Goal: Task Accomplishment & Management: Use online tool/utility

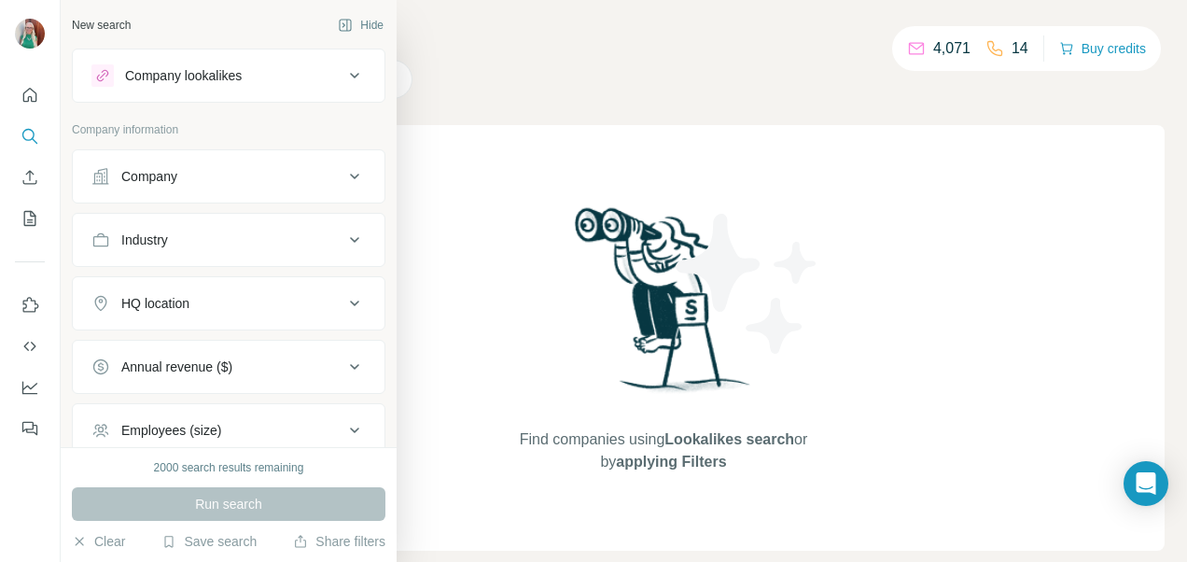
click at [162, 183] on div "Company" at bounding box center [149, 176] width 56 height 19
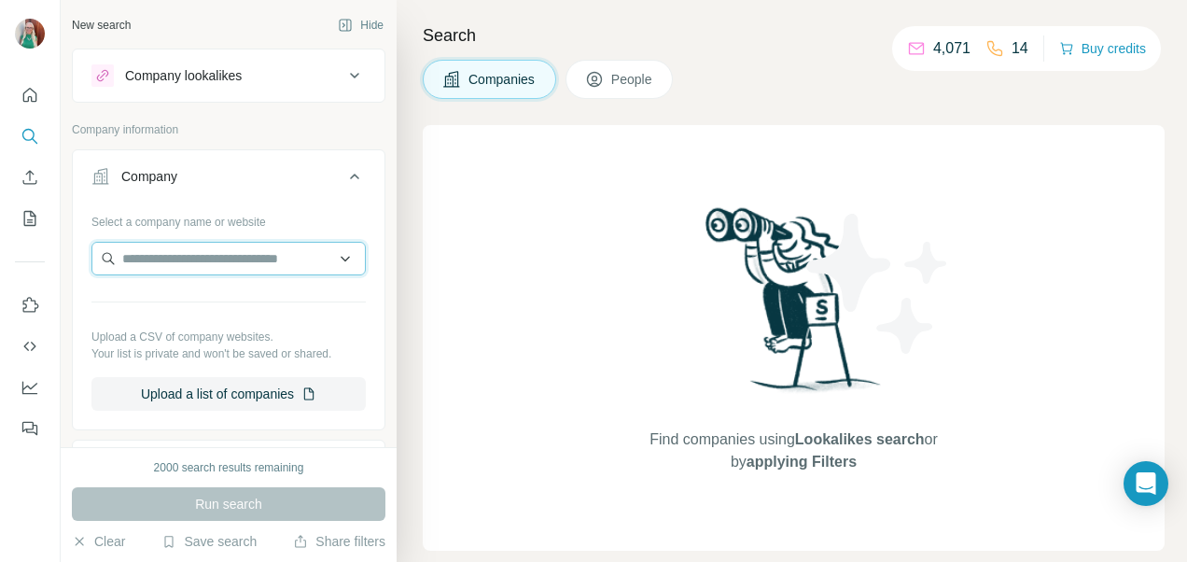
click at [159, 257] on input "text" at bounding box center [228, 259] width 274 height 34
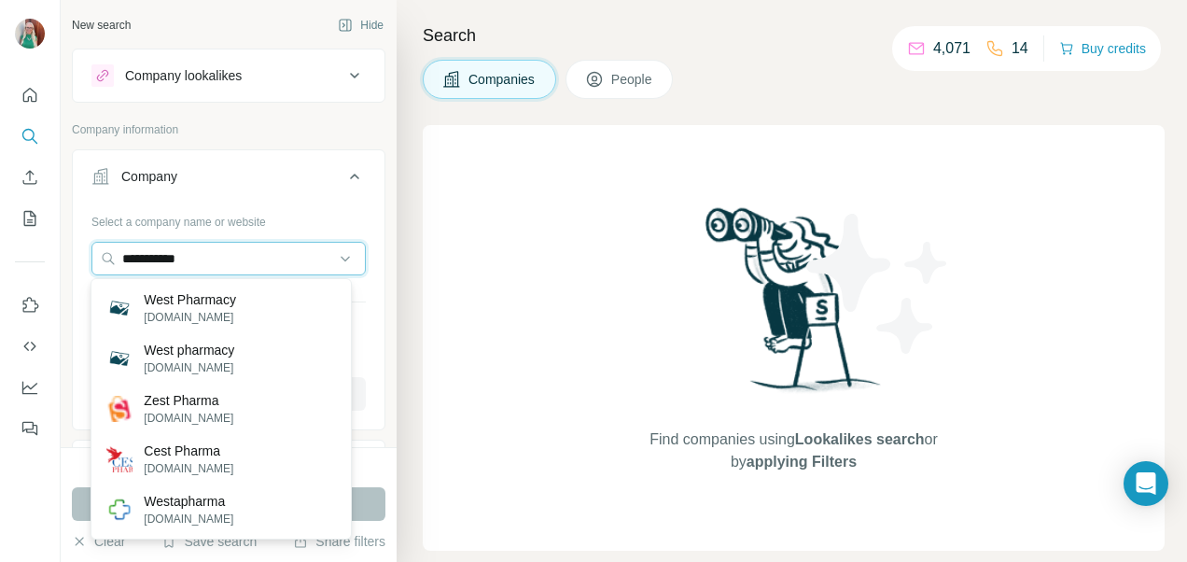
type input "**********"
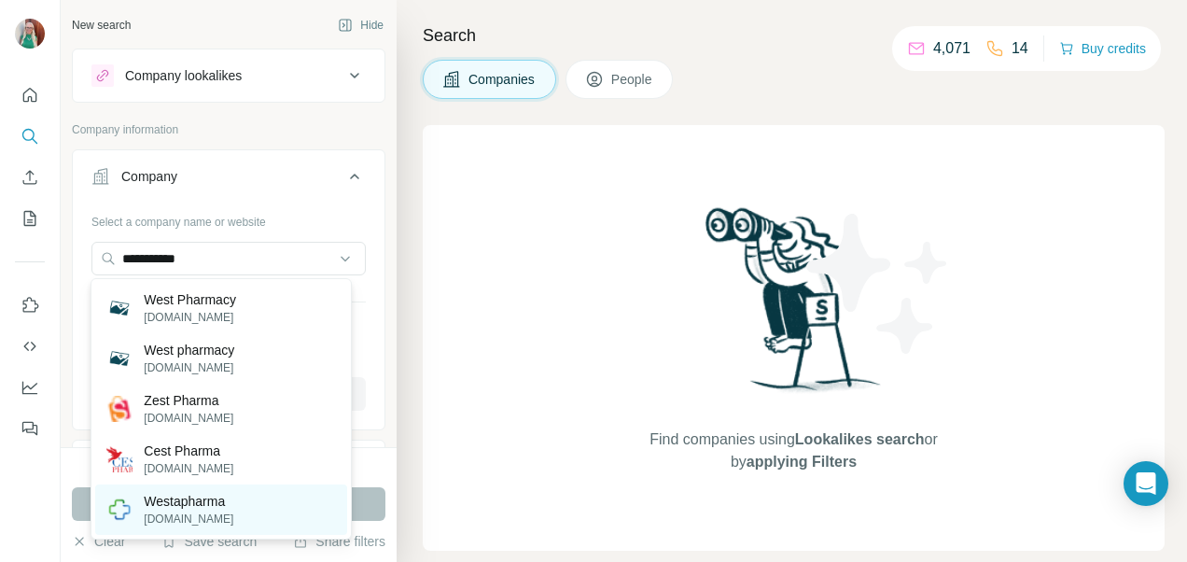
click at [202, 511] on p "[DOMAIN_NAME]" at bounding box center [189, 518] width 90 height 17
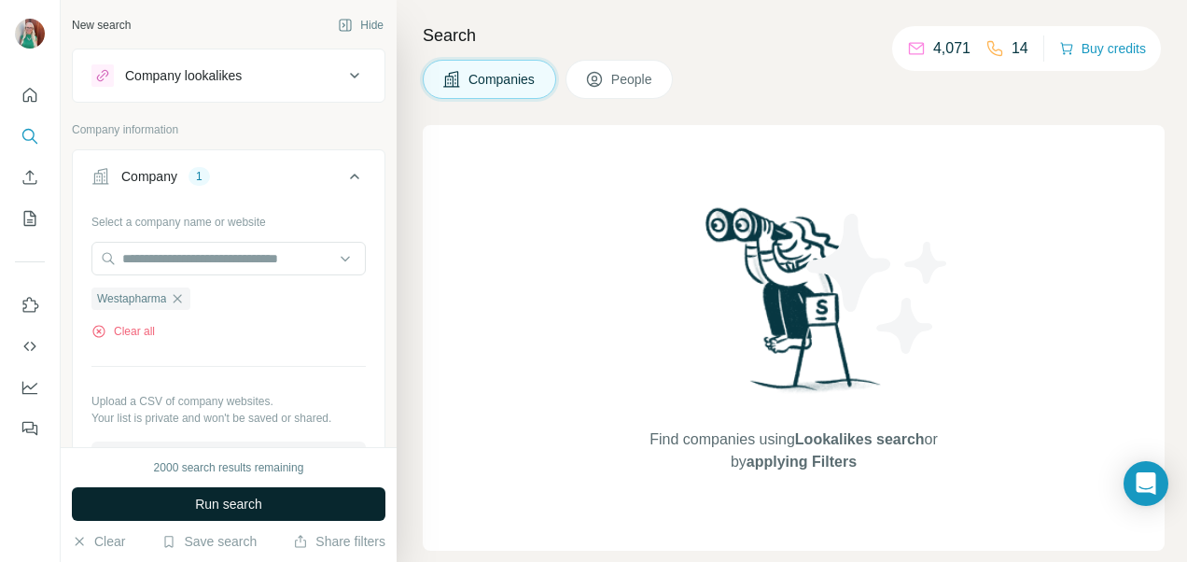
click at [259, 494] on span "Run search" at bounding box center [228, 503] width 67 height 19
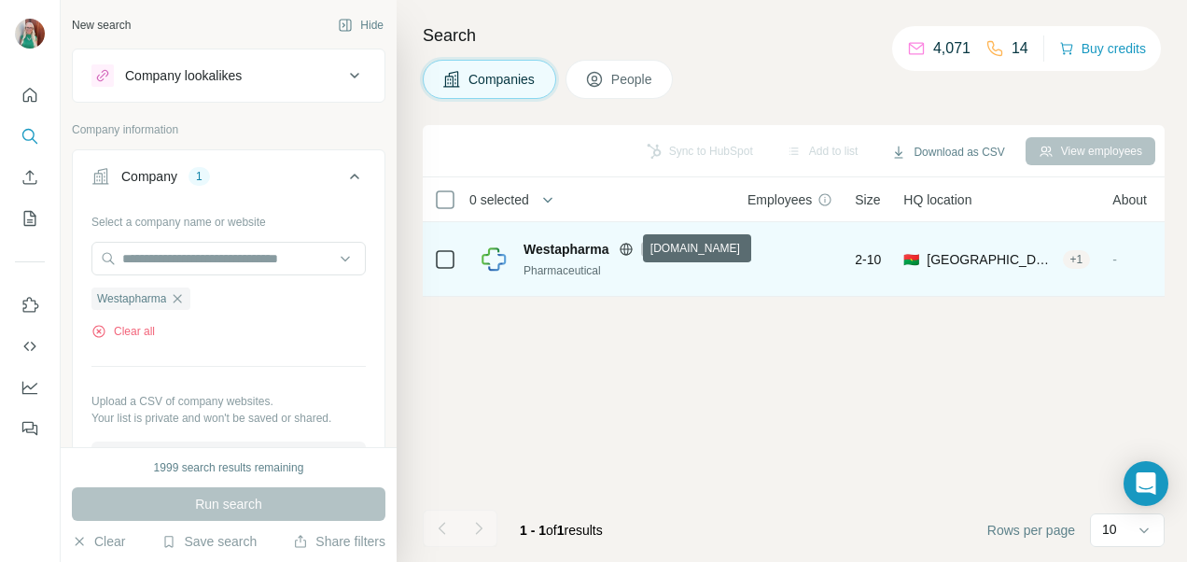
click at [632, 246] on icon at bounding box center [626, 249] width 15 height 15
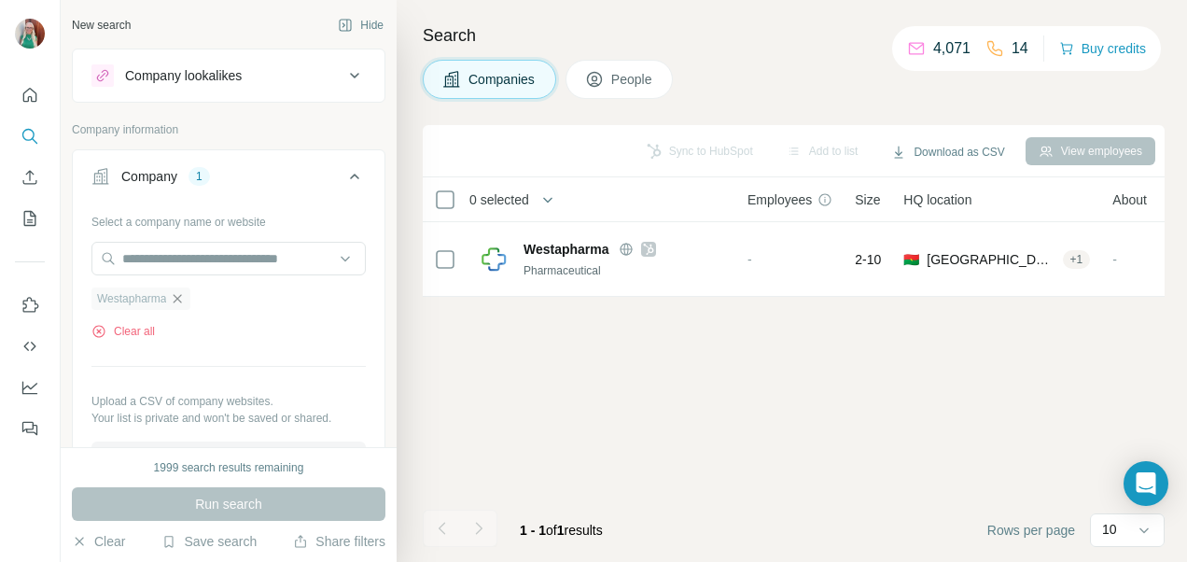
click at [178, 302] on icon "button" at bounding box center [177, 298] width 15 height 15
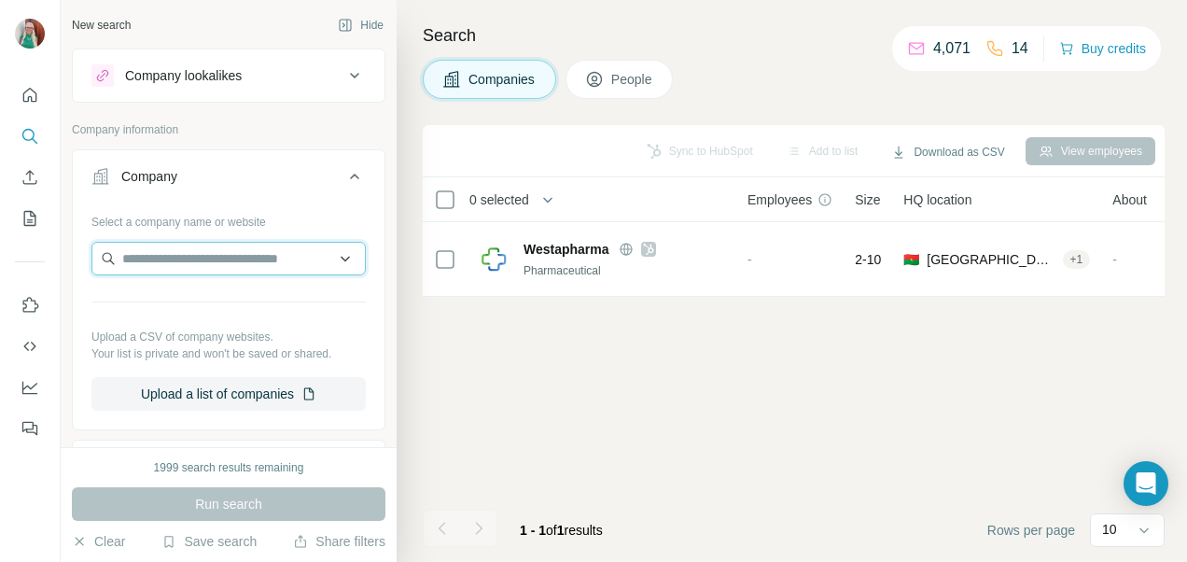
click at [123, 256] on input "text" at bounding box center [228, 259] width 274 height 34
paste input "**********"
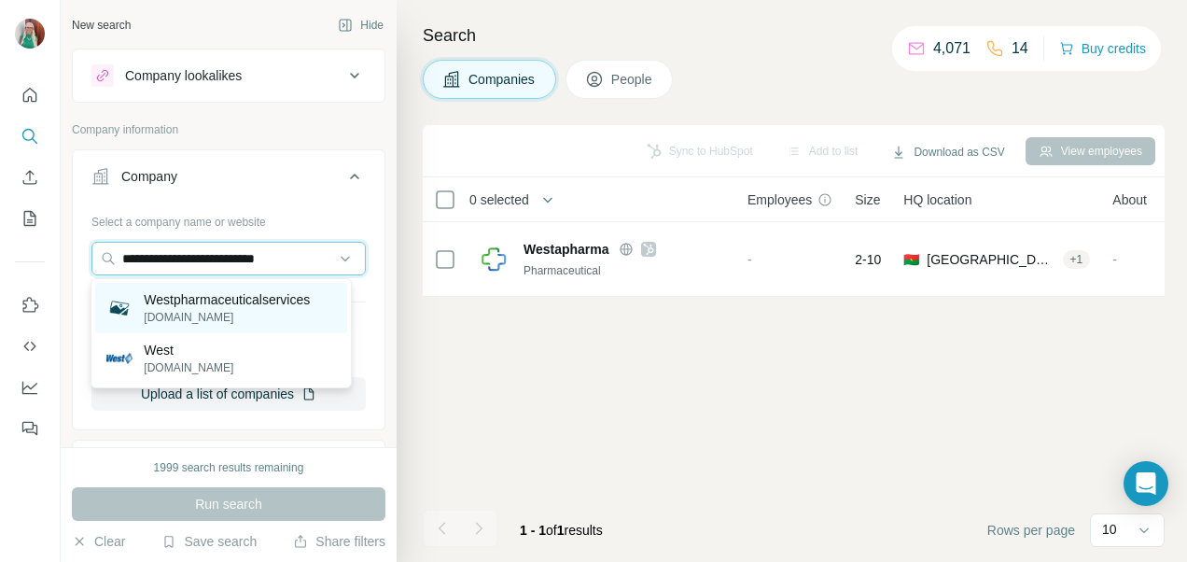
type input "**********"
click at [226, 299] on p "Westpharmaceuticalservices" at bounding box center [227, 299] width 166 height 19
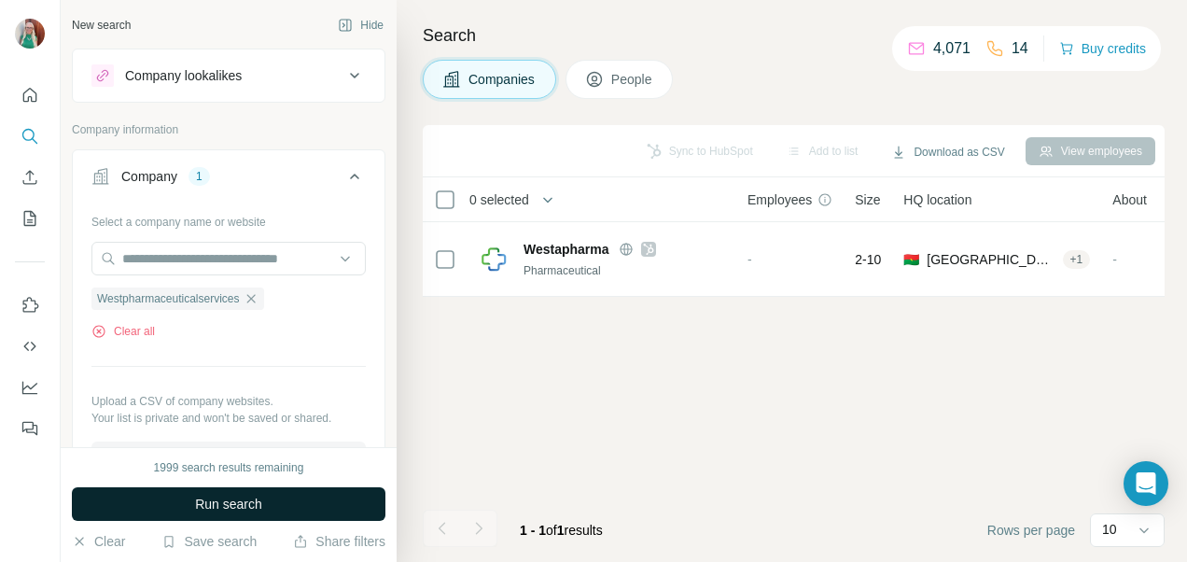
click at [220, 506] on span "Run search" at bounding box center [228, 503] width 67 height 19
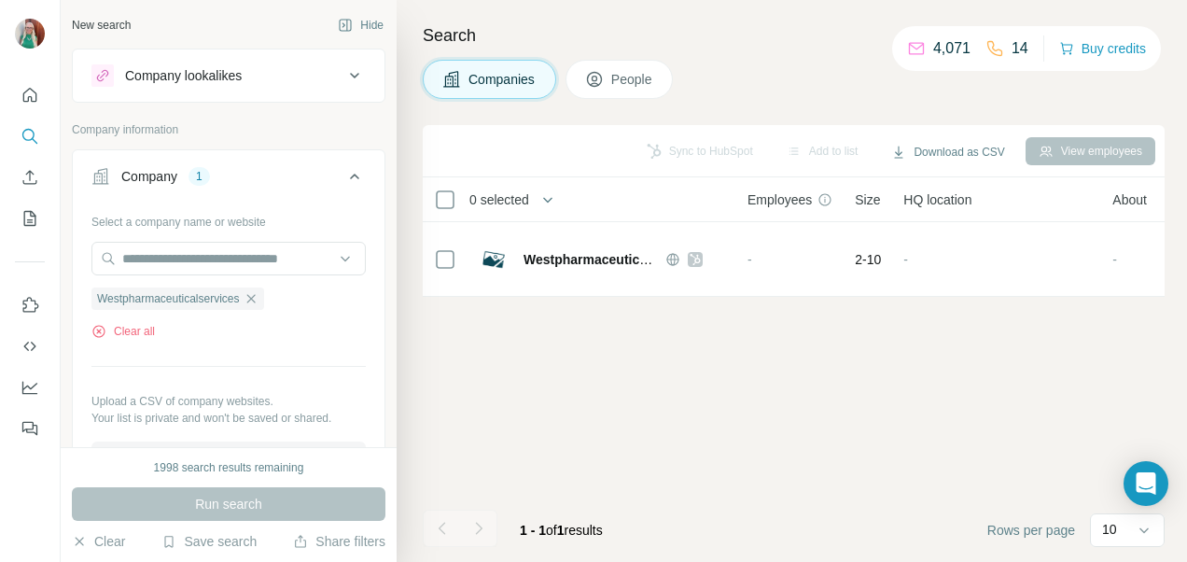
click at [632, 79] on span "People" at bounding box center [632, 79] width 43 height 19
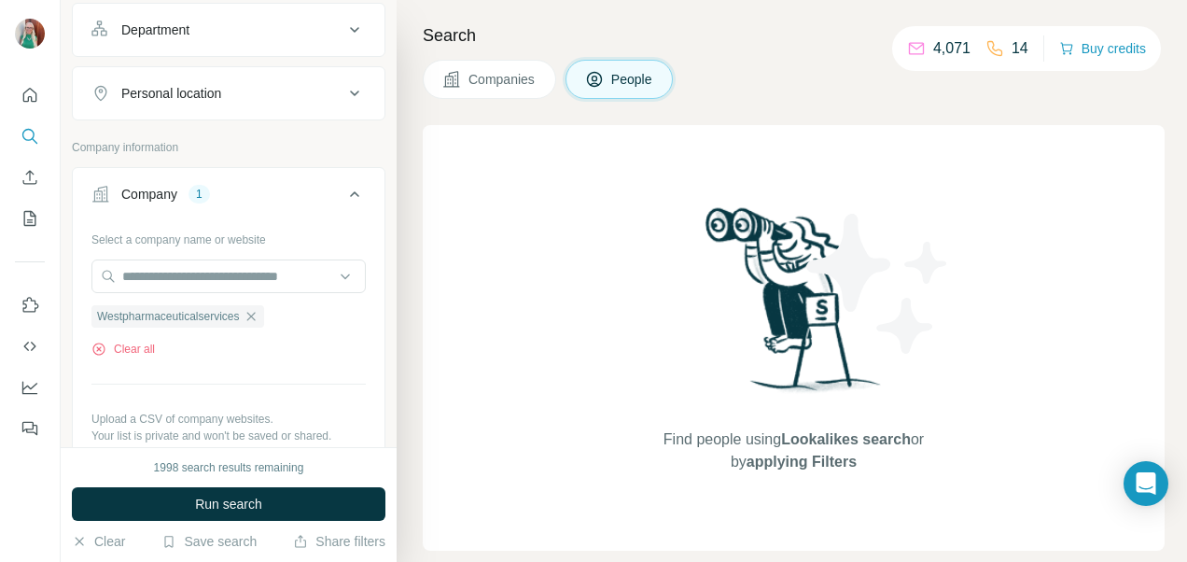
scroll to position [280, 0]
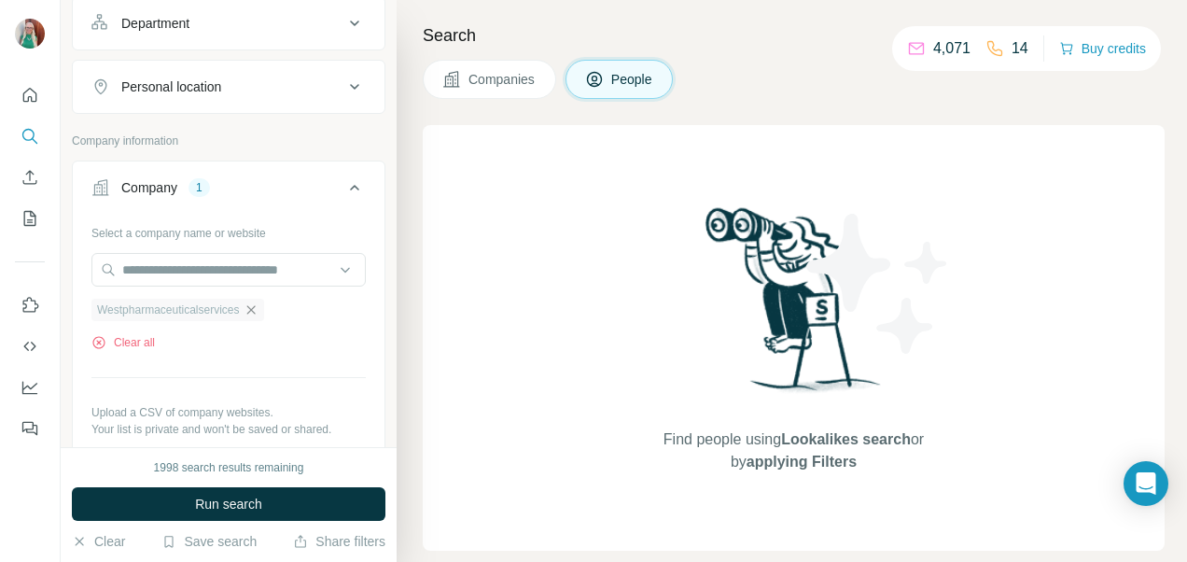
click at [258, 310] on icon "button" at bounding box center [250, 309] width 15 height 15
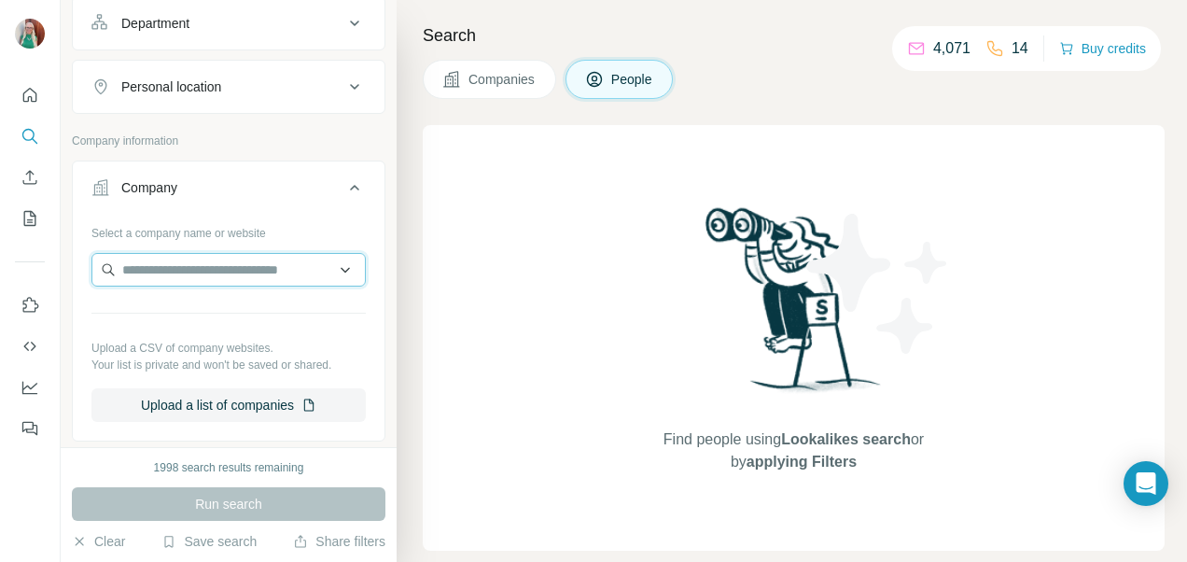
click at [140, 262] on input "text" at bounding box center [228, 270] width 274 height 34
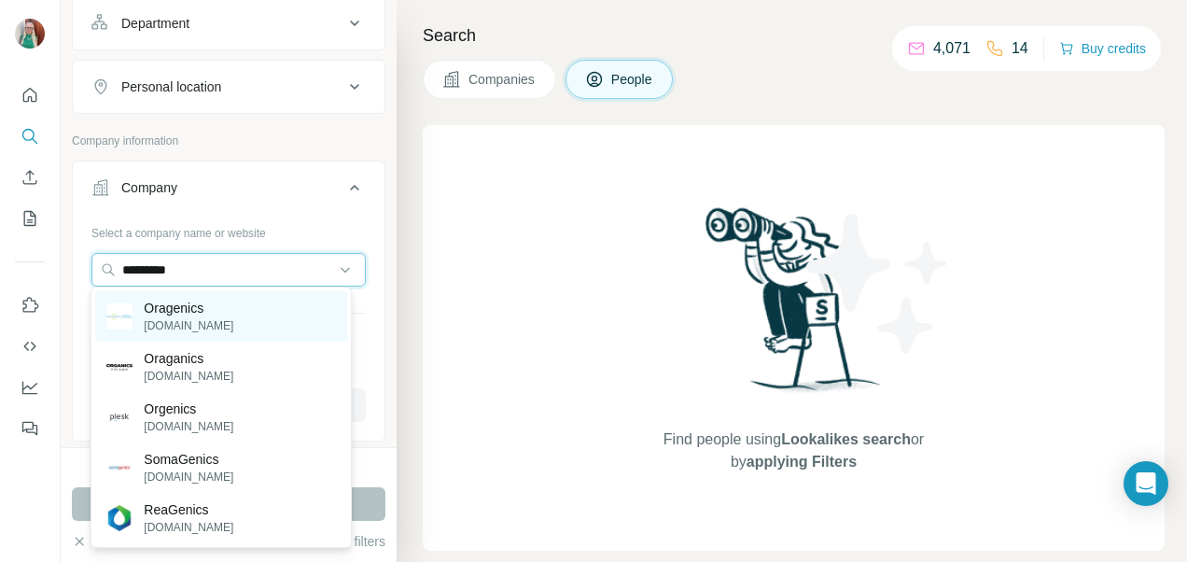
type input "*********"
click at [222, 319] on div "Oragenics [DOMAIN_NAME]" at bounding box center [220, 316] width 251 height 50
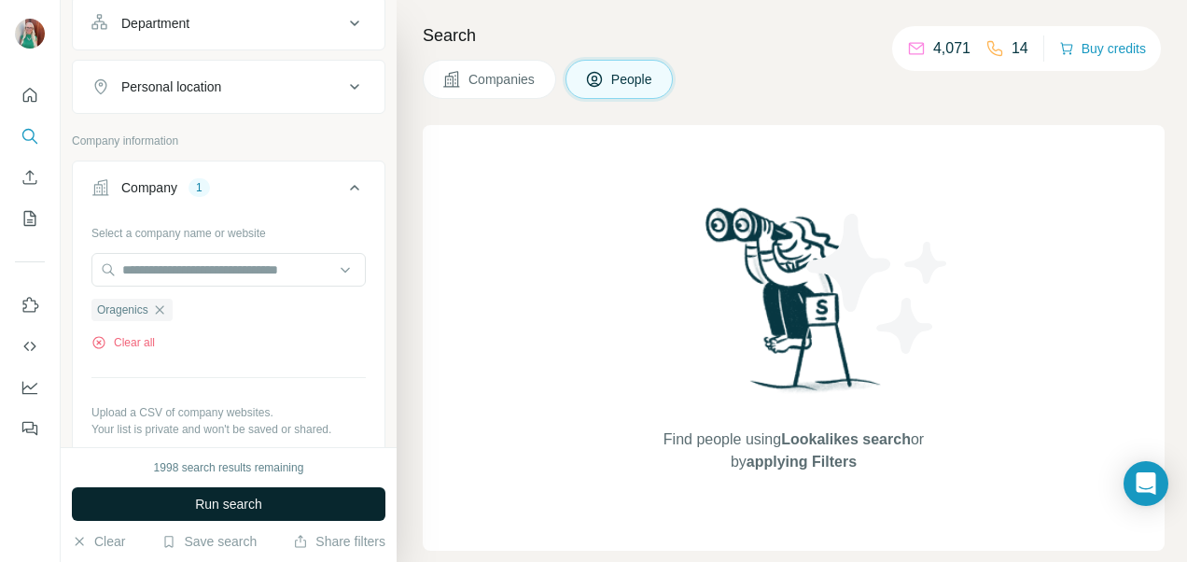
click at [224, 506] on span "Run search" at bounding box center [228, 503] width 67 height 19
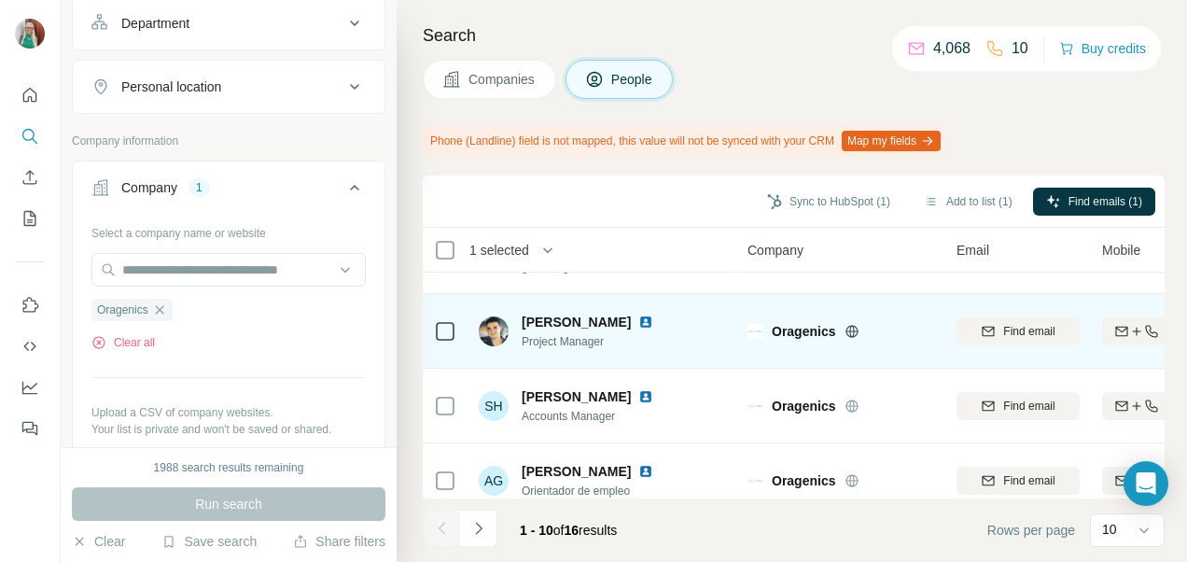
scroll to position [529, 0]
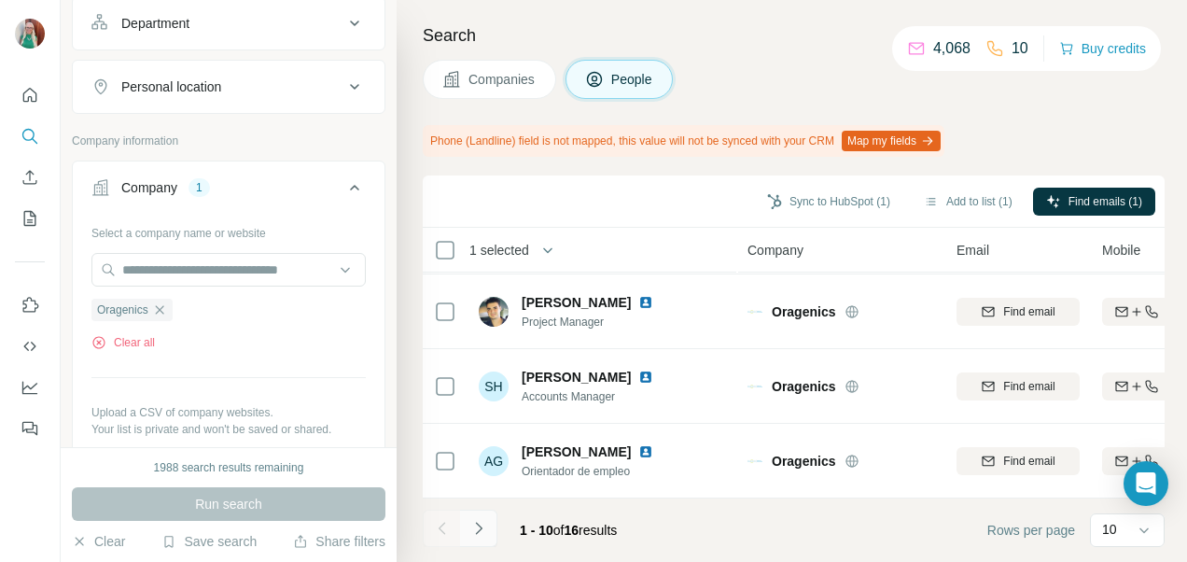
click at [485, 527] on icon "Navigate to next page" at bounding box center [478, 528] width 19 height 19
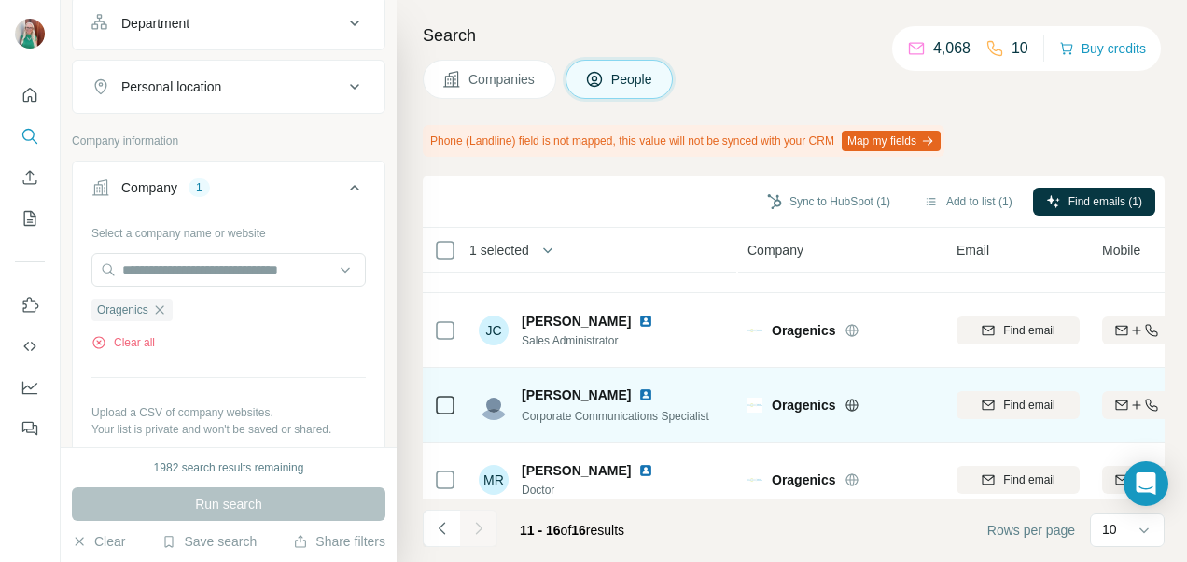
scroll to position [230, 0]
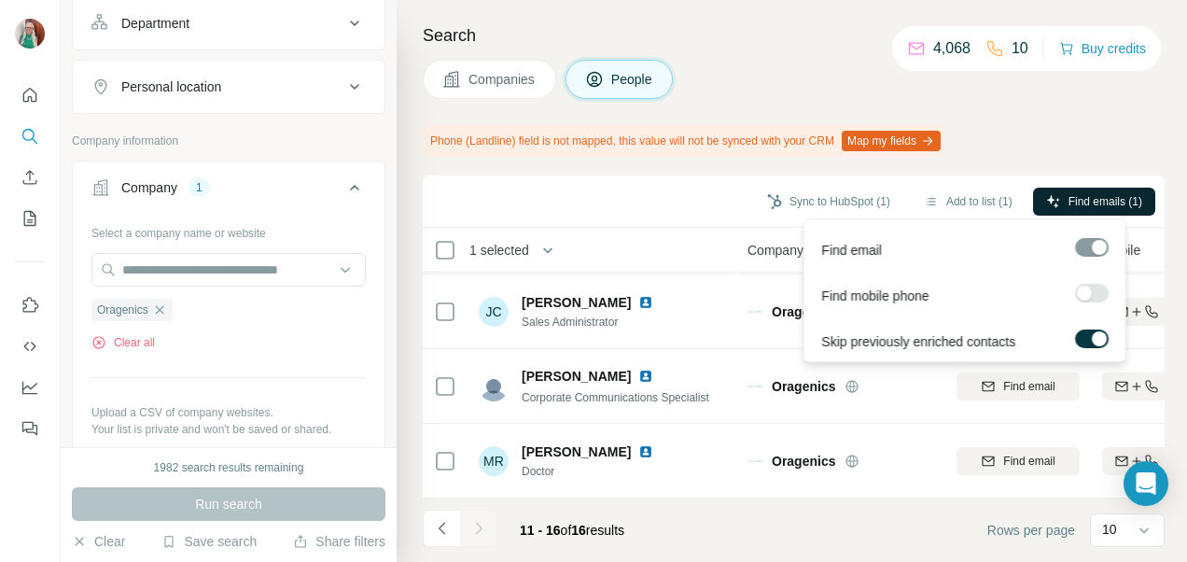
click at [1071, 196] on span "Find emails (1)" at bounding box center [1105, 201] width 74 height 17
click at [1082, 193] on span "Find emails (1)" at bounding box center [1105, 201] width 74 height 17
click at [1099, 193] on span "Find emails (1)" at bounding box center [1105, 201] width 74 height 17
click at [1101, 256] on div at bounding box center [1092, 249] width 34 height 23
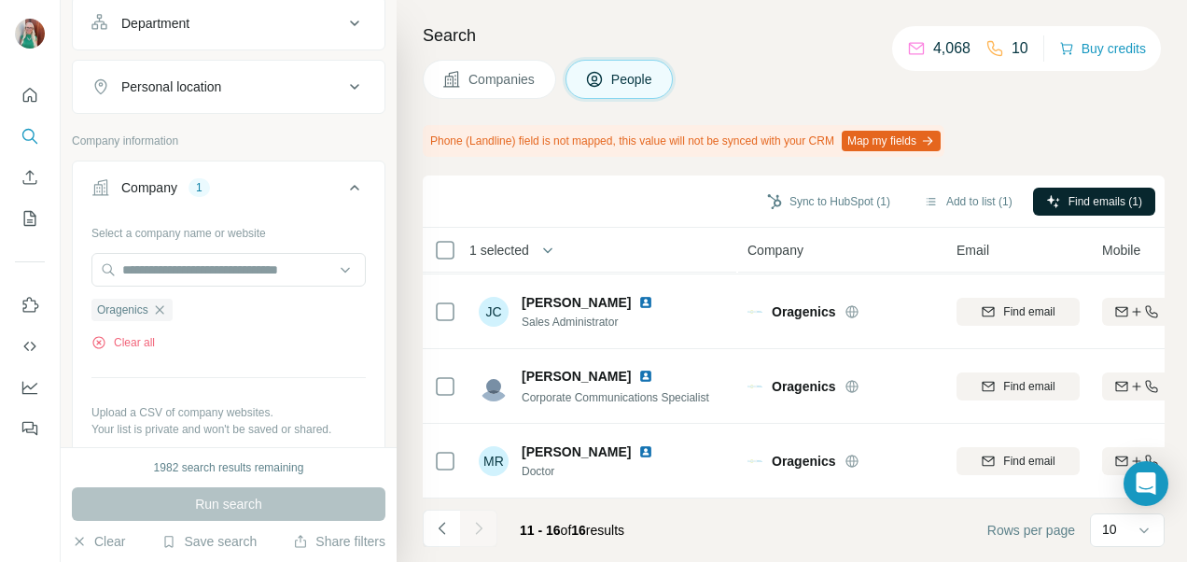
click at [1086, 119] on div "Search Companies People Phone (Landline) field is not mapped, this value will n…" at bounding box center [791, 281] width 790 height 562
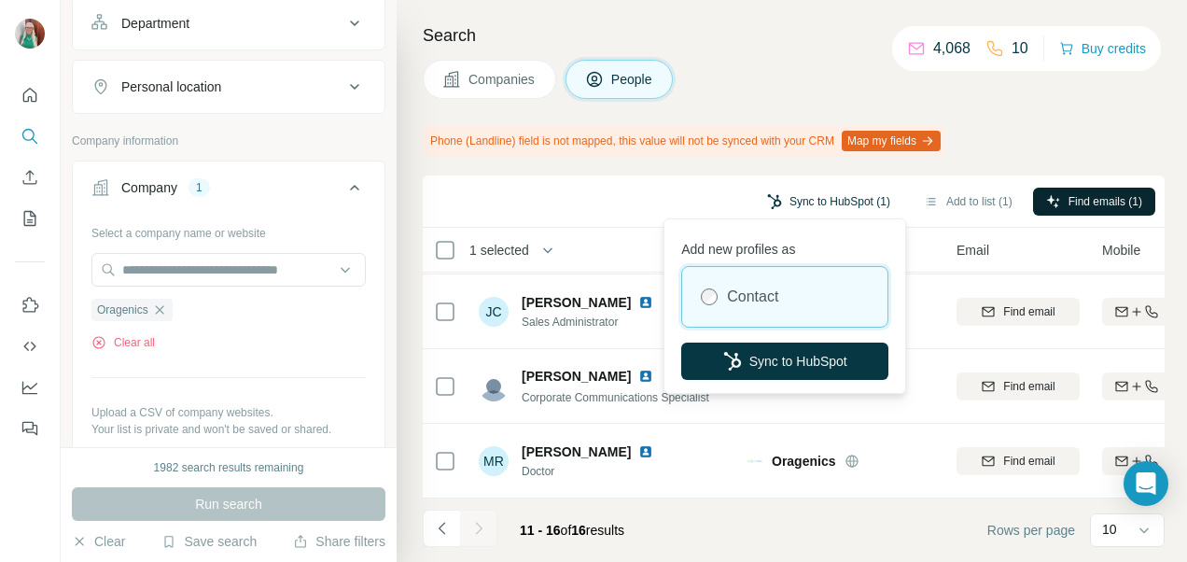
click at [774, 202] on button "Sync to HubSpot (1)" at bounding box center [828, 202] width 149 height 28
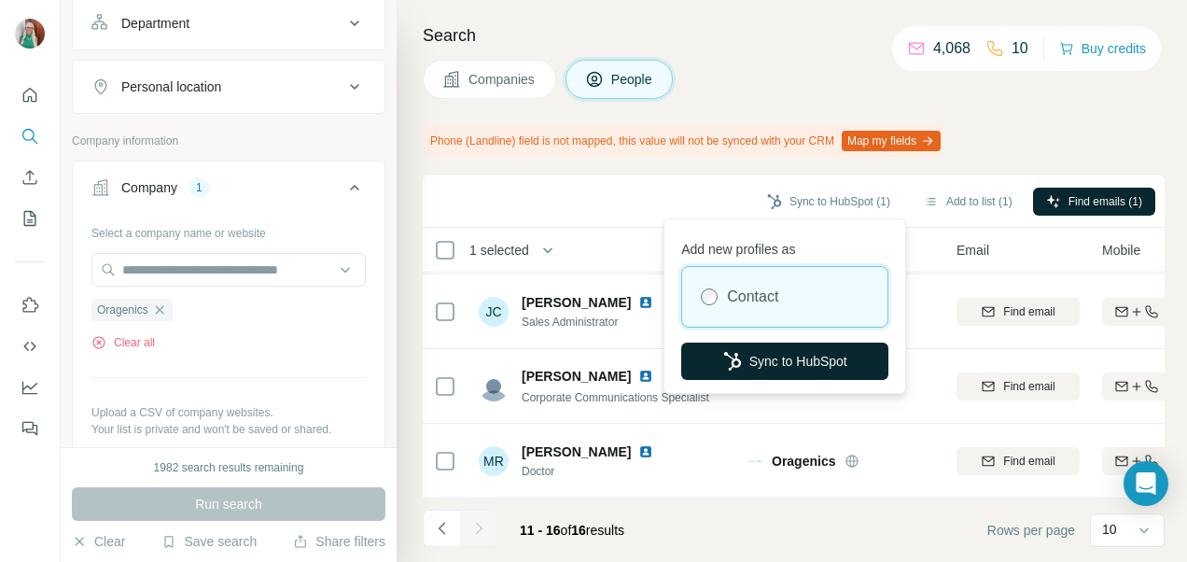
click at [745, 357] on button "Sync to HubSpot" at bounding box center [784, 360] width 207 height 37
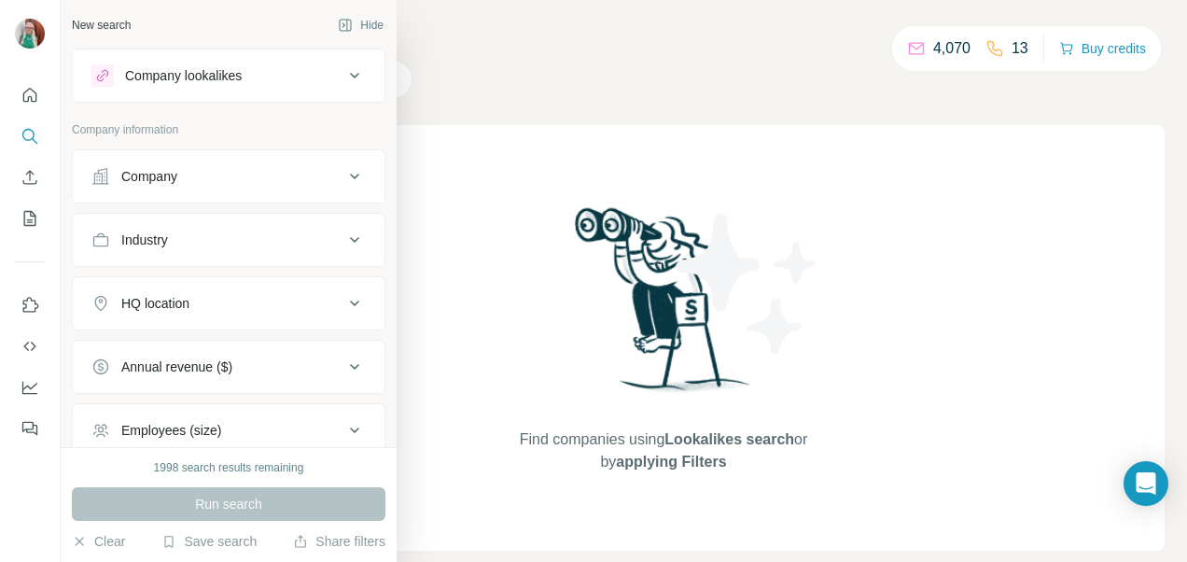
click at [123, 176] on div "Company" at bounding box center [149, 176] width 56 height 19
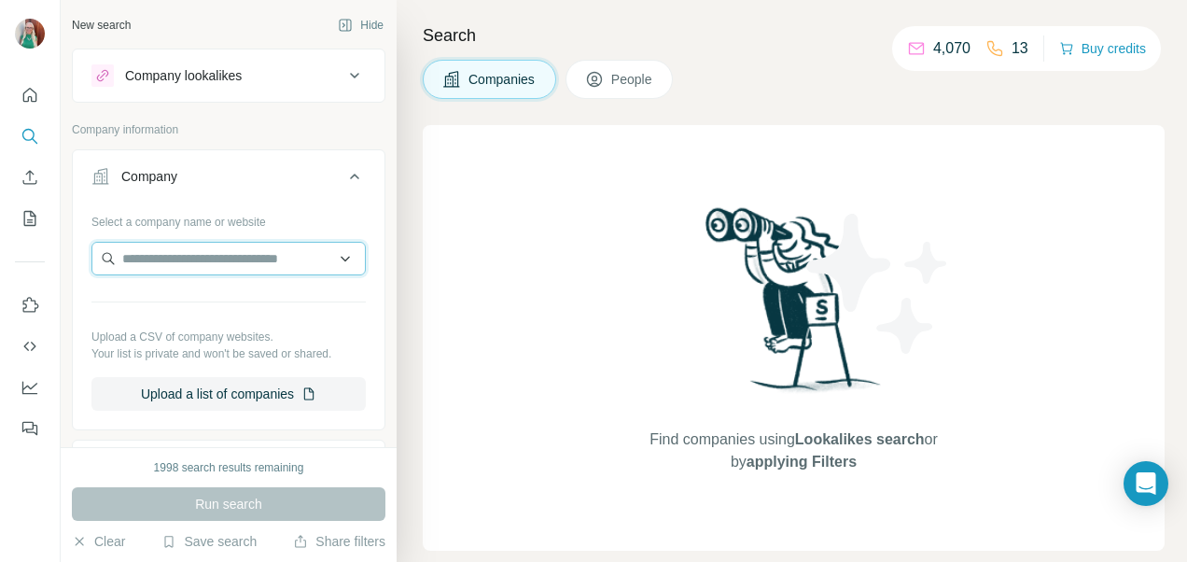
click at [134, 260] on input "text" at bounding box center [228, 259] width 274 height 34
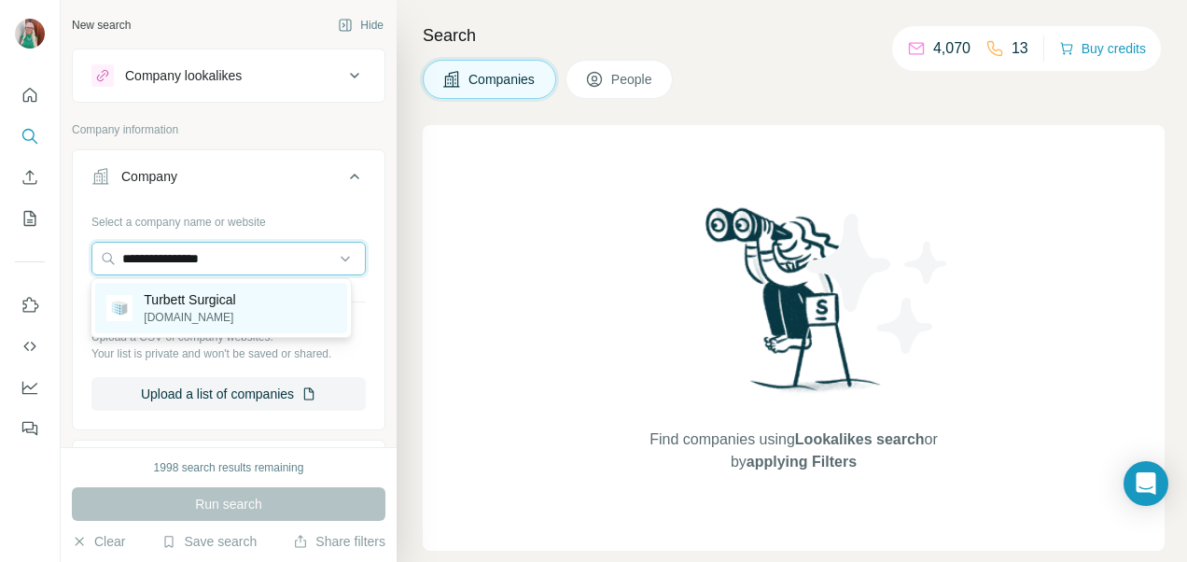
type input "**********"
click at [196, 315] on p "turbettsurgical.com" at bounding box center [189, 317] width 91 height 17
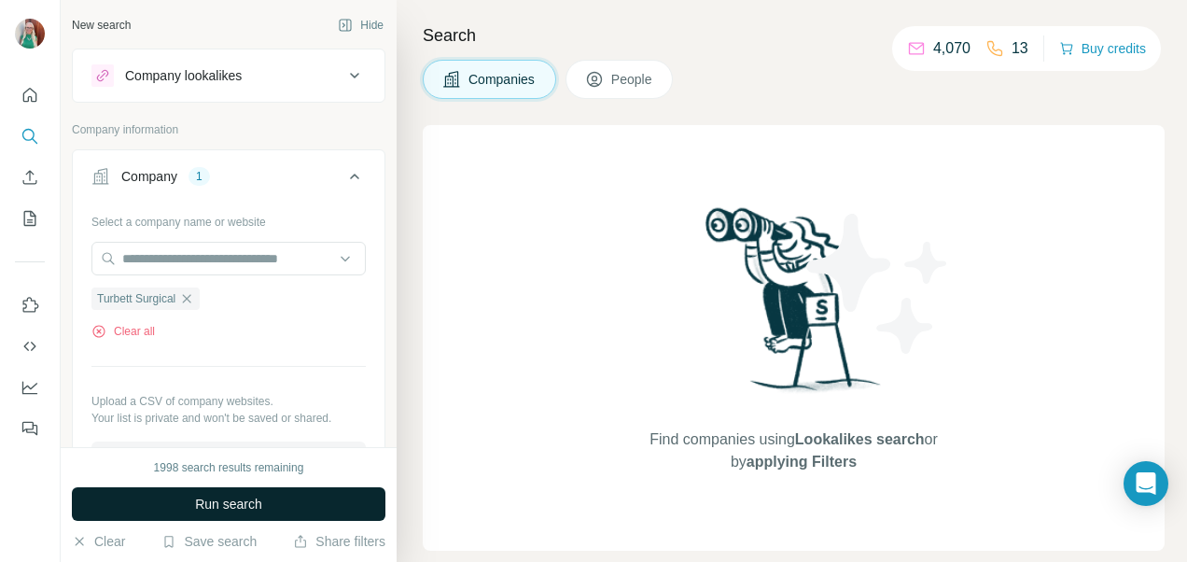
click at [185, 507] on button "Run search" at bounding box center [228, 504] width 313 height 34
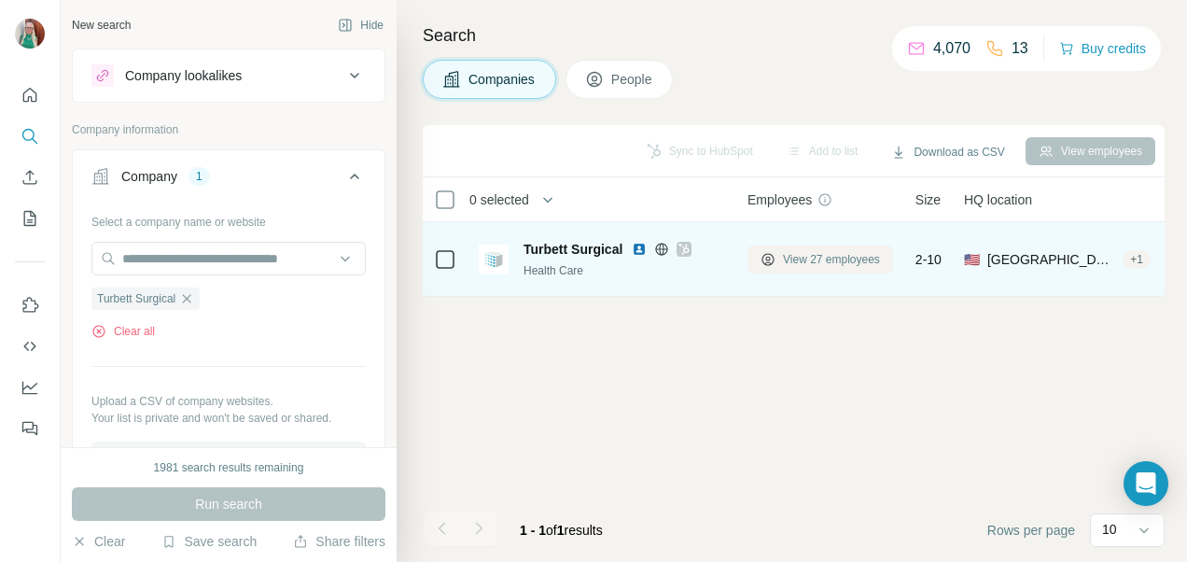
click at [818, 260] on span "View 27 employees" at bounding box center [831, 259] width 97 height 17
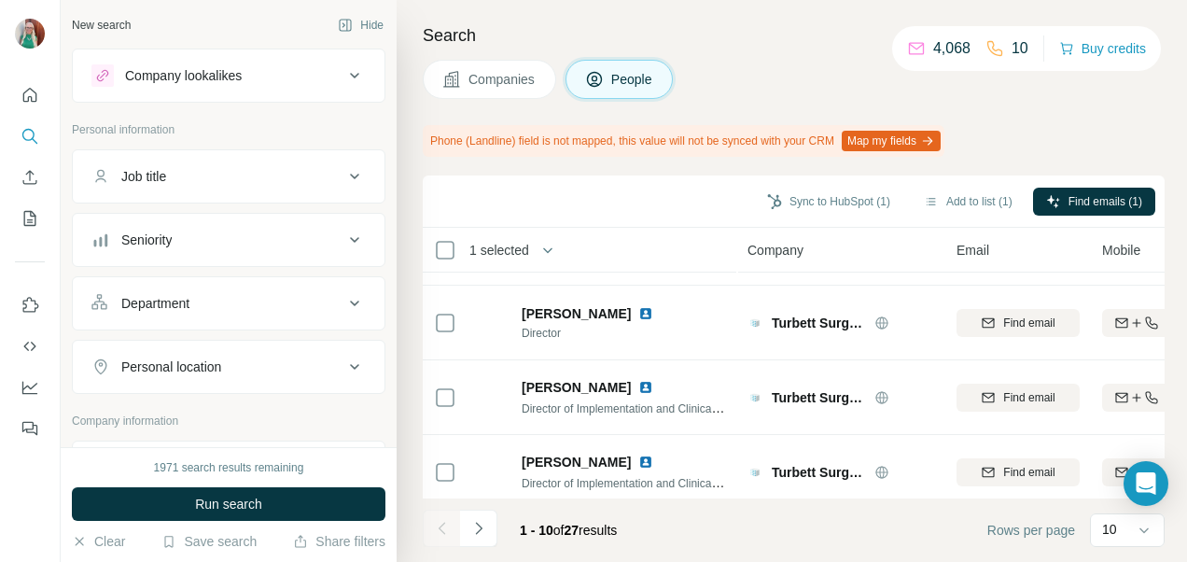
scroll to position [529, 0]
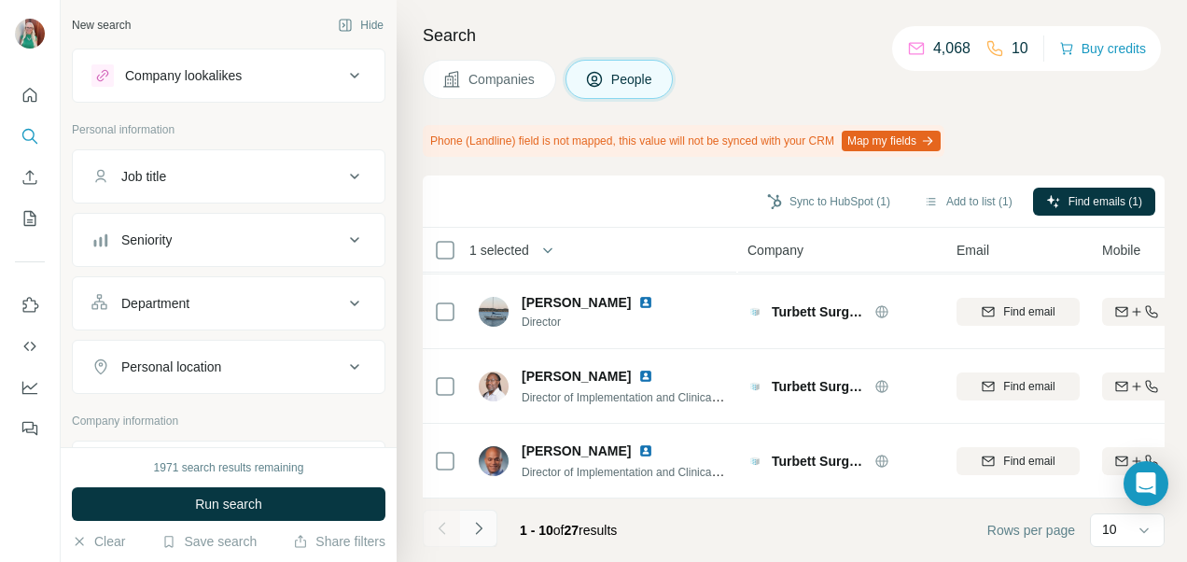
click at [478, 535] on icon "Navigate to next page" at bounding box center [478, 528] width 19 height 19
click at [474, 537] on button "Navigate to next page" at bounding box center [478, 527] width 37 height 37
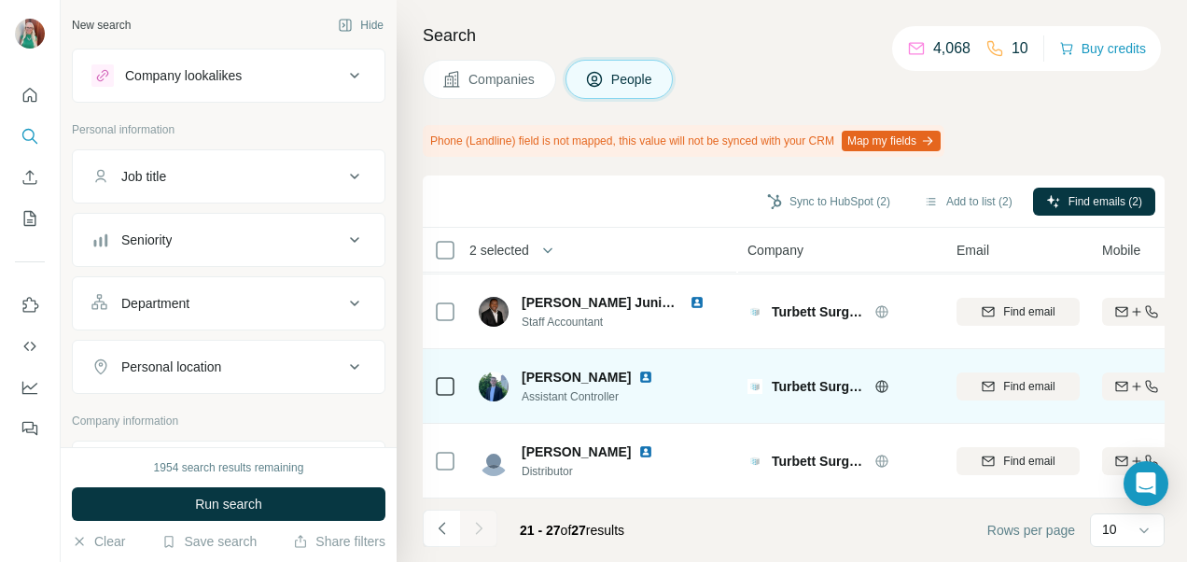
scroll to position [305, 0]
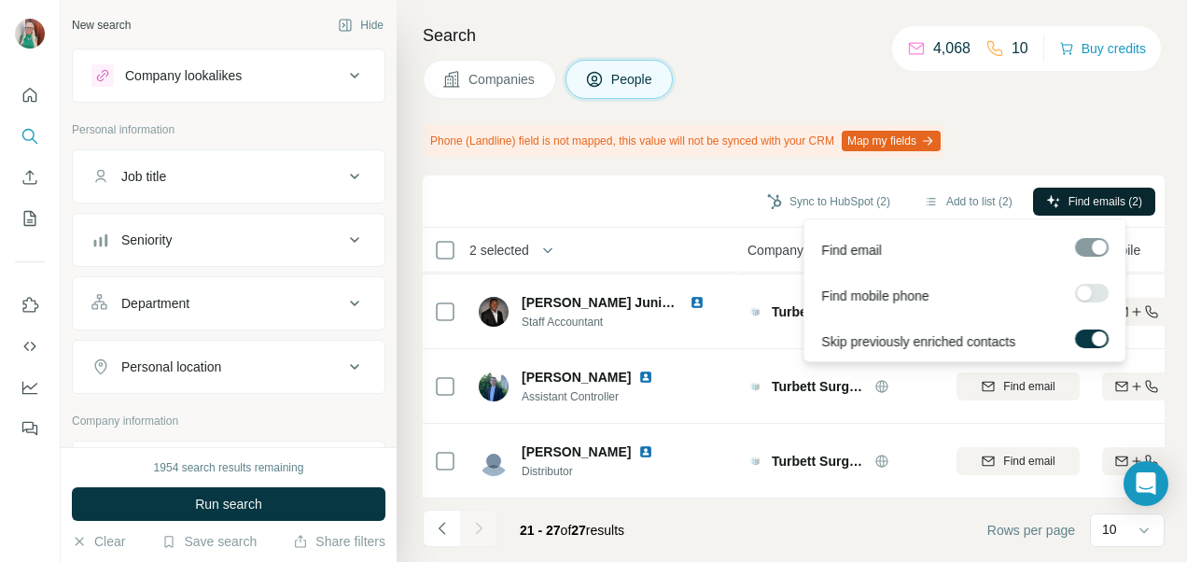
click at [1093, 206] on span "Find emails (2)" at bounding box center [1105, 201] width 74 height 17
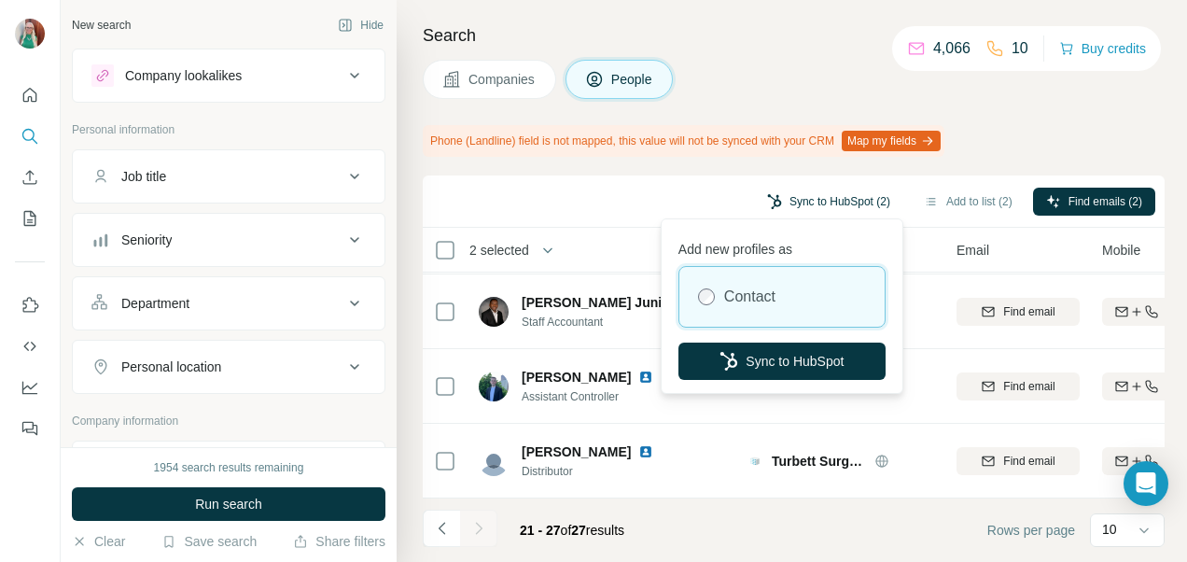
click at [814, 201] on button "Sync to HubSpot (2)" at bounding box center [828, 202] width 149 height 28
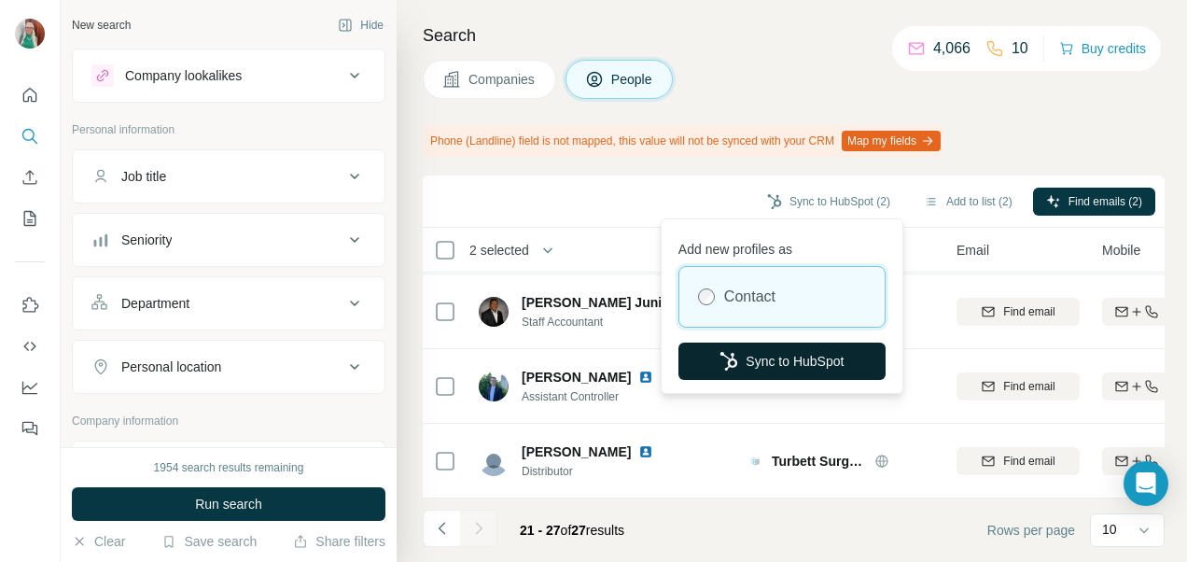
click at [765, 355] on button "Sync to HubSpot" at bounding box center [781, 360] width 207 height 37
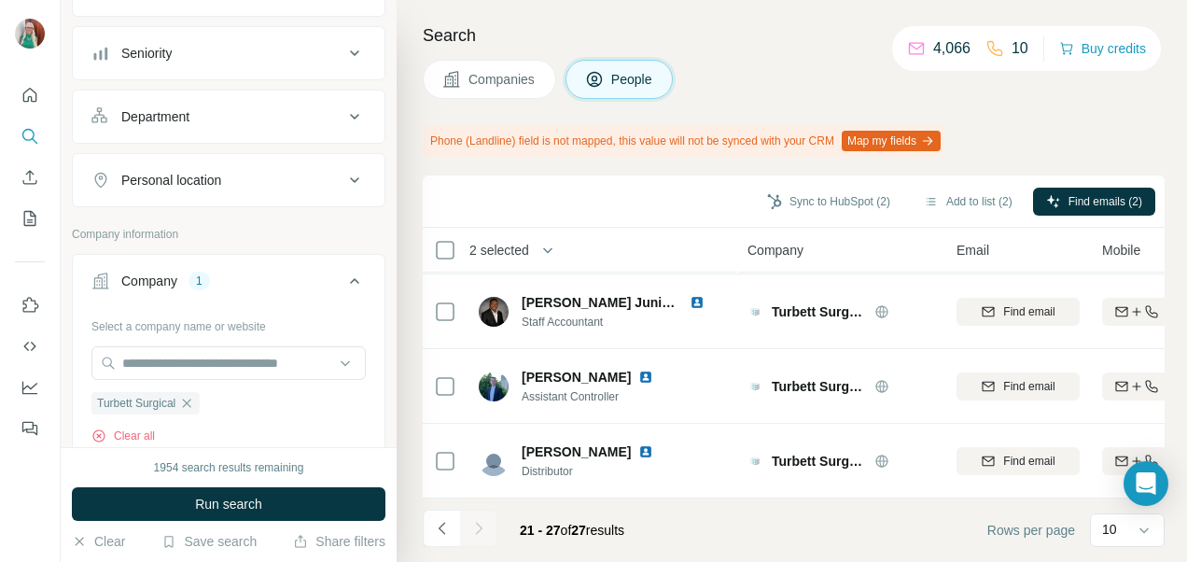
scroll to position [280, 0]
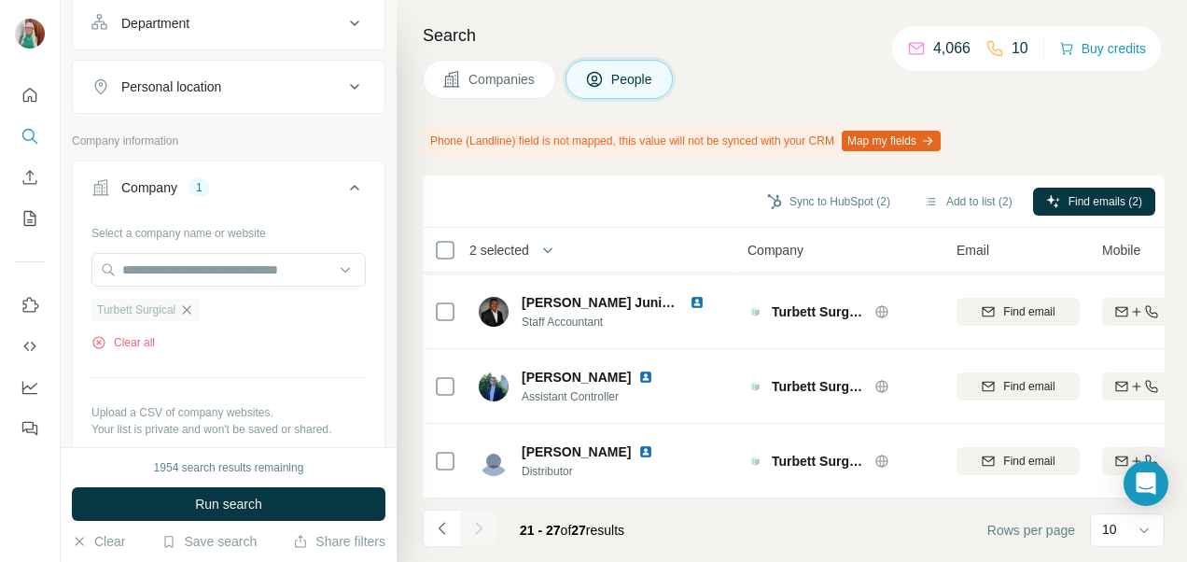
click at [189, 305] on icon "button" at bounding box center [186, 309] width 15 height 15
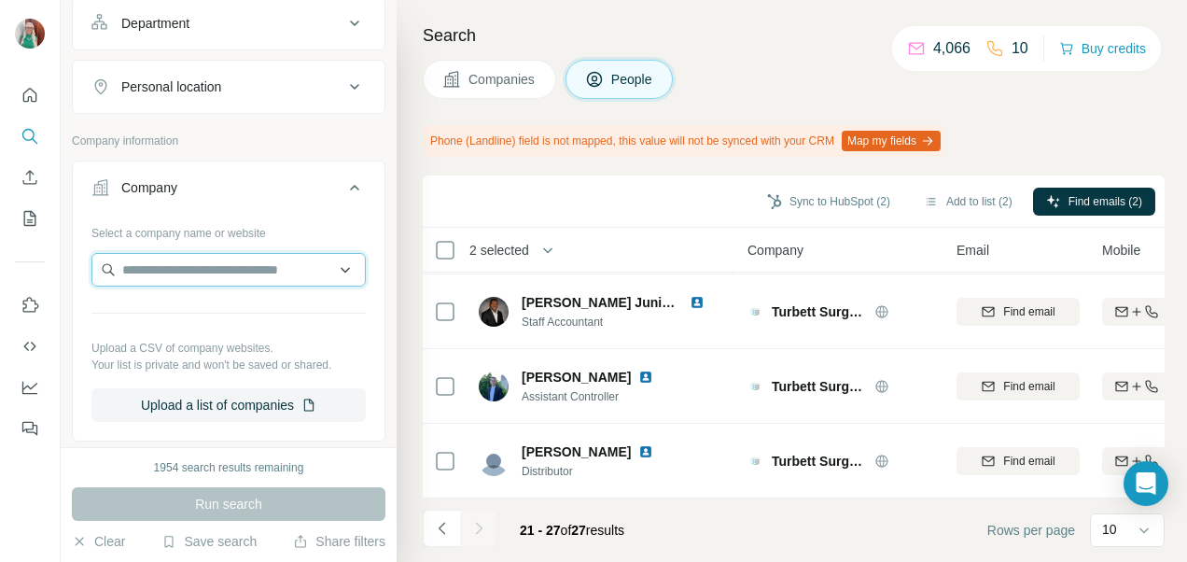
click at [198, 268] on input "text" at bounding box center [228, 270] width 274 height 34
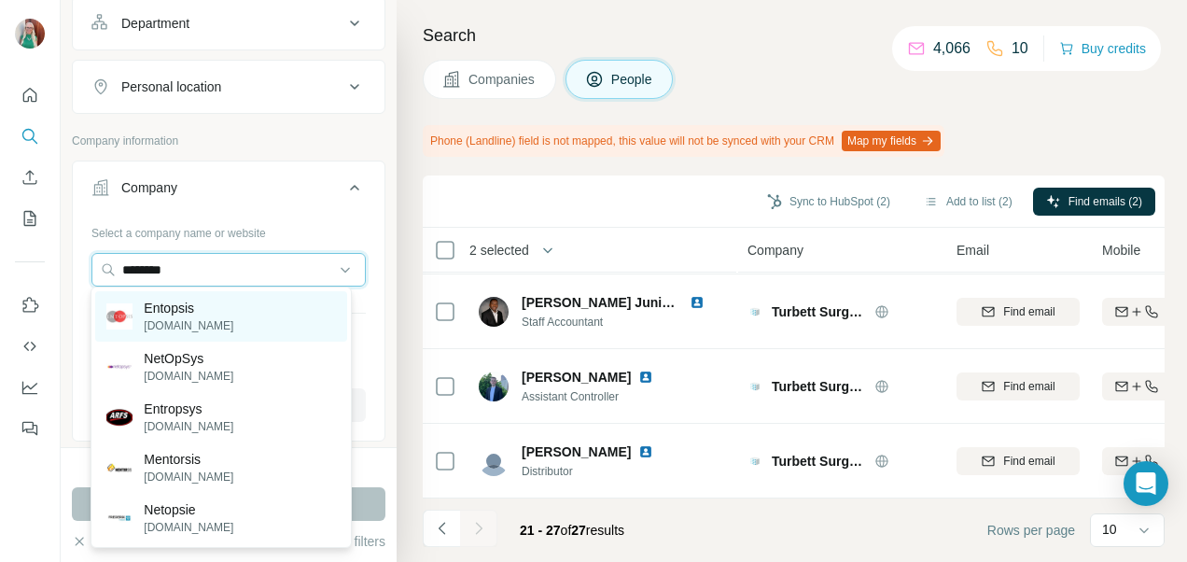
type input "********"
click at [211, 300] on p "Entopsis" at bounding box center [189, 308] width 90 height 19
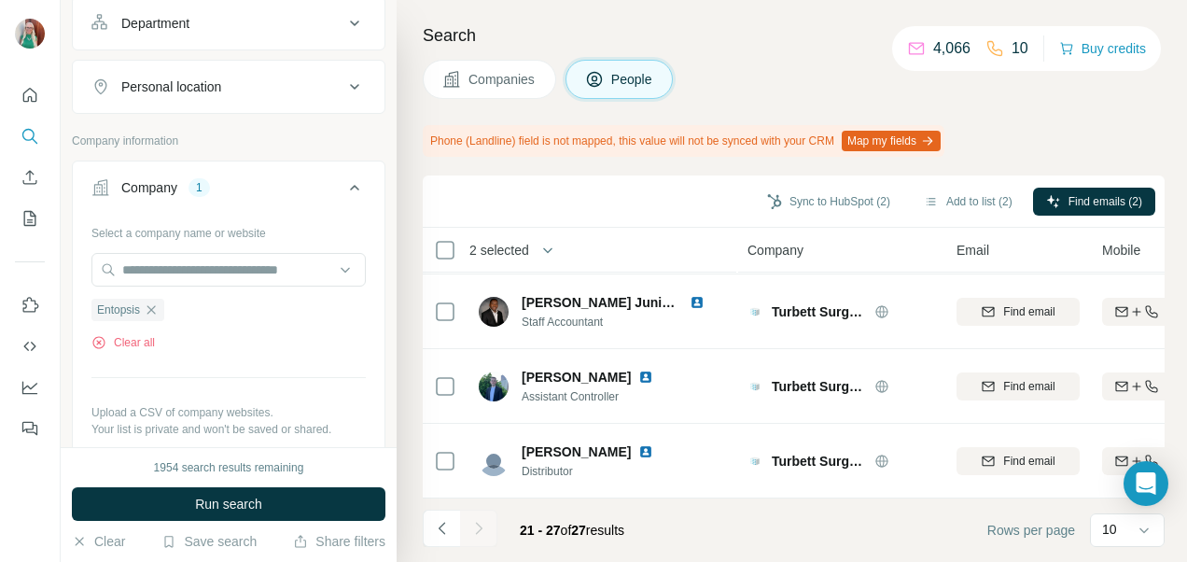
drag, startPoint x: 203, startPoint y: 505, endPoint x: 277, endPoint y: 490, distance: 75.2
click at [203, 505] on span "Run search" at bounding box center [228, 503] width 67 height 19
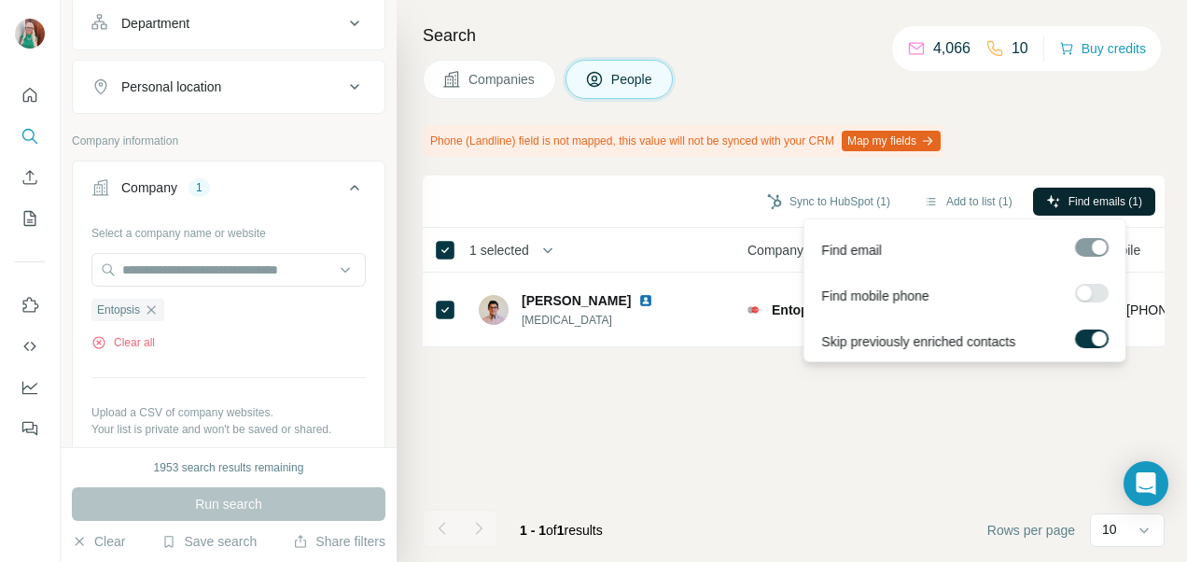
click at [1062, 198] on button "Find emails (1)" at bounding box center [1094, 202] width 122 height 28
click at [1084, 204] on span "Find emails (1)" at bounding box center [1105, 201] width 74 height 17
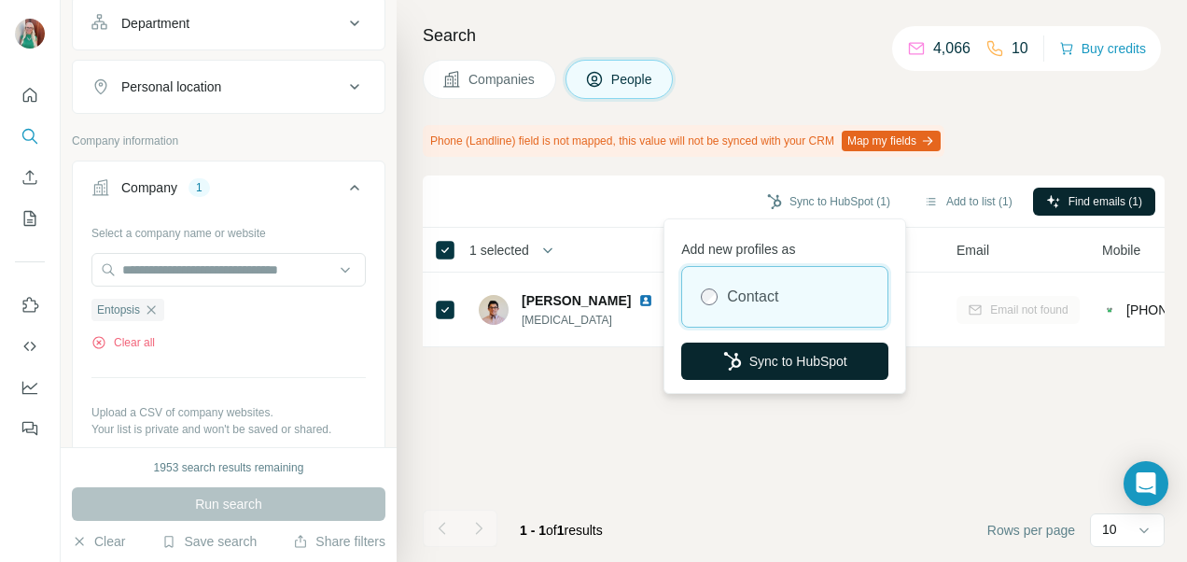
click at [793, 361] on button "Sync to HubSpot" at bounding box center [784, 360] width 207 height 37
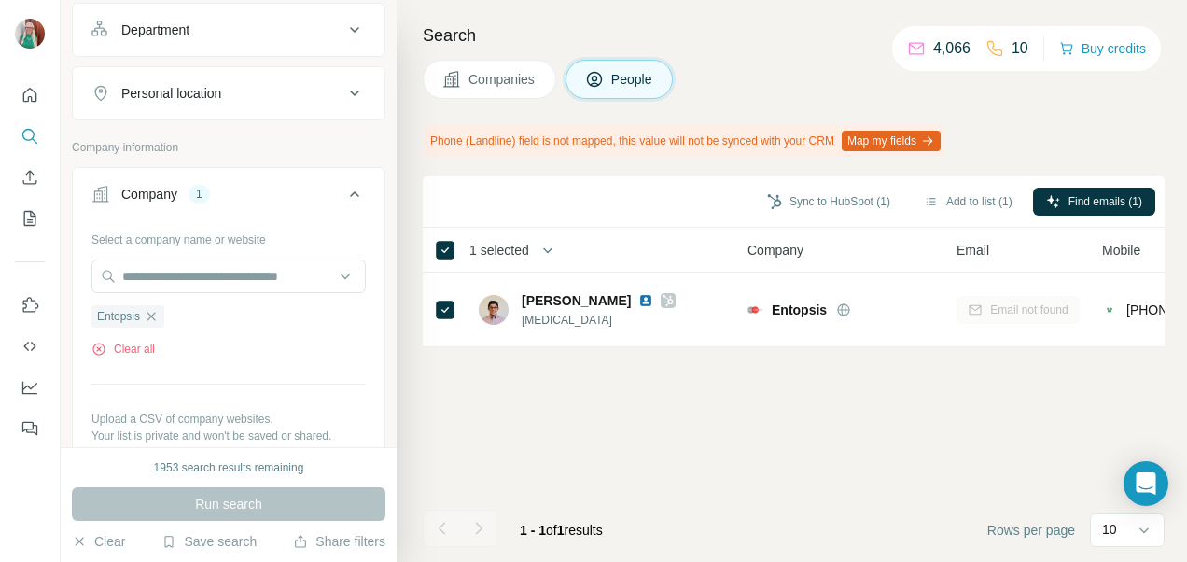
scroll to position [280, 0]
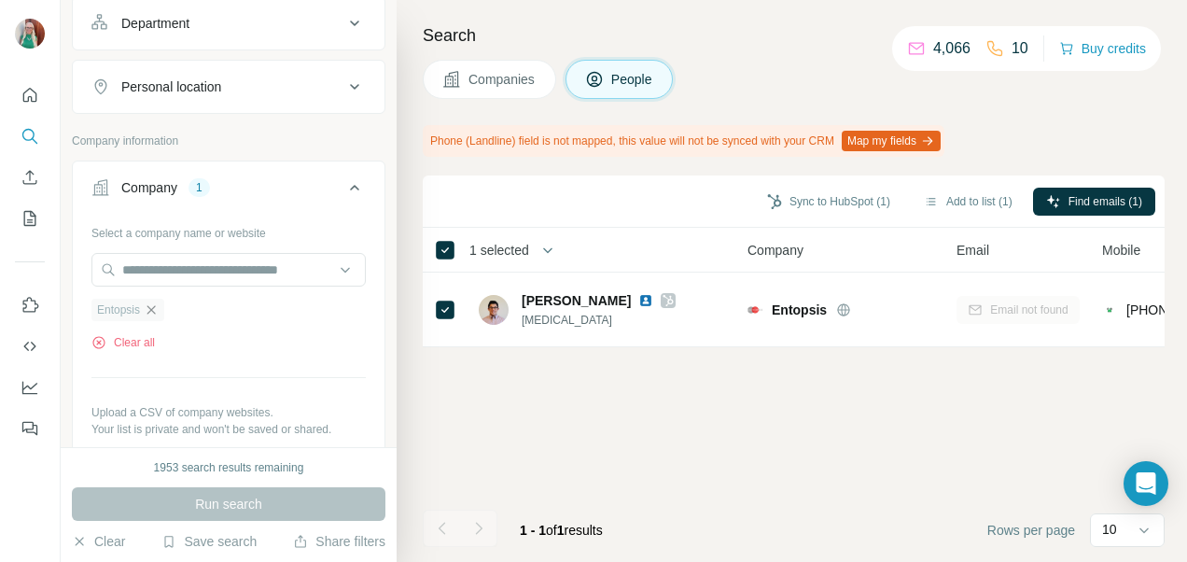
click at [155, 305] on icon "button" at bounding box center [151, 309] width 8 height 8
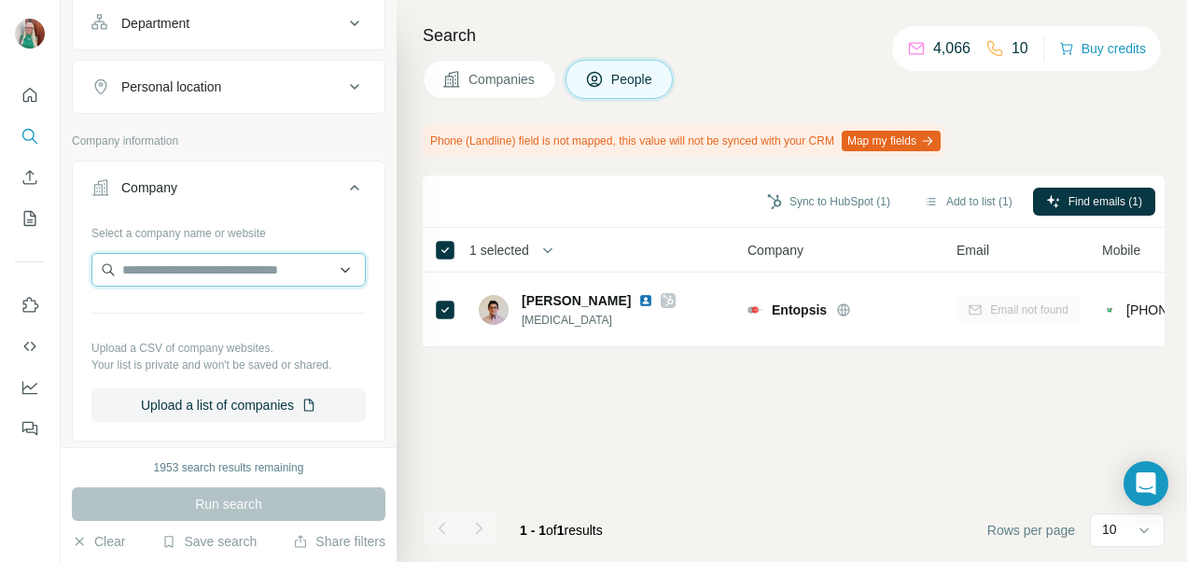
click at [147, 267] on input "text" at bounding box center [228, 270] width 274 height 34
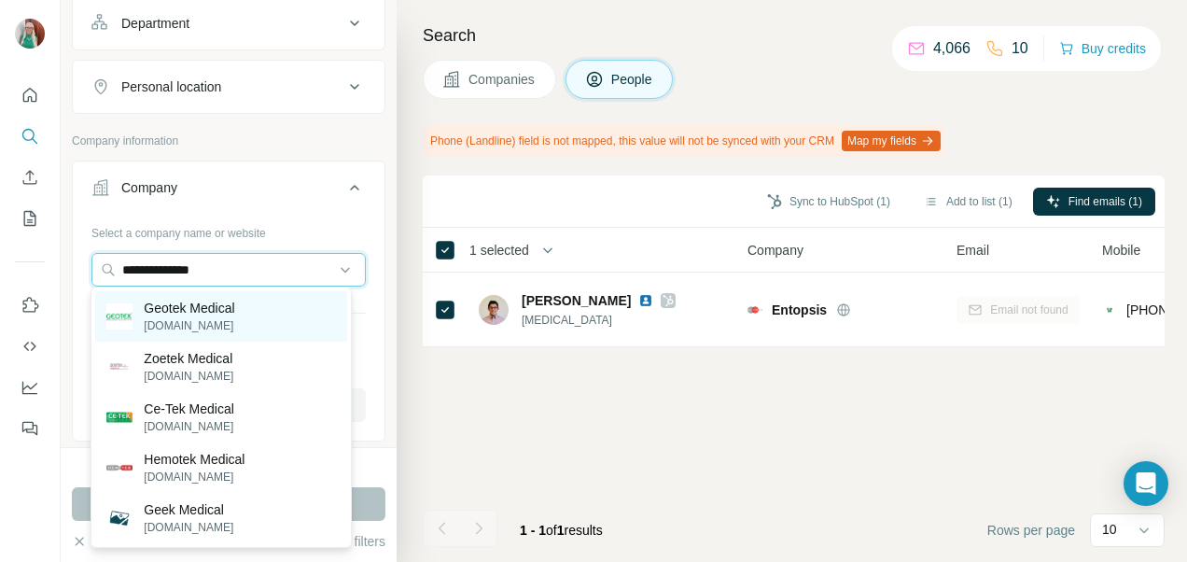
type input "**********"
click at [166, 330] on p "geotekmedical.com" at bounding box center [189, 325] width 90 height 17
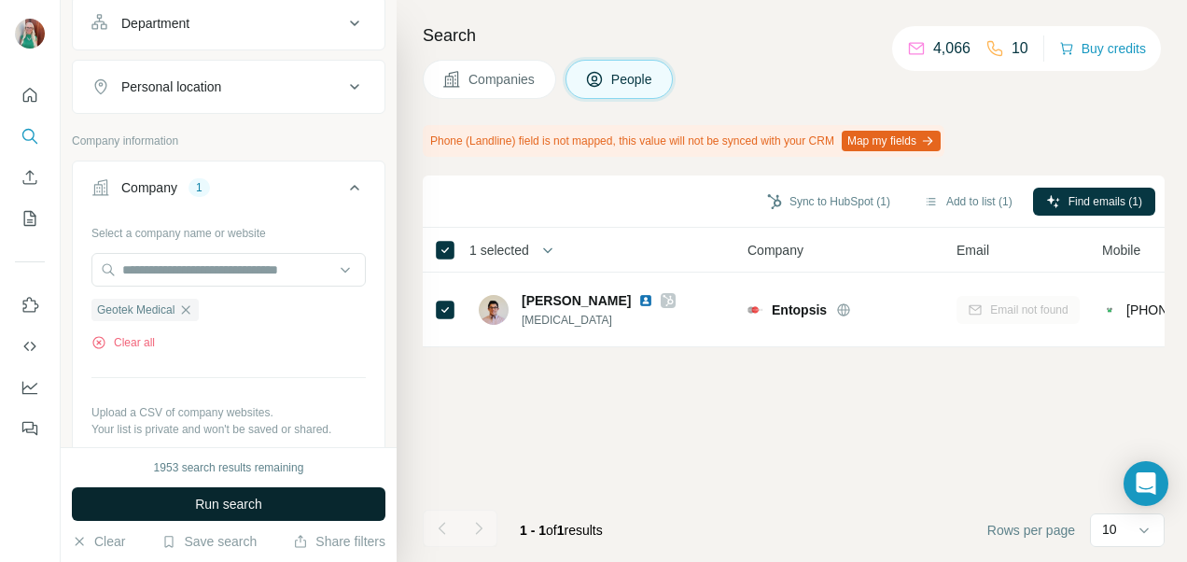
click at [178, 513] on button "Run search" at bounding box center [228, 504] width 313 height 34
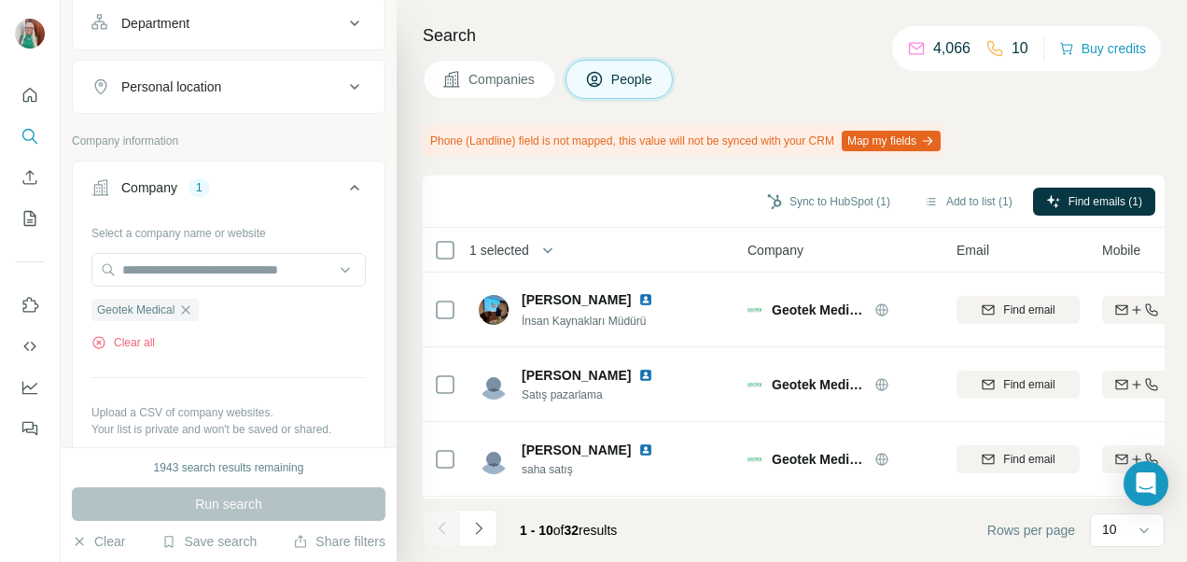
scroll to position [529, 0]
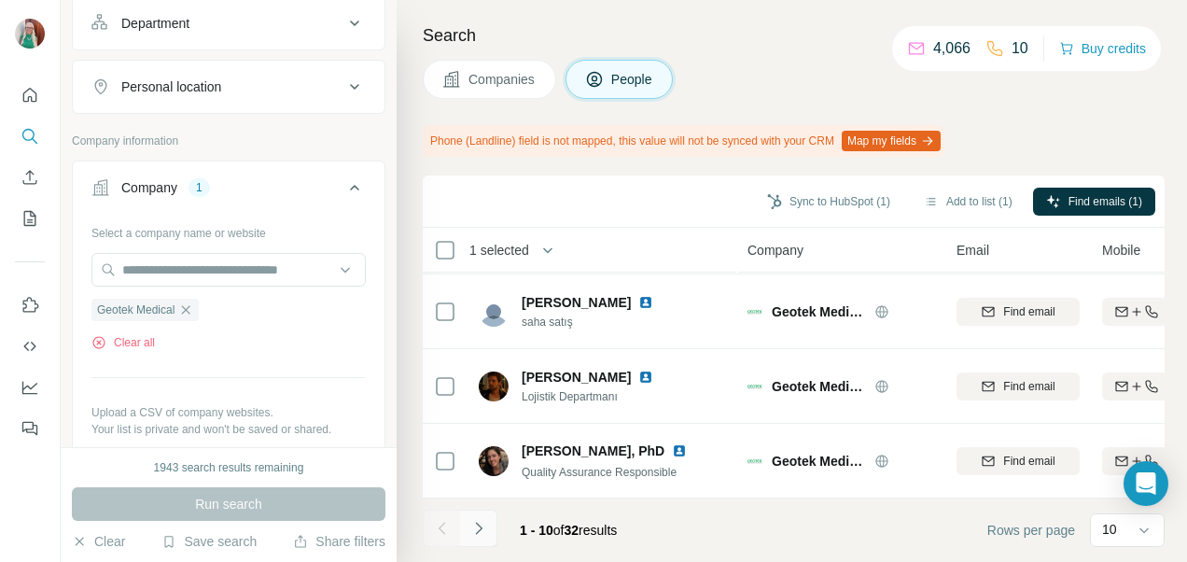
click at [478, 521] on icon "Navigate to next page" at bounding box center [478, 528] width 19 height 19
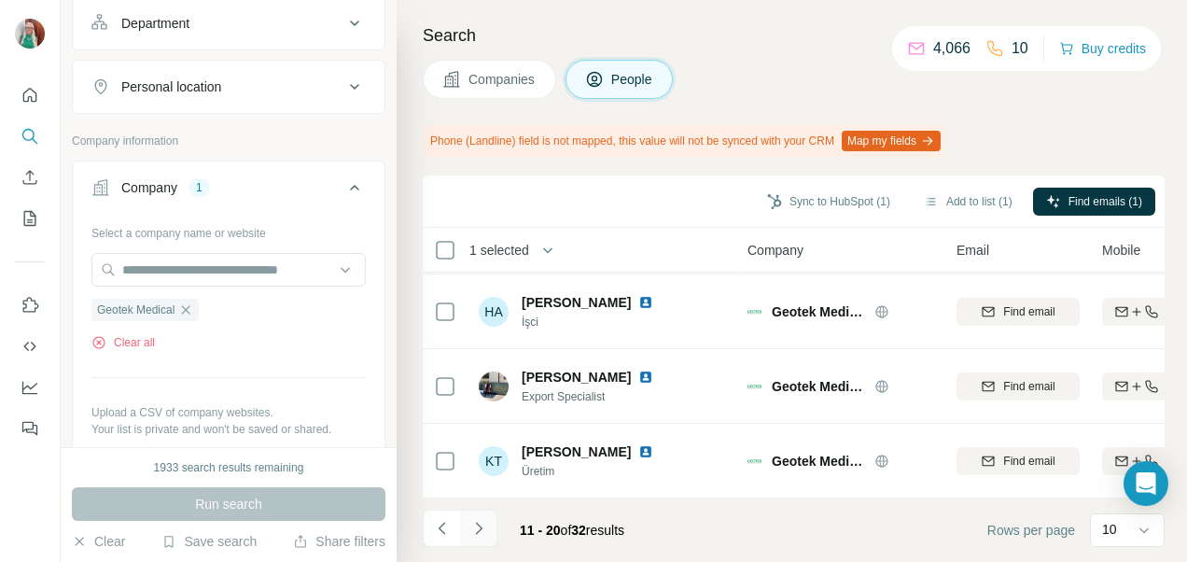
click at [489, 533] on button "Navigate to next page" at bounding box center [478, 527] width 37 height 37
click at [475, 527] on icon "Navigate to next page" at bounding box center [478, 528] width 19 height 19
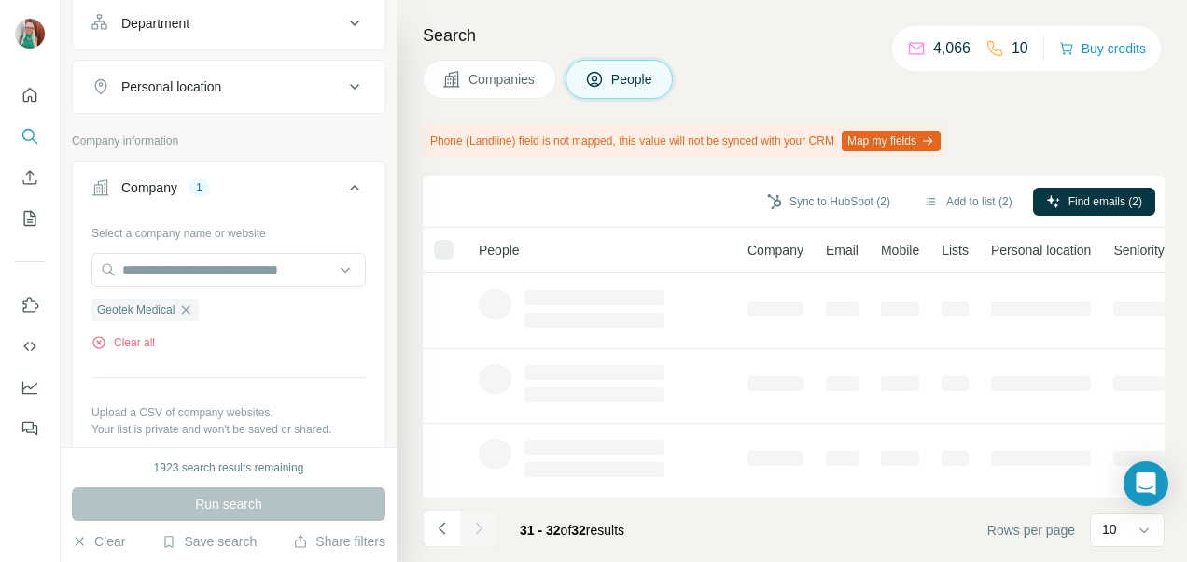
scroll to position [0, 0]
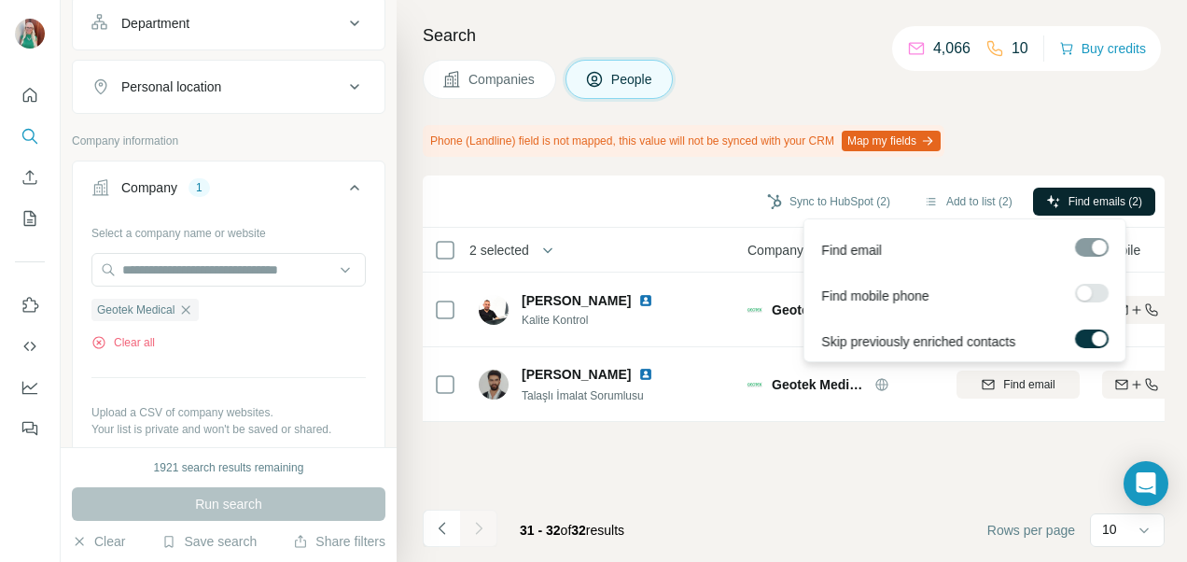
click at [1077, 198] on span "Find emails (2)" at bounding box center [1105, 201] width 74 height 17
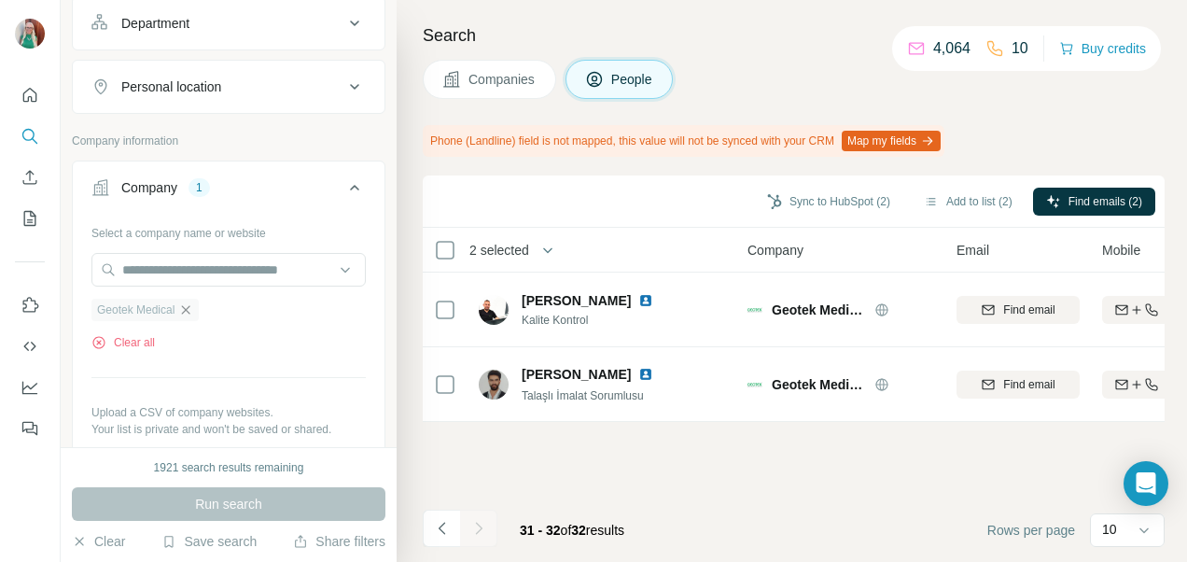
click at [189, 305] on icon "button" at bounding box center [186, 309] width 8 height 8
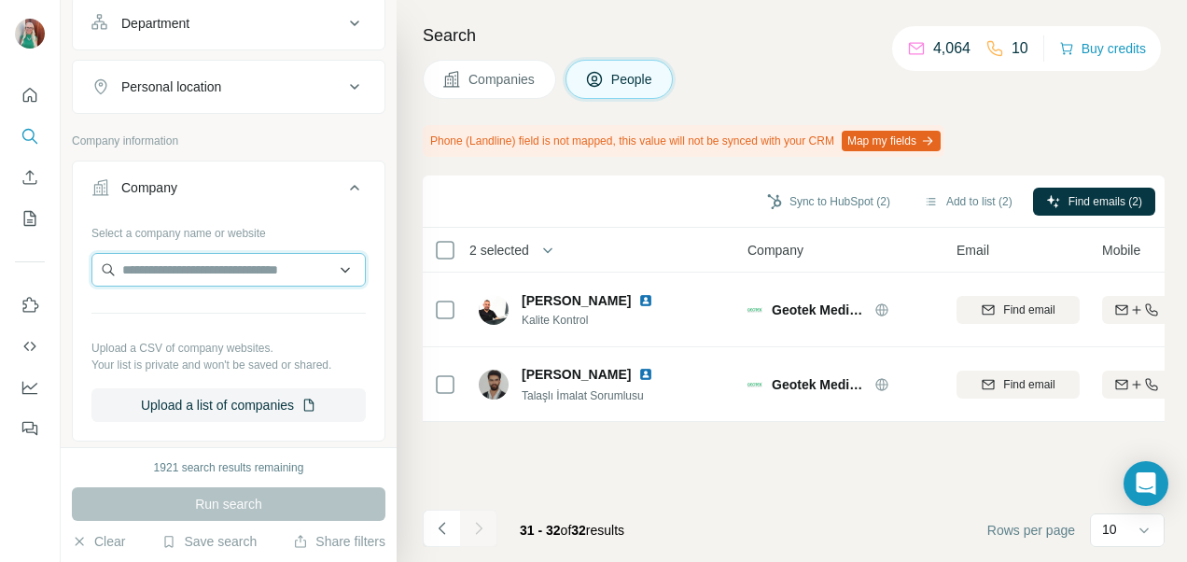
click at [160, 272] on input "text" at bounding box center [228, 270] width 274 height 34
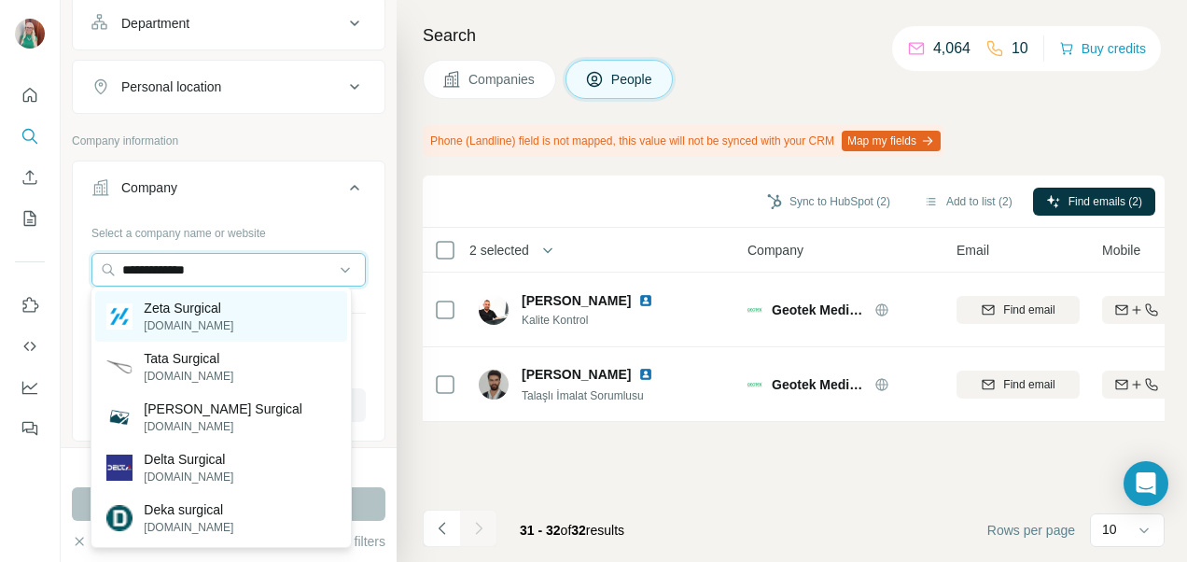
type input "**********"
click at [174, 307] on p "Zeta Surgical" at bounding box center [189, 308] width 90 height 19
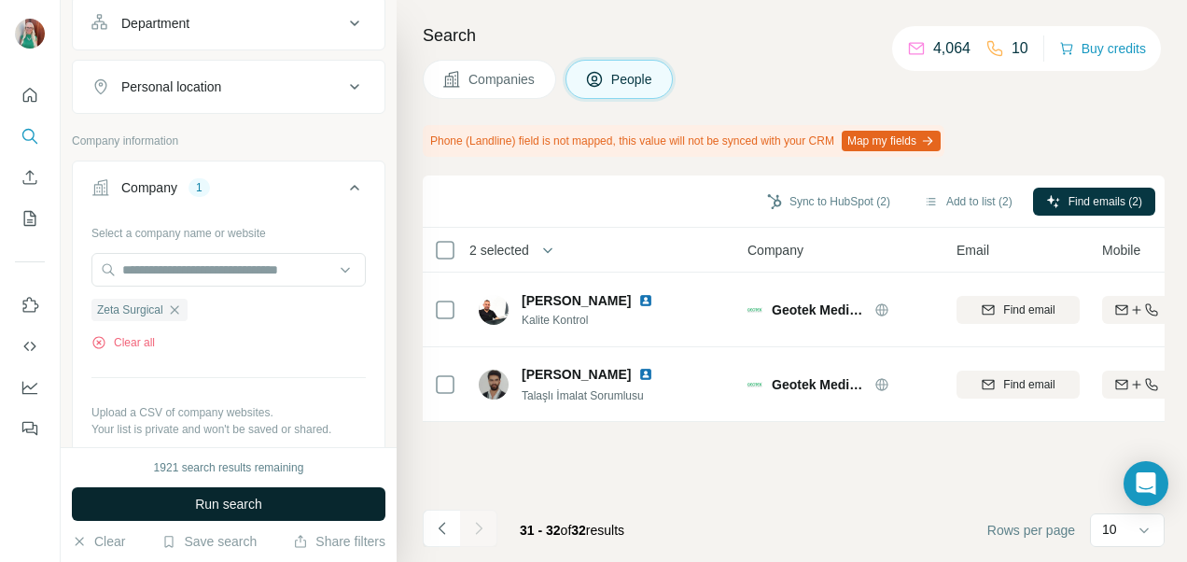
click at [170, 498] on button "Run search" at bounding box center [228, 504] width 313 height 34
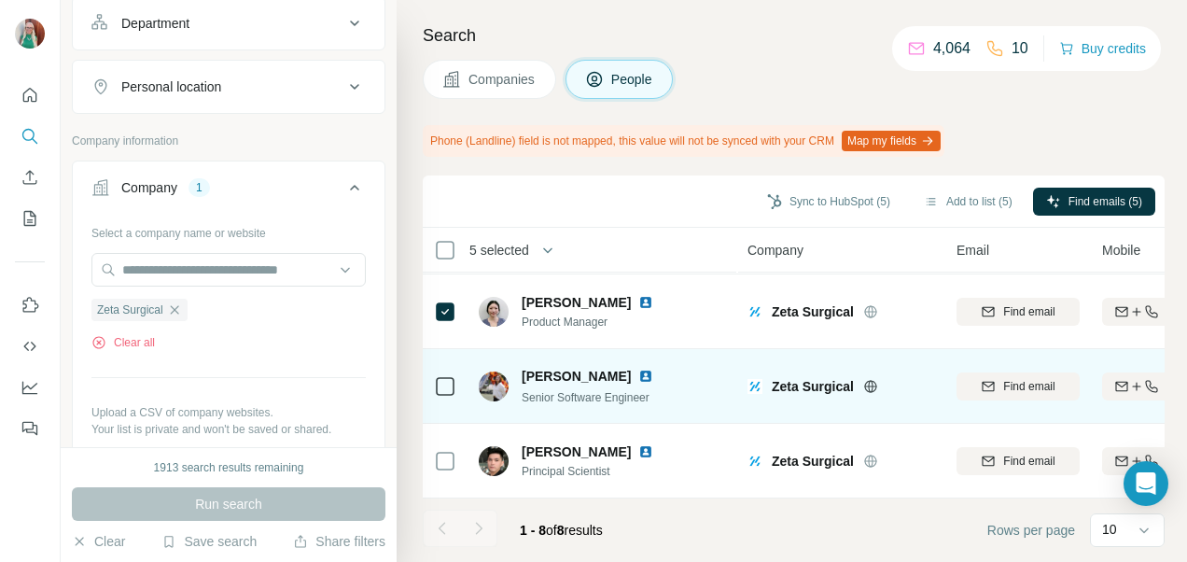
scroll to position [380, 0]
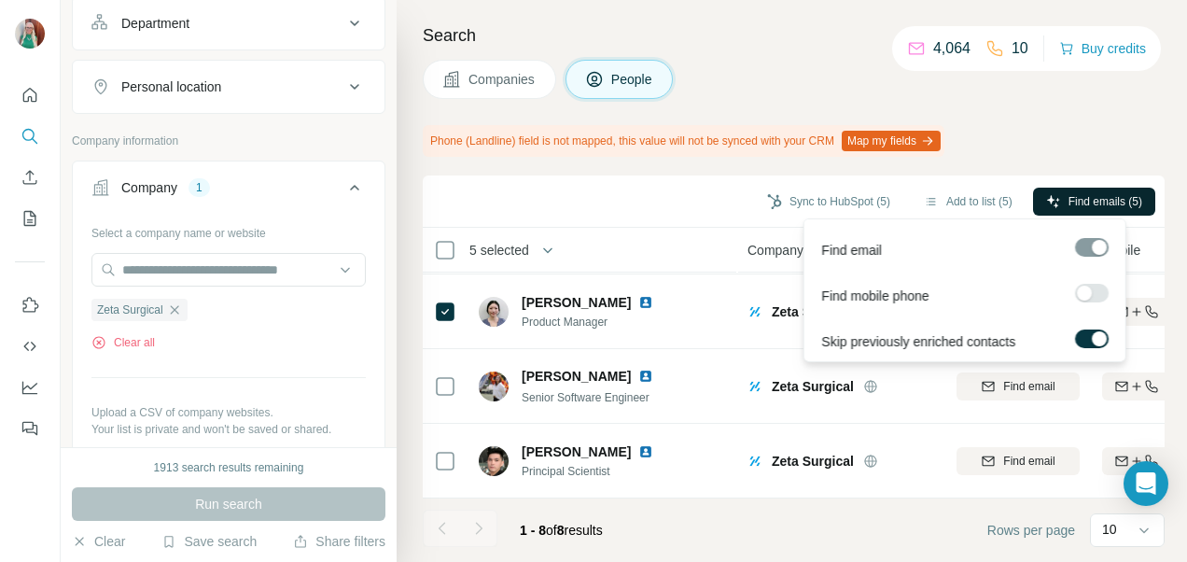
click at [1068, 193] on span "Find emails (5)" at bounding box center [1105, 201] width 74 height 17
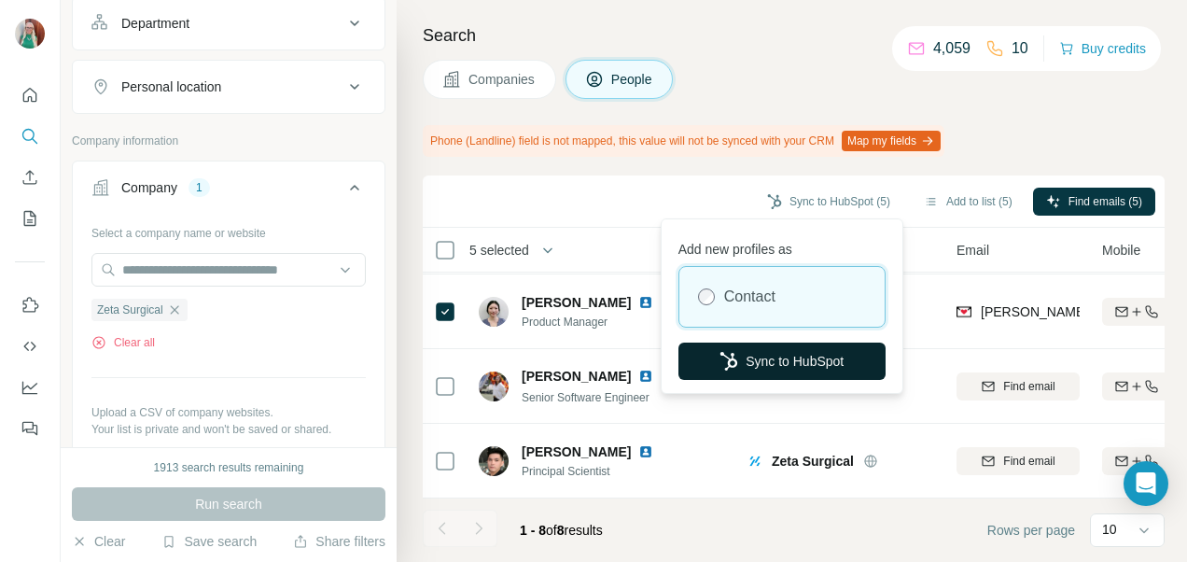
click at [820, 356] on button "Sync to HubSpot" at bounding box center [781, 360] width 207 height 37
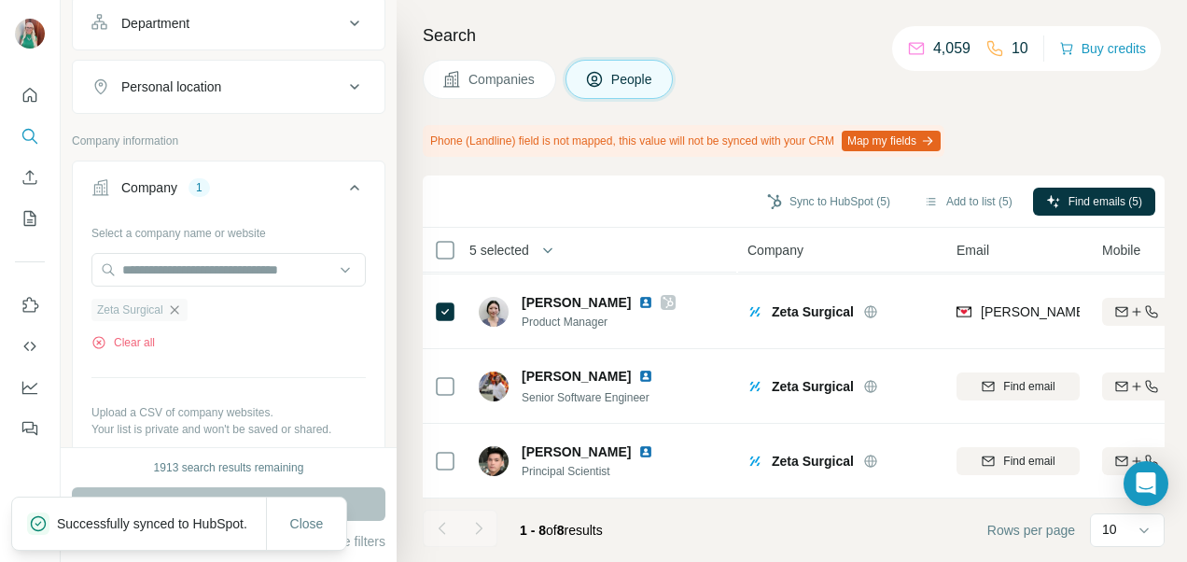
click at [179, 305] on icon "button" at bounding box center [174, 309] width 15 height 15
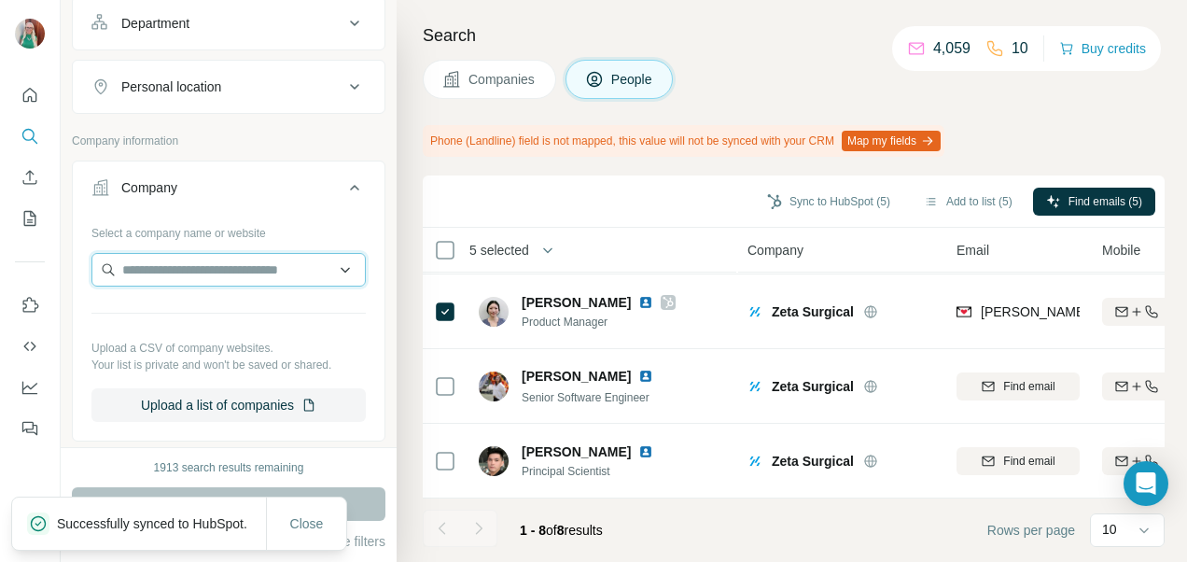
click at [164, 265] on input "text" at bounding box center [228, 270] width 274 height 34
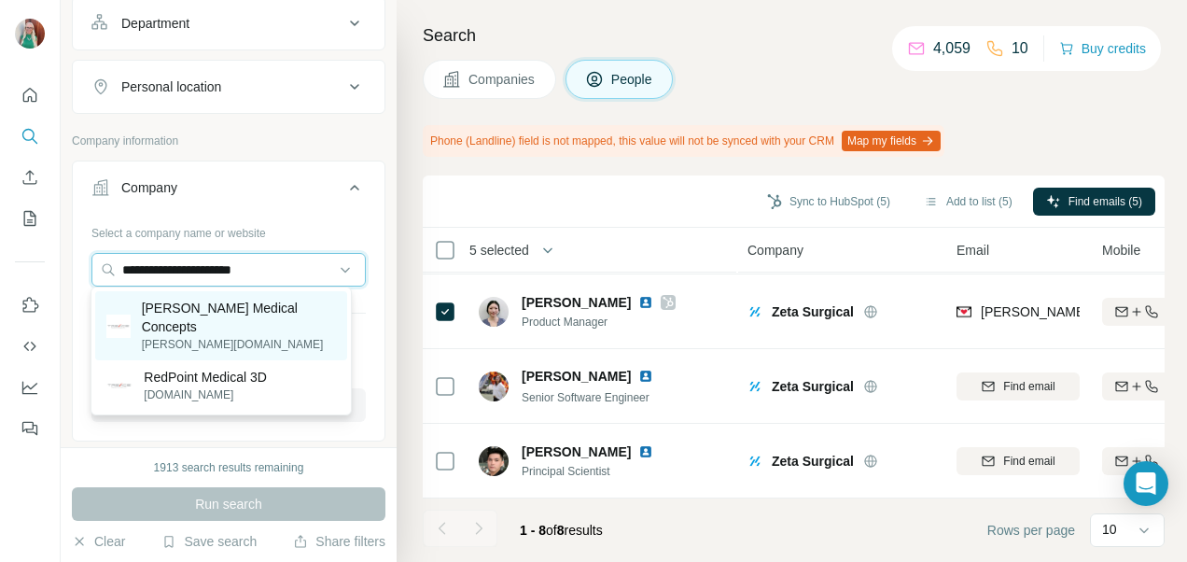
type input "**********"
click at [177, 336] on p "treace.com" at bounding box center [239, 344] width 194 height 17
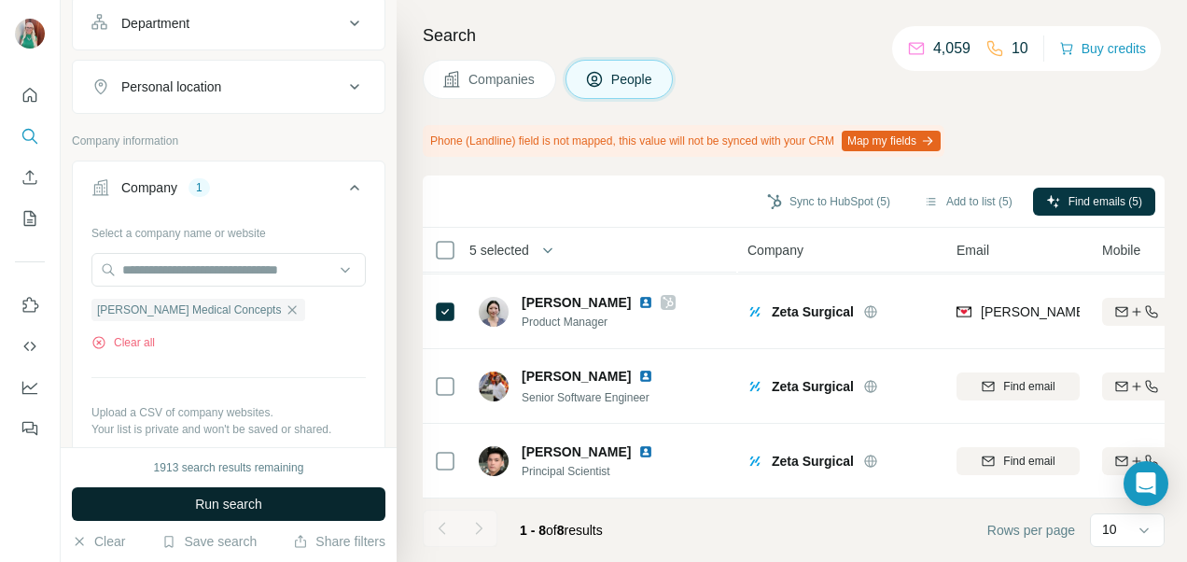
click at [172, 508] on button "Run search" at bounding box center [228, 504] width 313 height 34
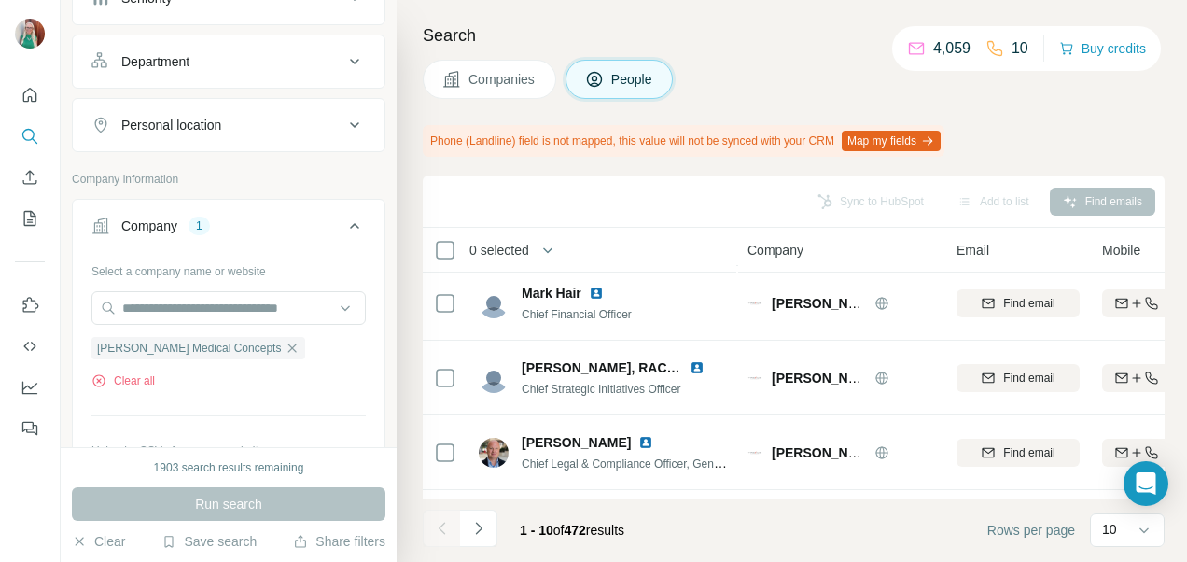
scroll to position [187, 0]
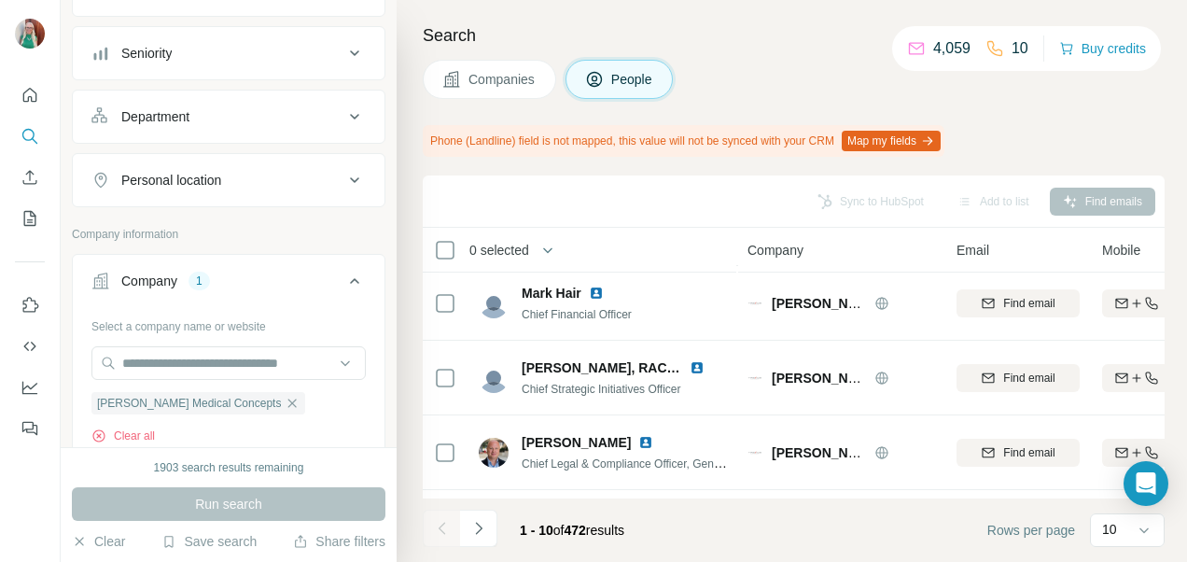
click at [332, 98] on button "Department" at bounding box center [229, 116] width 312 height 45
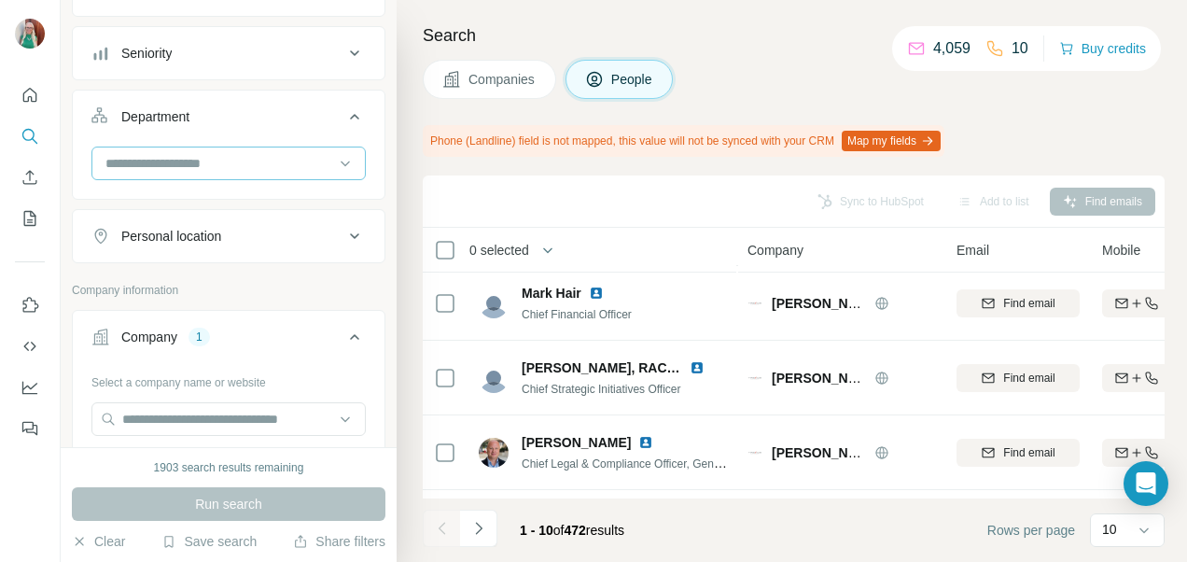
click at [197, 160] on input at bounding box center [219, 163] width 230 height 21
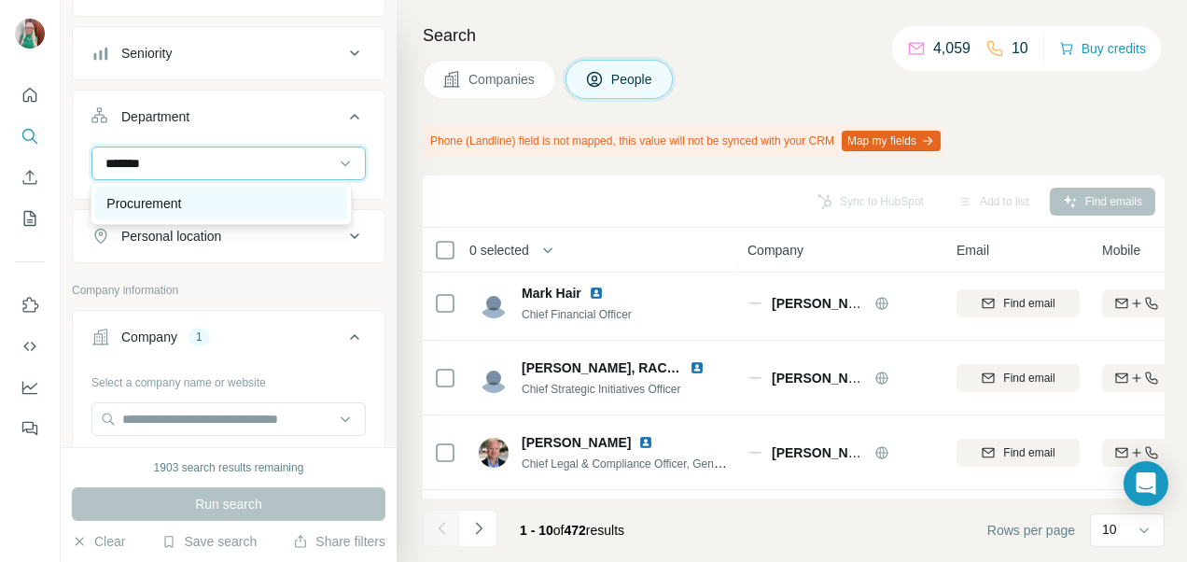
type input "*******"
click at [174, 209] on p "Procurement" at bounding box center [143, 203] width 75 height 19
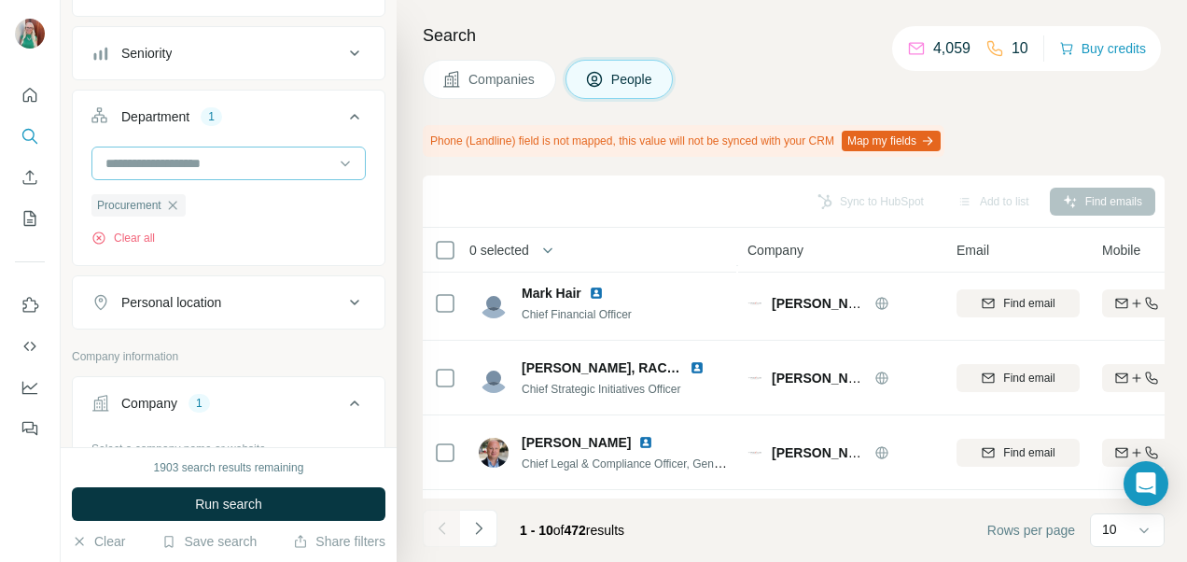
click at [189, 155] on input at bounding box center [219, 163] width 230 height 21
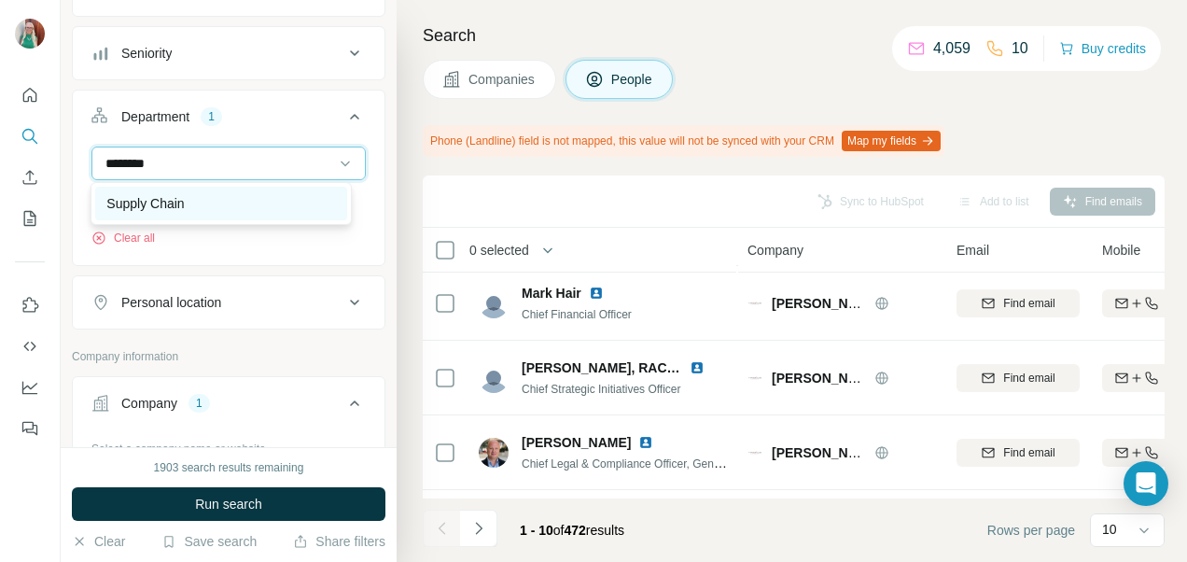
type input "********"
click at [156, 209] on p "Supply Chain" at bounding box center [144, 203] width 77 height 19
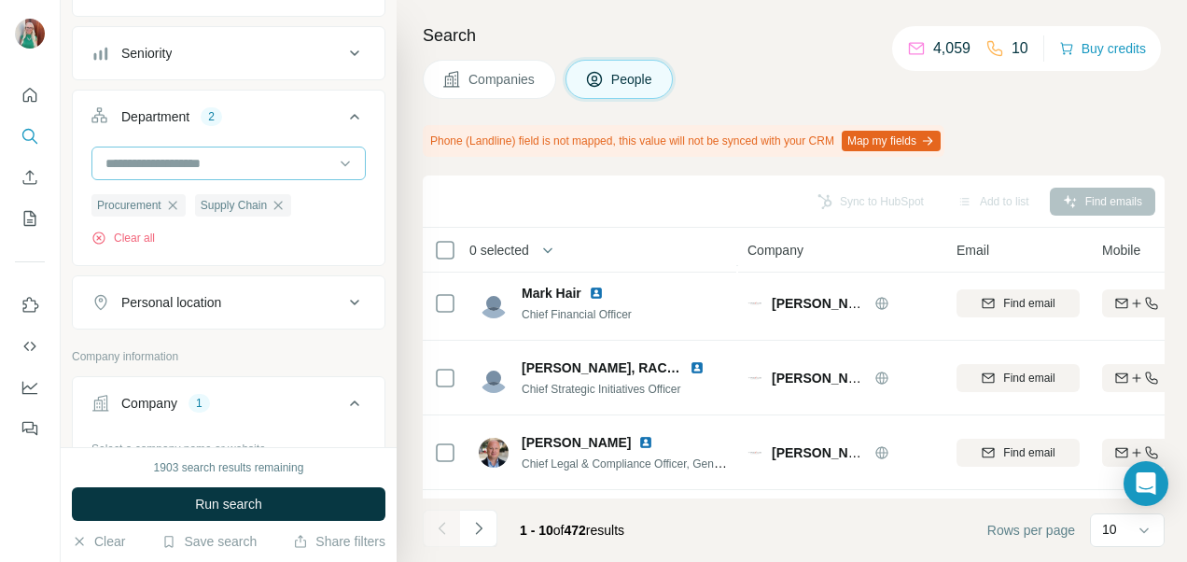
click at [220, 164] on input at bounding box center [219, 163] width 230 height 21
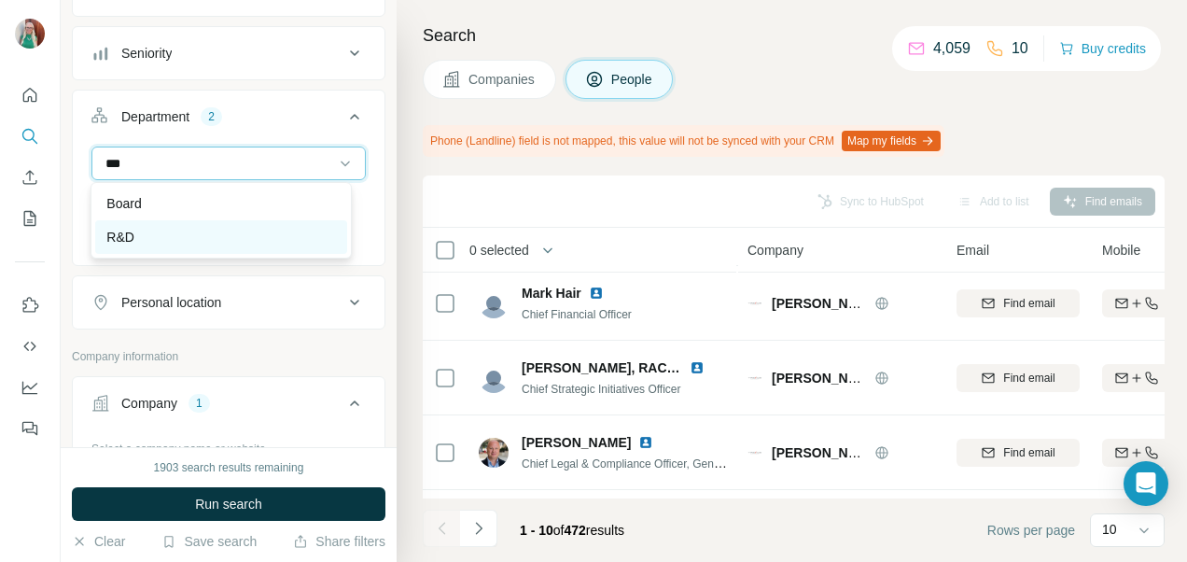
type input "***"
click at [155, 234] on div "R&D" at bounding box center [220, 237] width 229 height 19
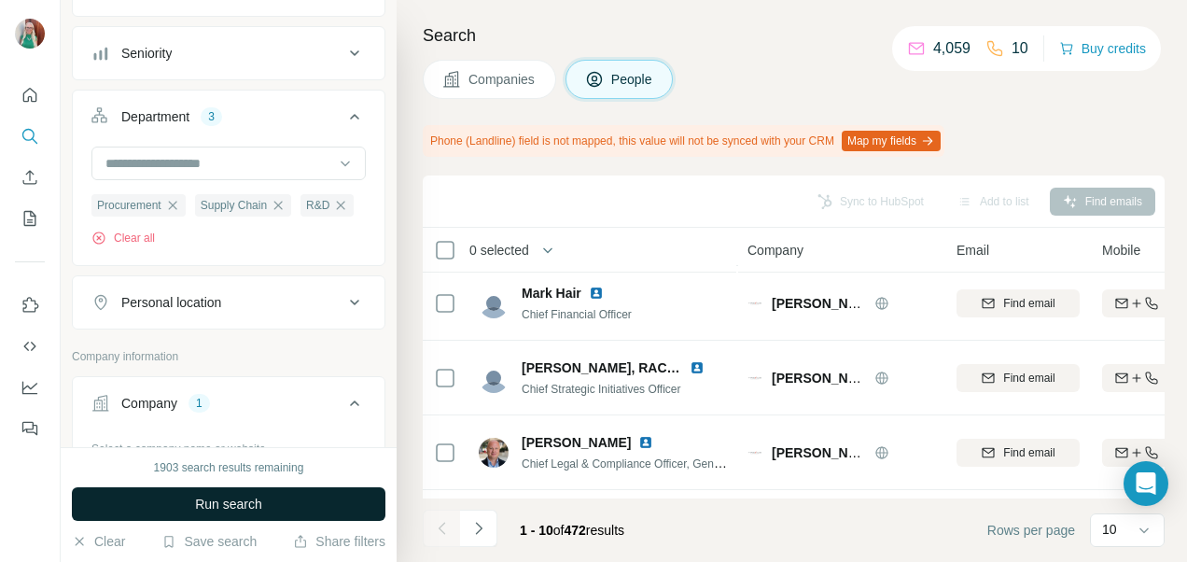
click at [165, 508] on button "Run search" at bounding box center [228, 504] width 313 height 34
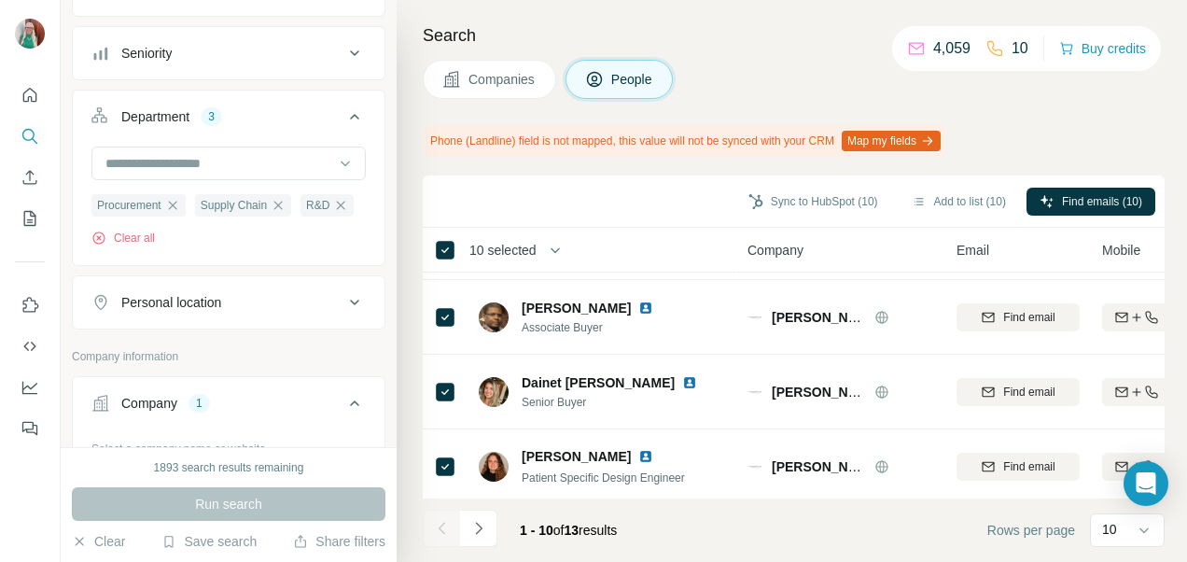
scroll to position [529, 0]
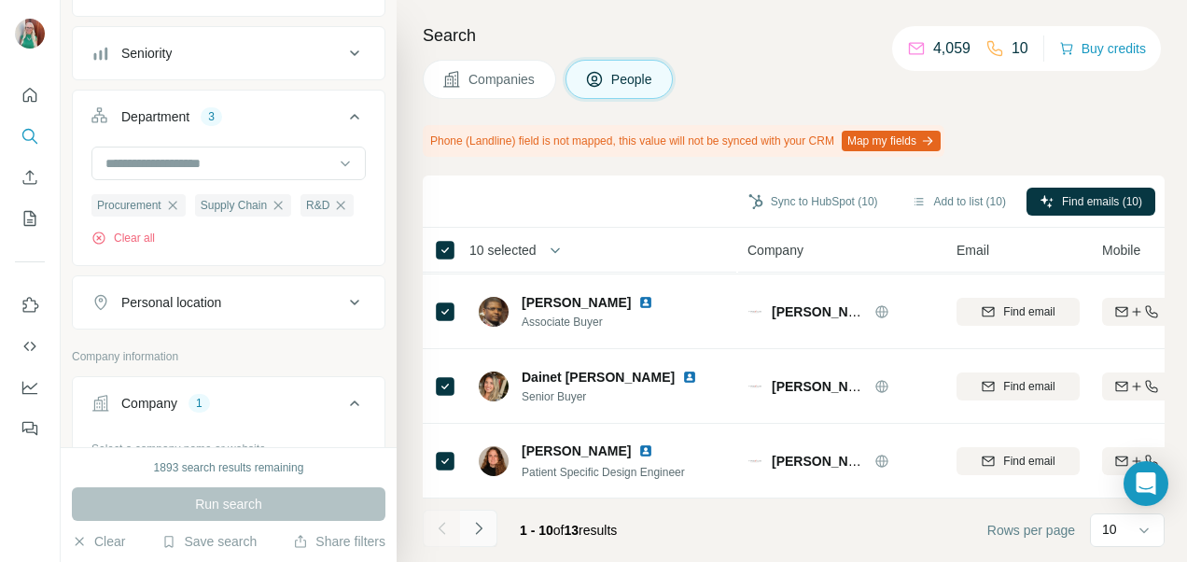
click at [488, 533] on button "Navigate to next page" at bounding box center [478, 527] width 37 height 37
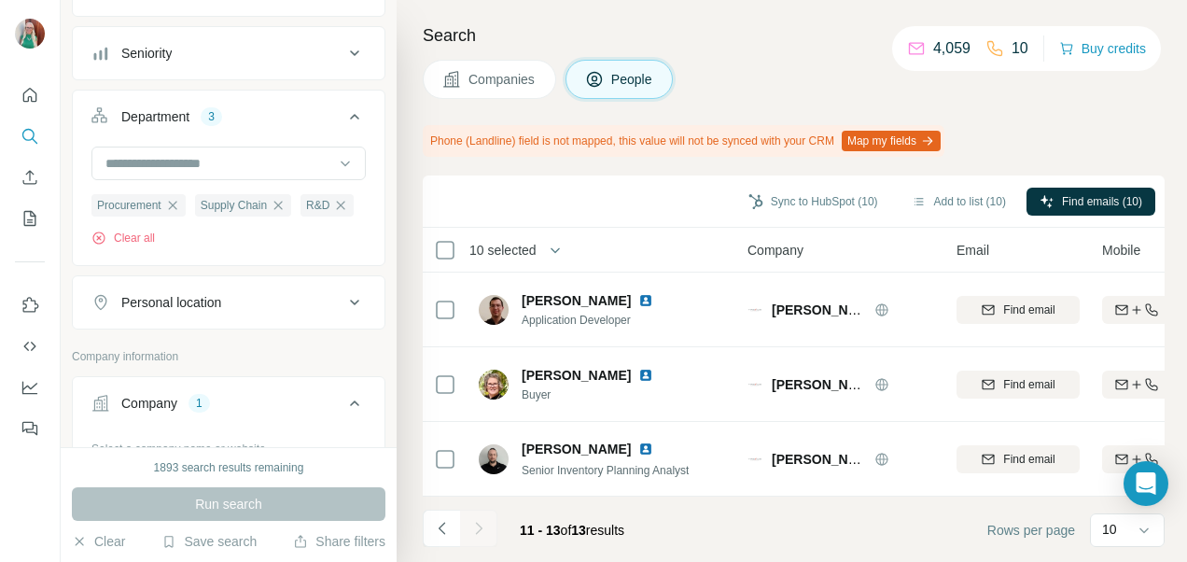
scroll to position [7, 0]
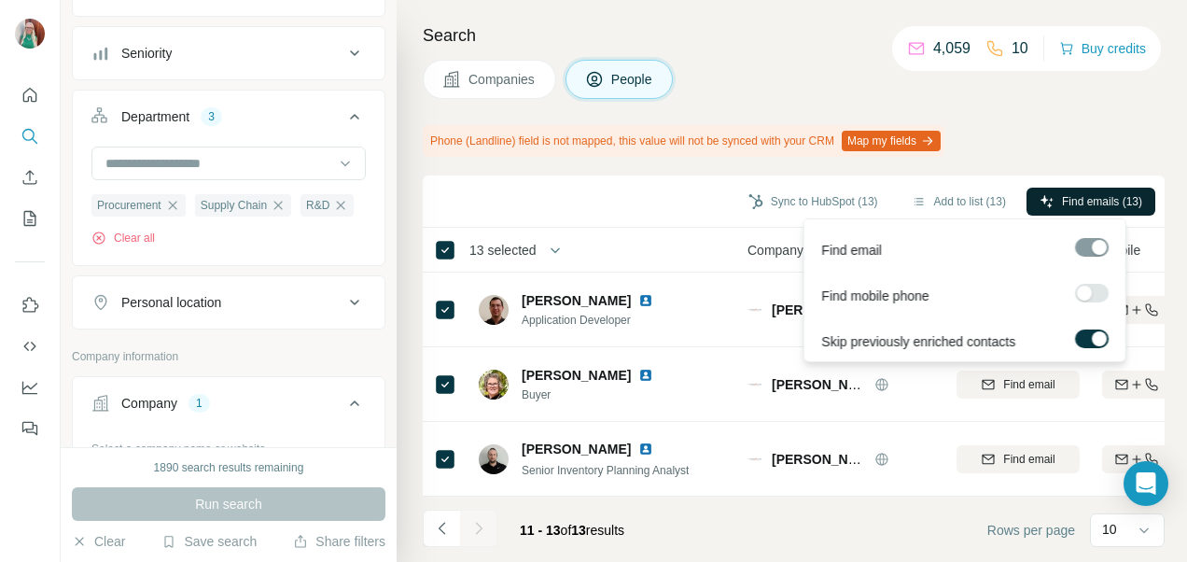
click at [1077, 197] on span "Find emails (13)" at bounding box center [1102, 201] width 80 height 17
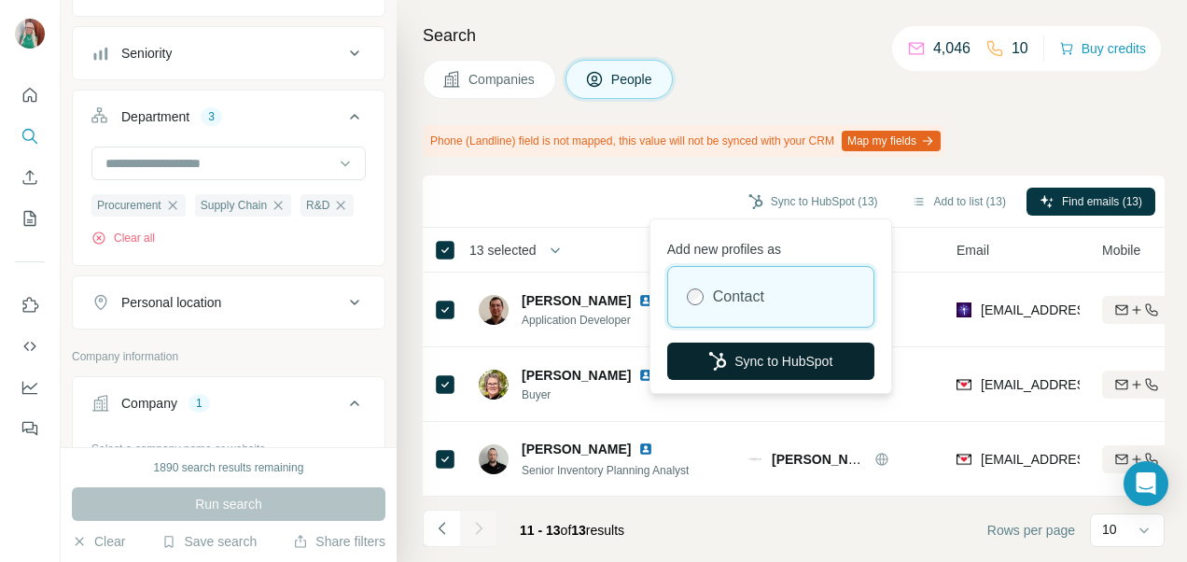
click at [756, 358] on button "Sync to HubSpot" at bounding box center [770, 360] width 207 height 37
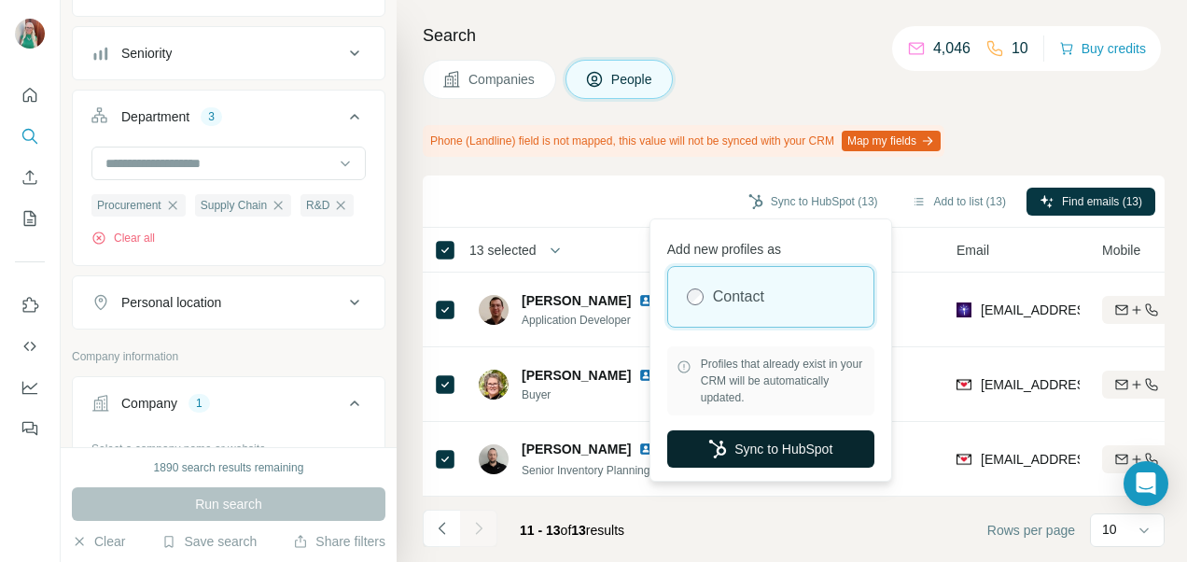
click at [737, 450] on button "Sync to HubSpot" at bounding box center [770, 448] width 207 height 37
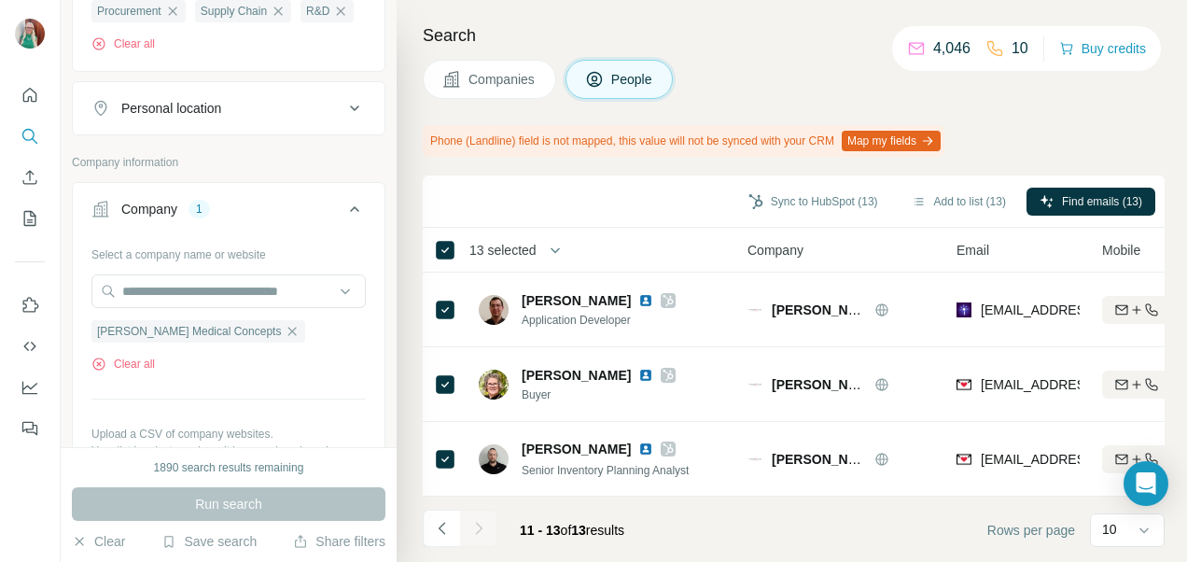
scroll to position [466, 0]
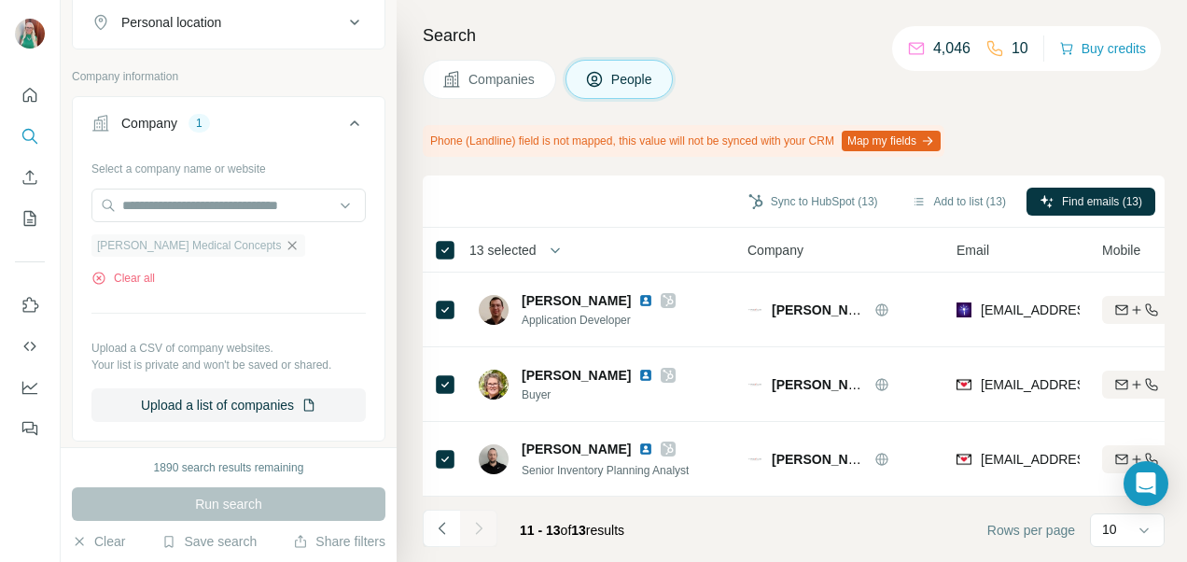
click at [285, 253] on icon "button" at bounding box center [292, 245] width 15 height 15
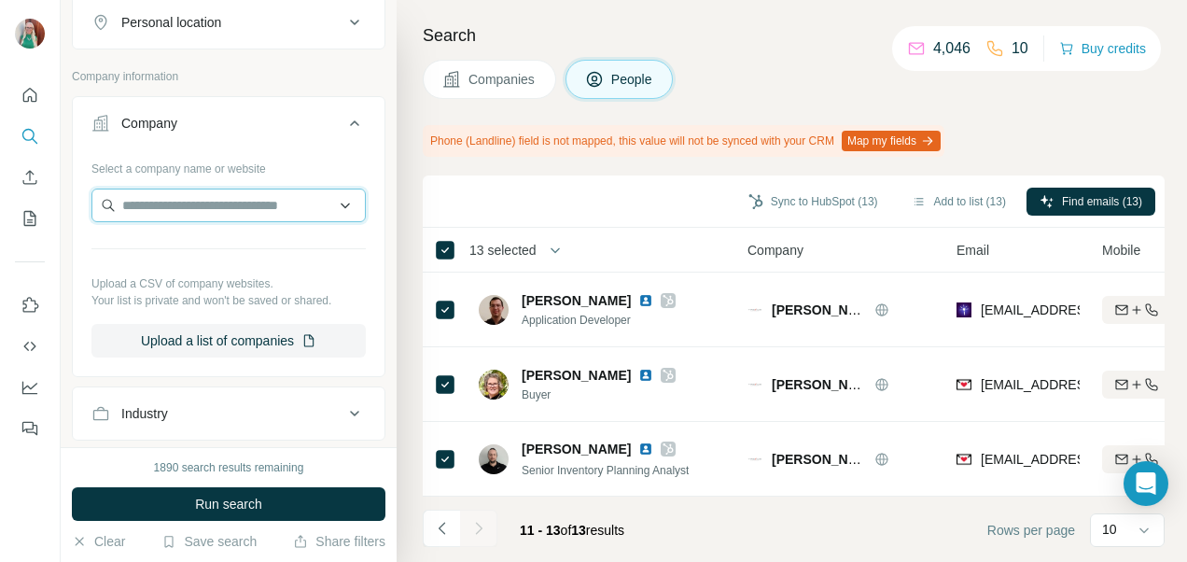
click at [191, 222] on input "text" at bounding box center [228, 205] width 274 height 34
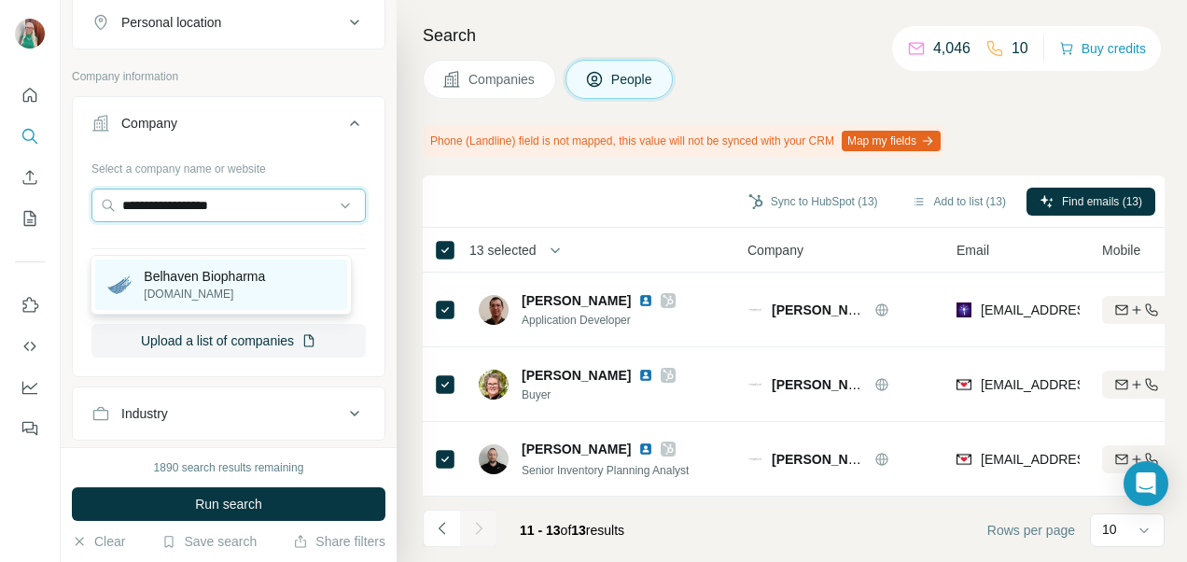
type input "**********"
click at [186, 299] on p "belhavenbio.com" at bounding box center [204, 293] width 121 height 17
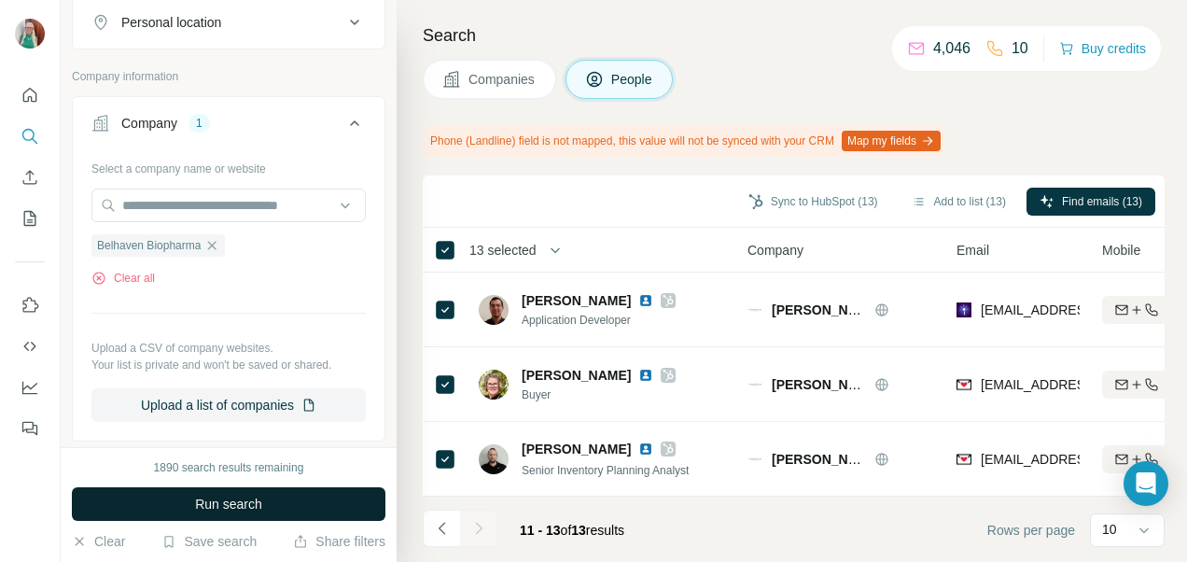
click at [209, 509] on span "Run search" at bounding box center [228, 503] width 67 height 19
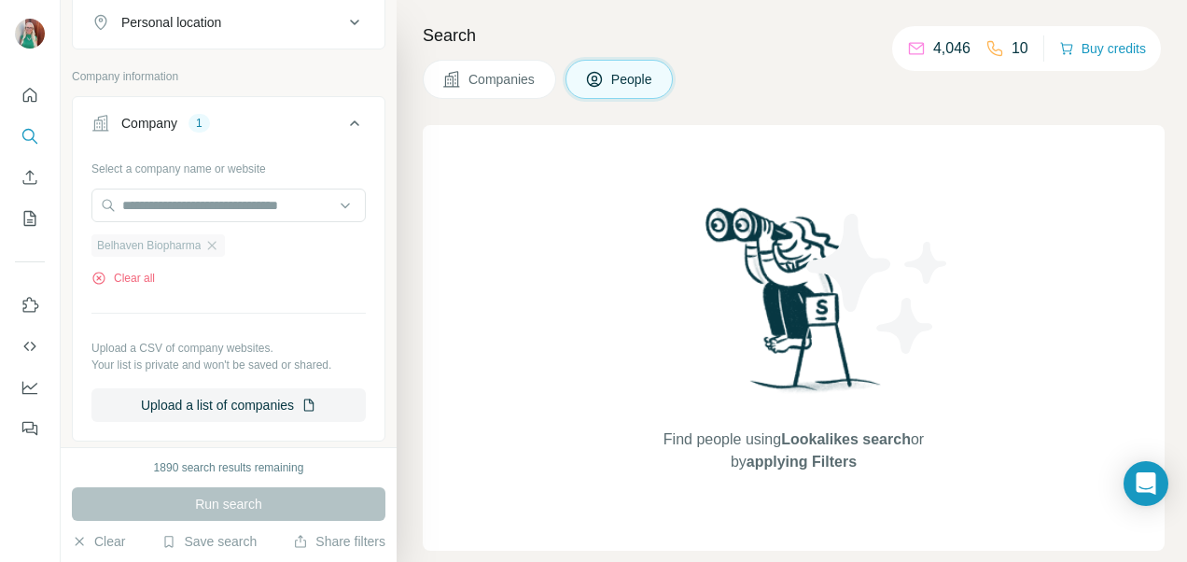
click at [139, 254] on span "Belhaven Biopharma" at bounding box center [149, 245] width 104 height 17
click at [149, 254] on span "Belhaven Biopharma" at bounding box center [149, 245] width 104 height 17
click at [489, 76] on span "Companies" at bounding box center [502, 79] width 68 height 19
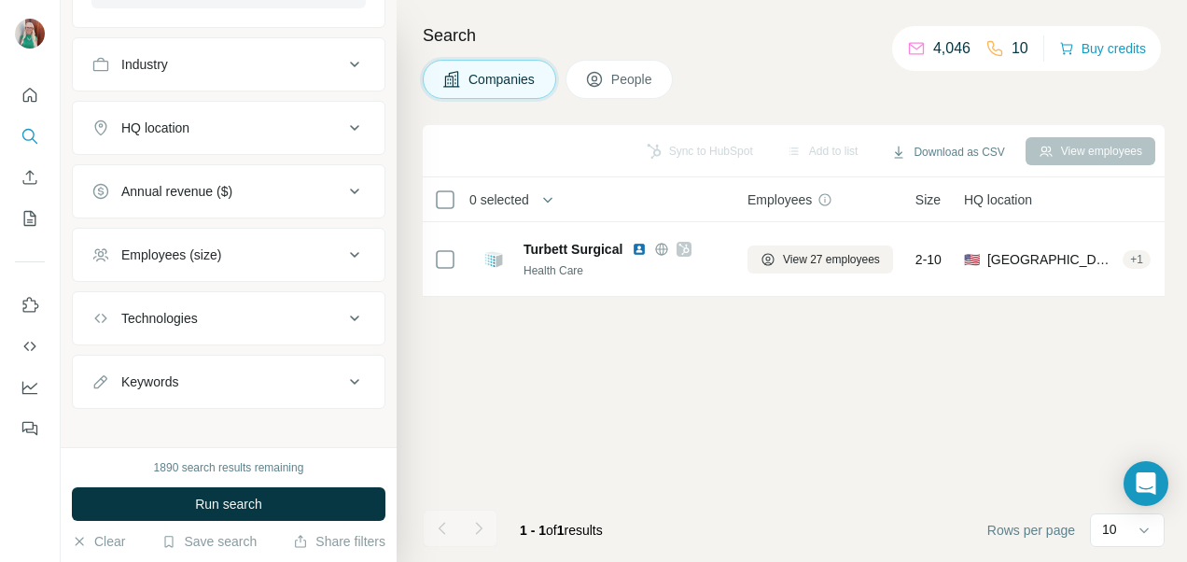
scroll to position [22, 0]
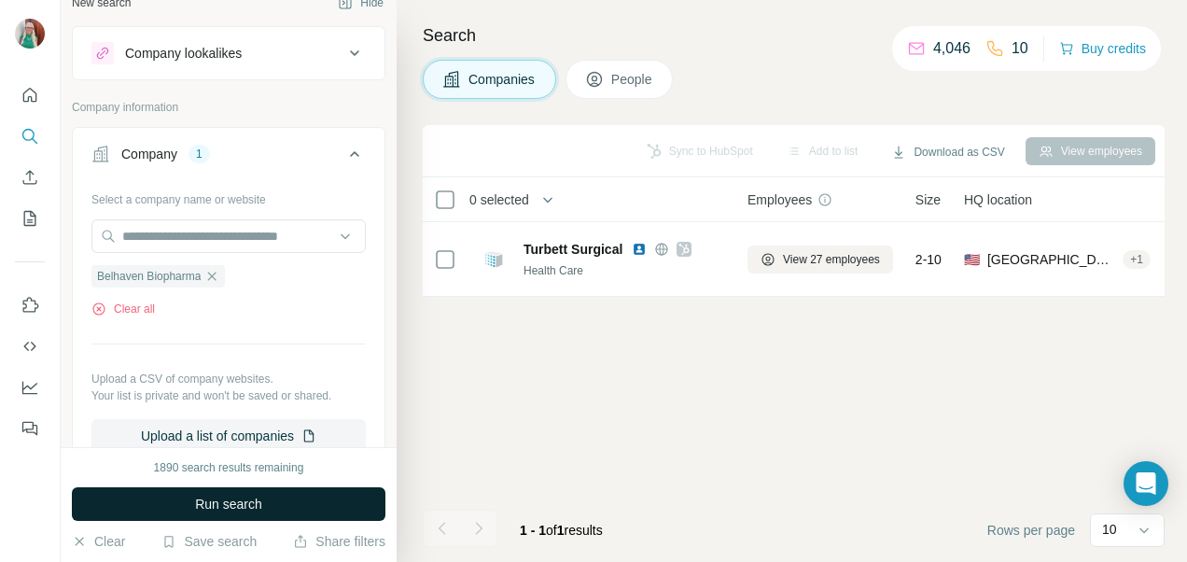
click at [179, 498] on button "Run search" at bounding box center [228, 504] width 313 height 34
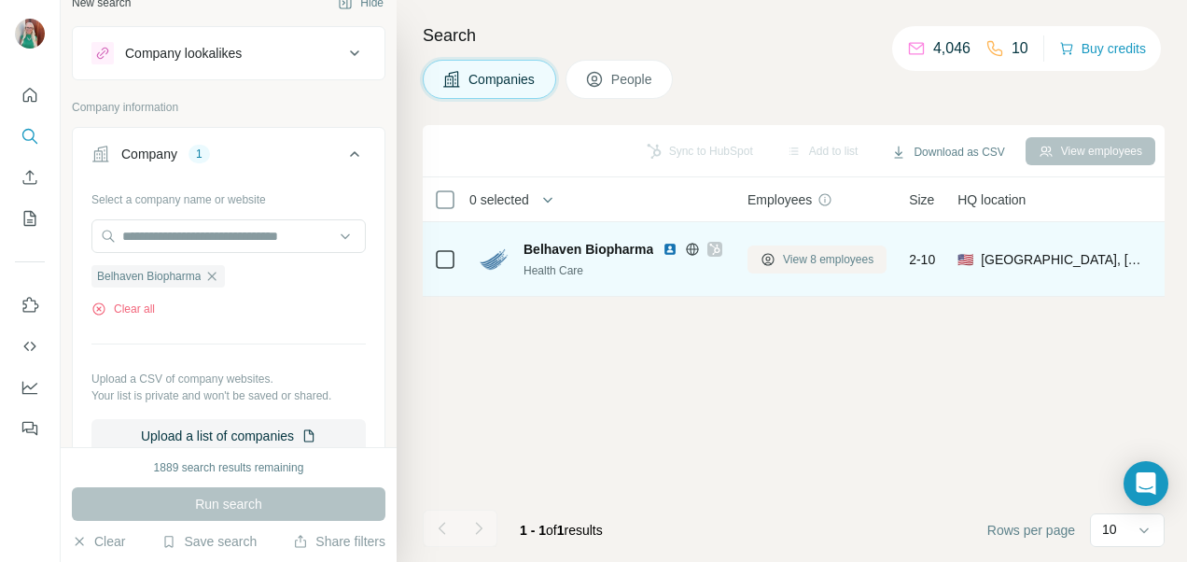
click at [782, 261] on button "View 8 employees" at bounding box center [816, 259] width 139 height 28
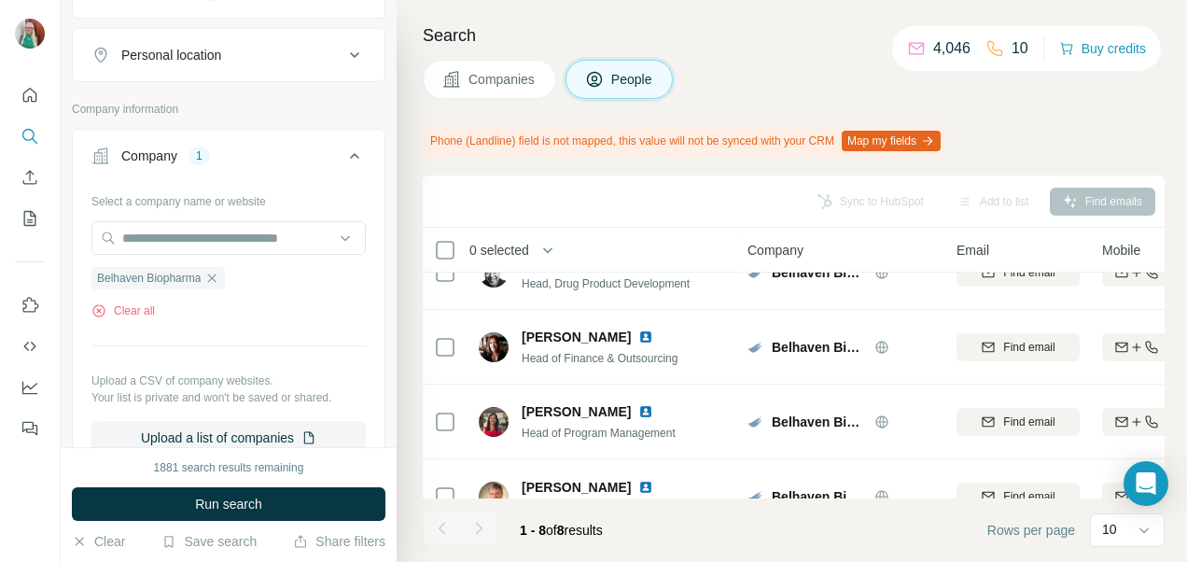
scroll to position [380, 0]
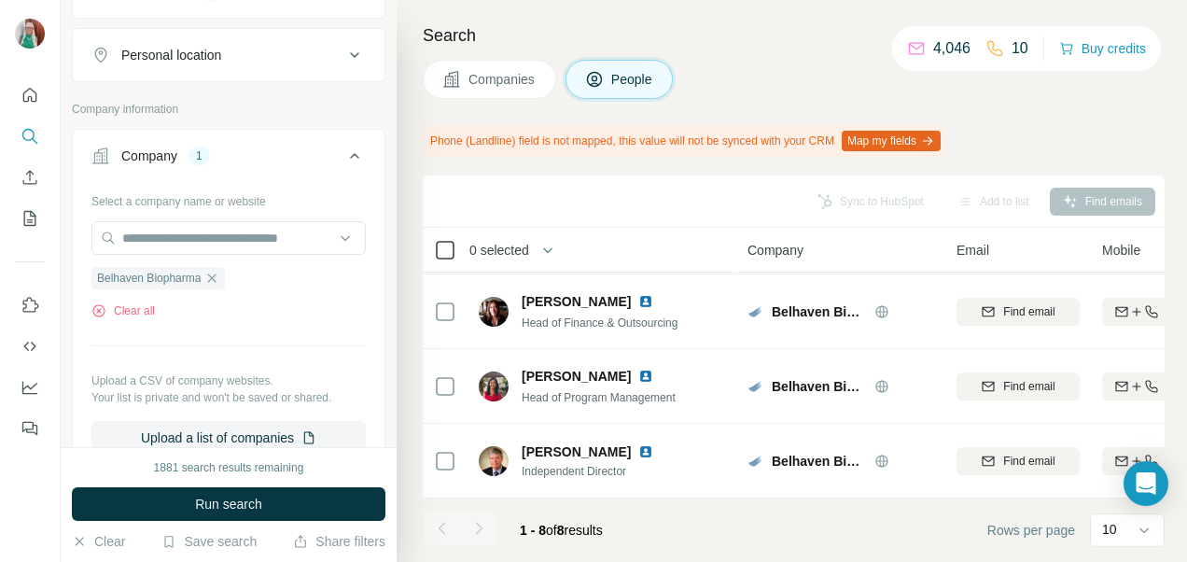
click at [442, 242] on th "0 selected" at bounding box center [572, 250] width 299 height 45
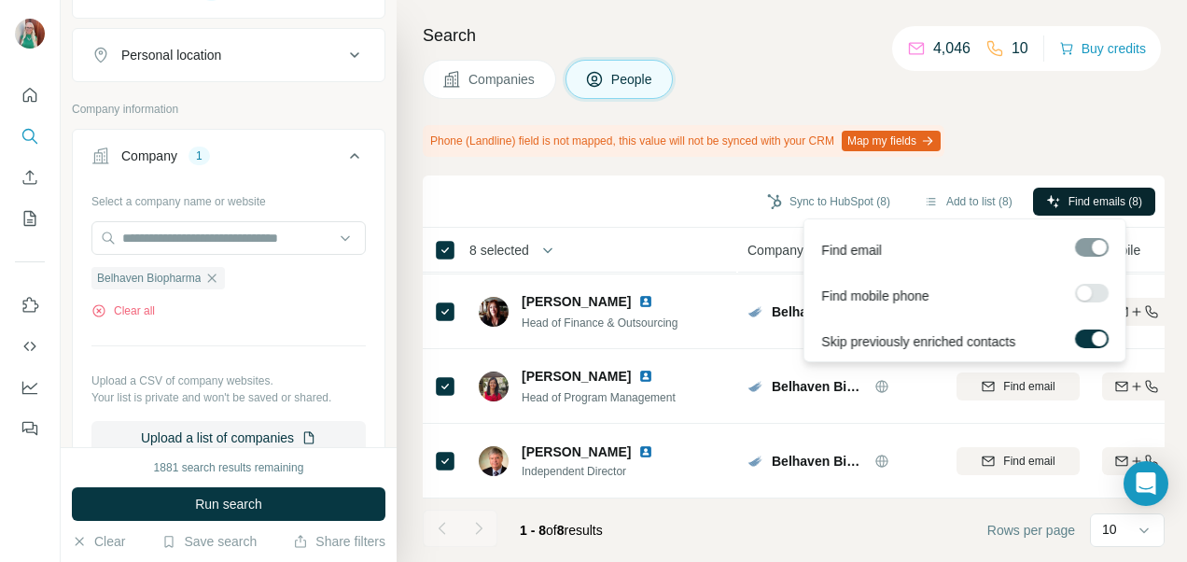
click at [1112, 196] on span "Find emails (8)" at bounding box center [1105, 201] width 74 height 17
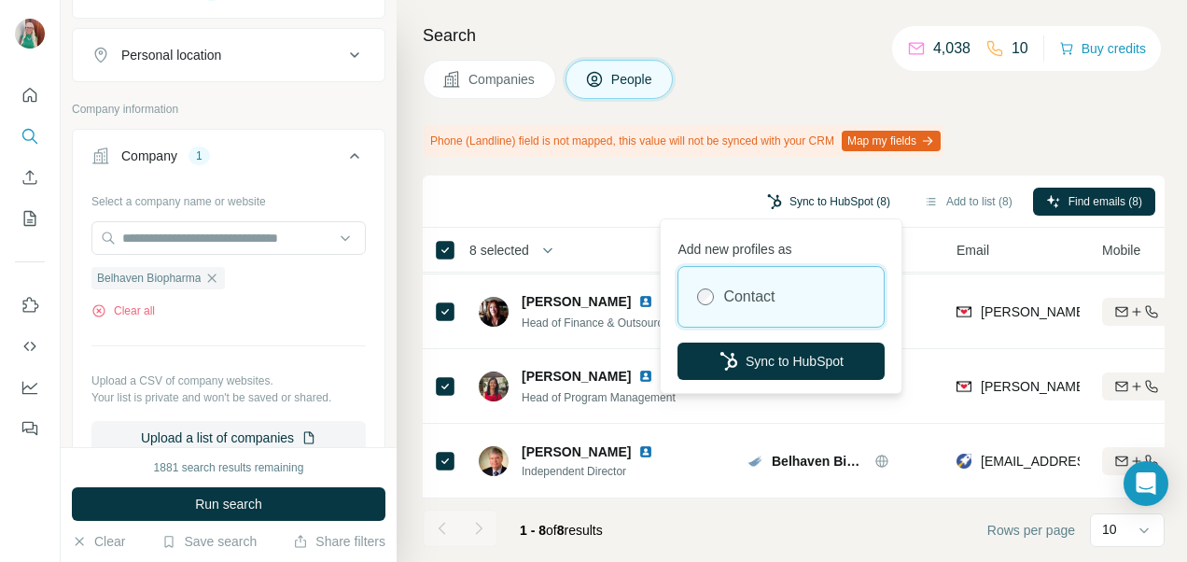
click at [838, 188] on button "Sync to HubSpot (8)" at bounding box center [828, 202] width 149 height 28
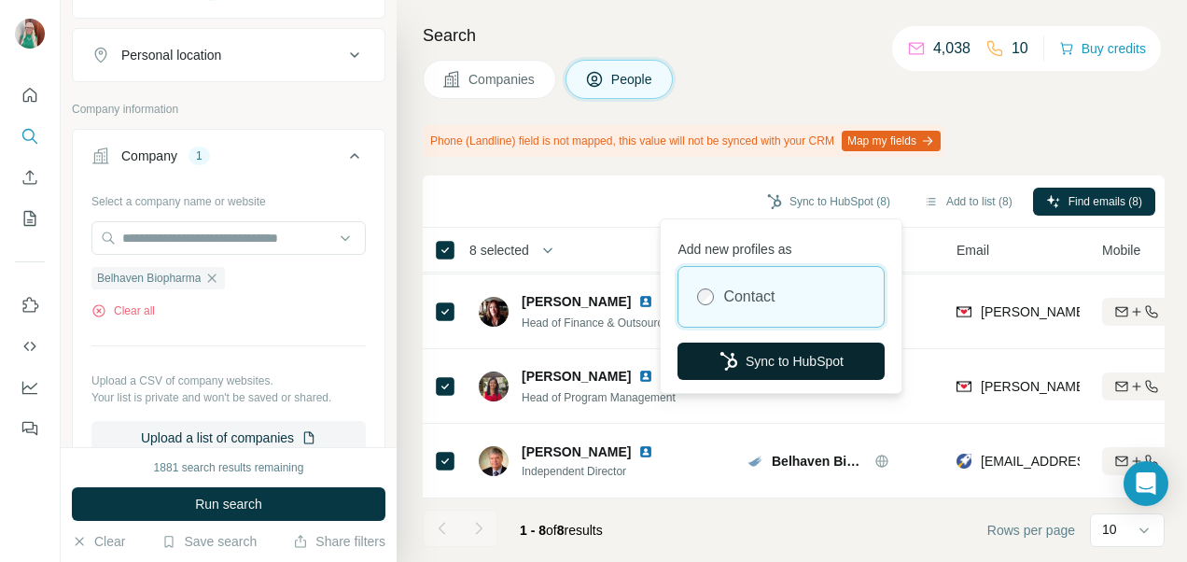
click at [783, 358] on button "Sync to HubSpot" at bounding box center [780, 360] width 207 height 37
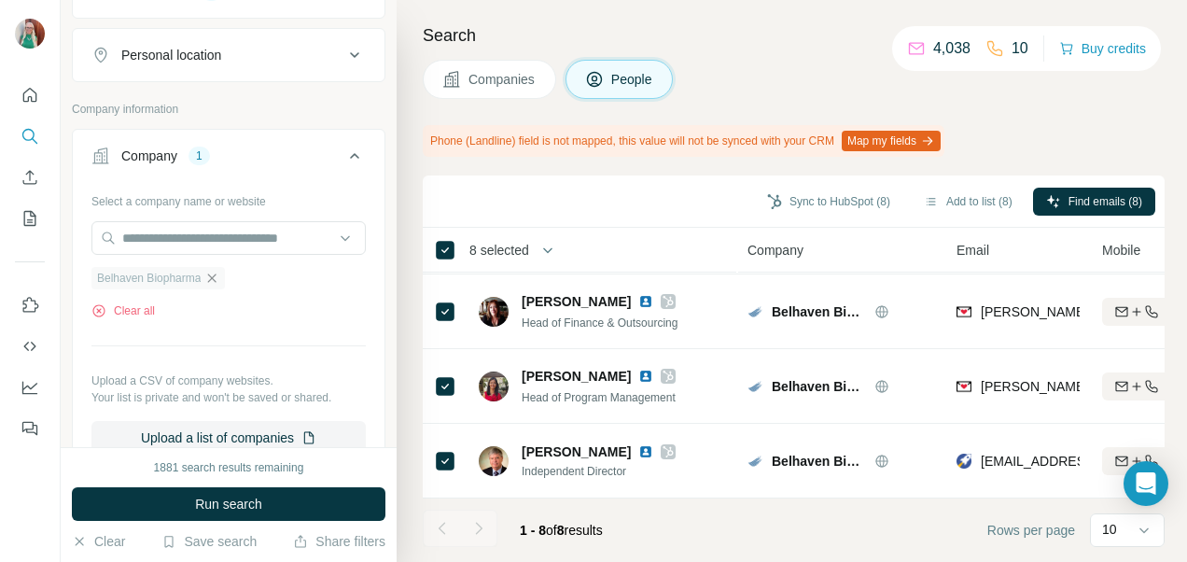
click at [215, 282] on icon "button" at bounding box center [211, 278] width 15 height 15
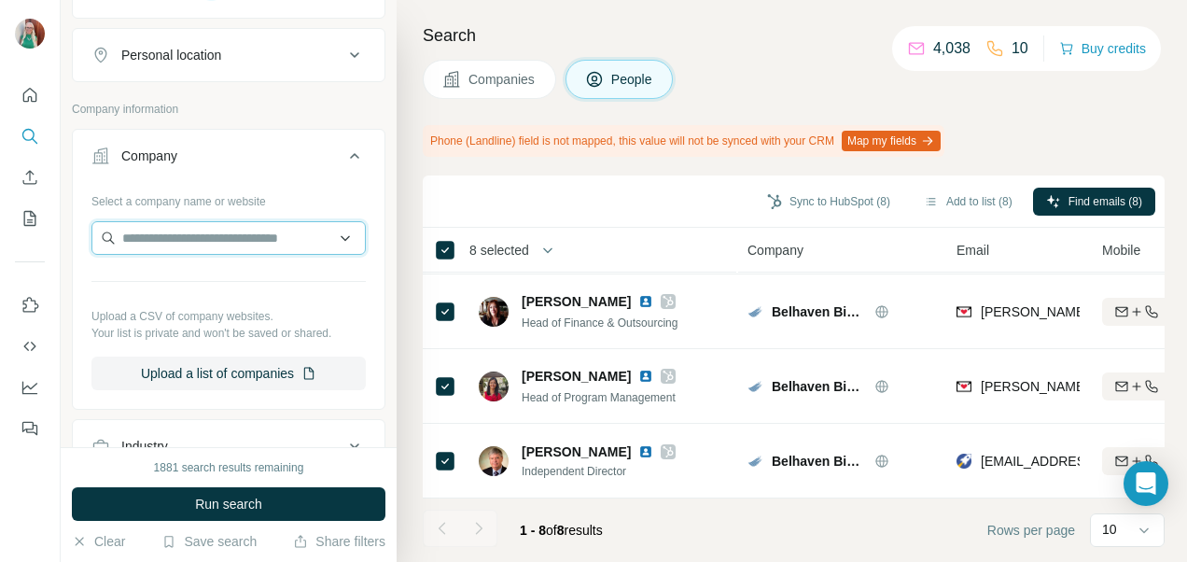
click at [200, 233] on input "text" at bounding box center [228, 238] width 274 height 34
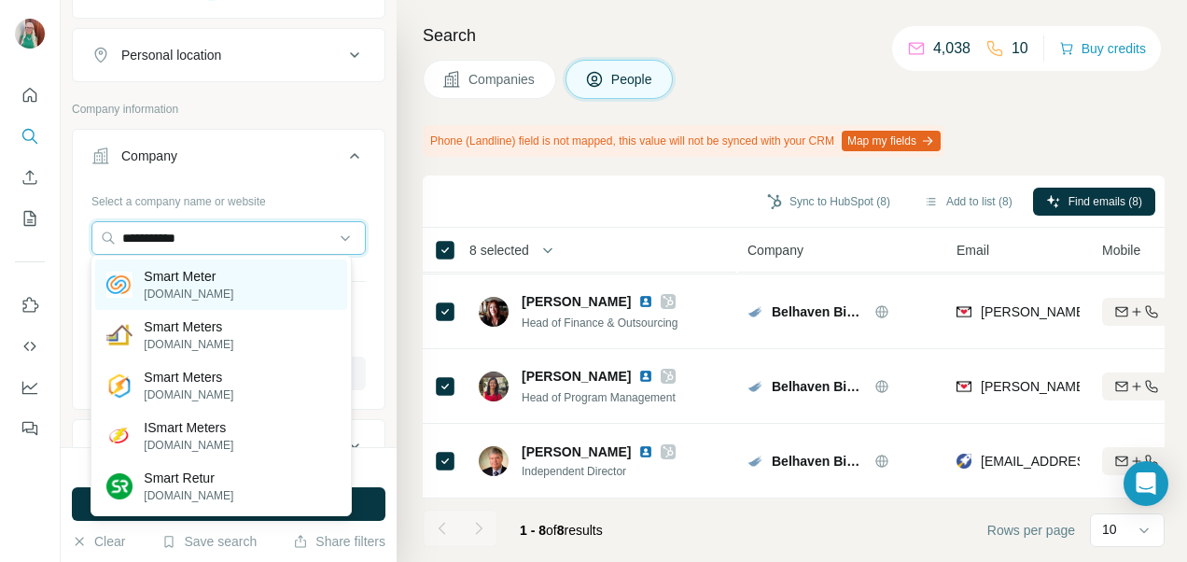
type input "**********"
click at [196, 279] on p "Smart Meter" at bounding box center [189, 276] width 90 height 19
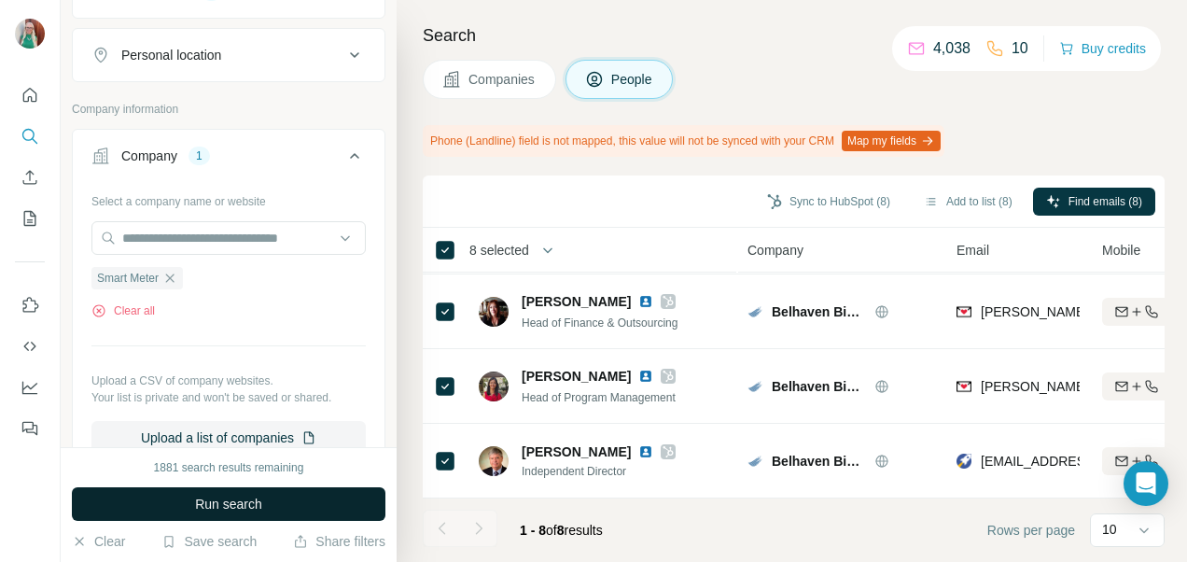
click at [195, 509] on span "Run search" at bounding box center [228, 503] width 67 height 19
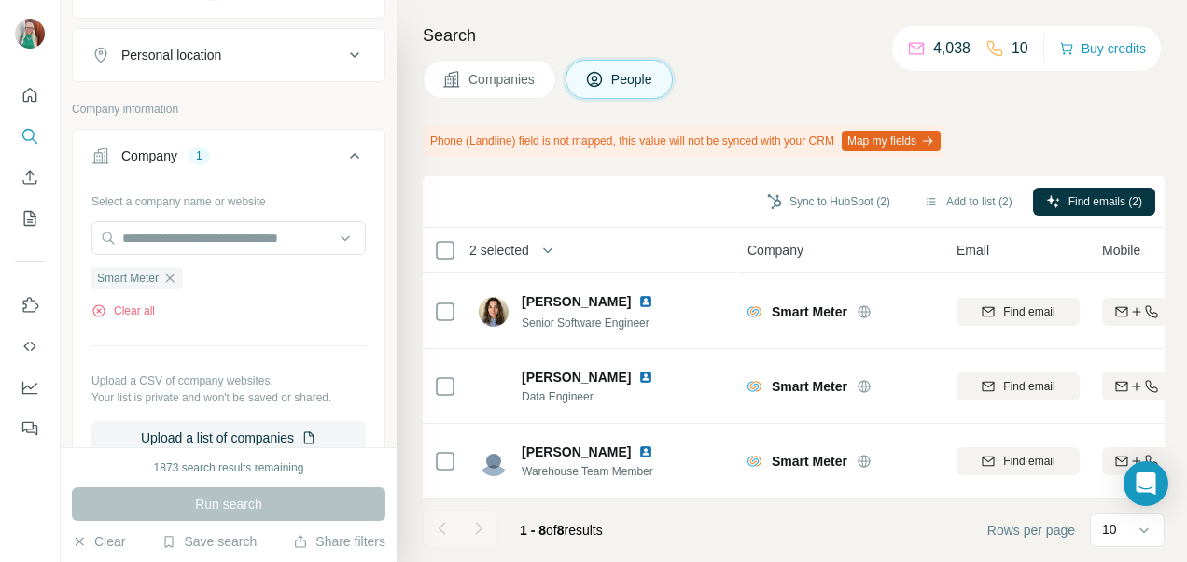
scroll to position [380, 0]
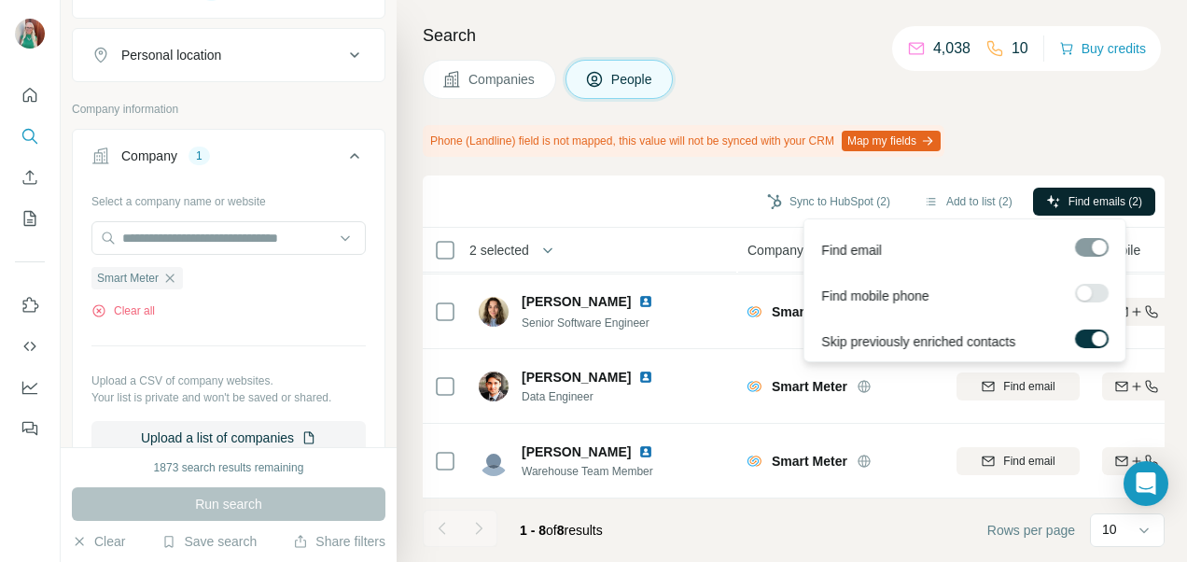
click at [1121, 196] on span "Find emails (2)" at bounding box center [1105, 201] width 74 height 17
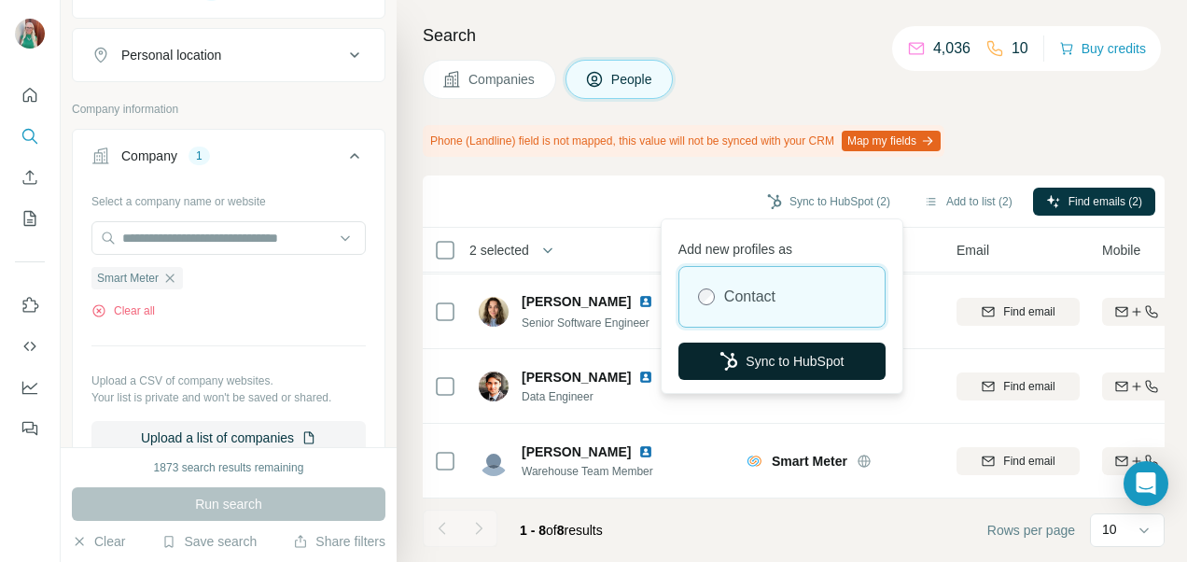
click at [771, 368] on button "Sync to HubSpot" at bounding box center [781, 360] width 207 height 37
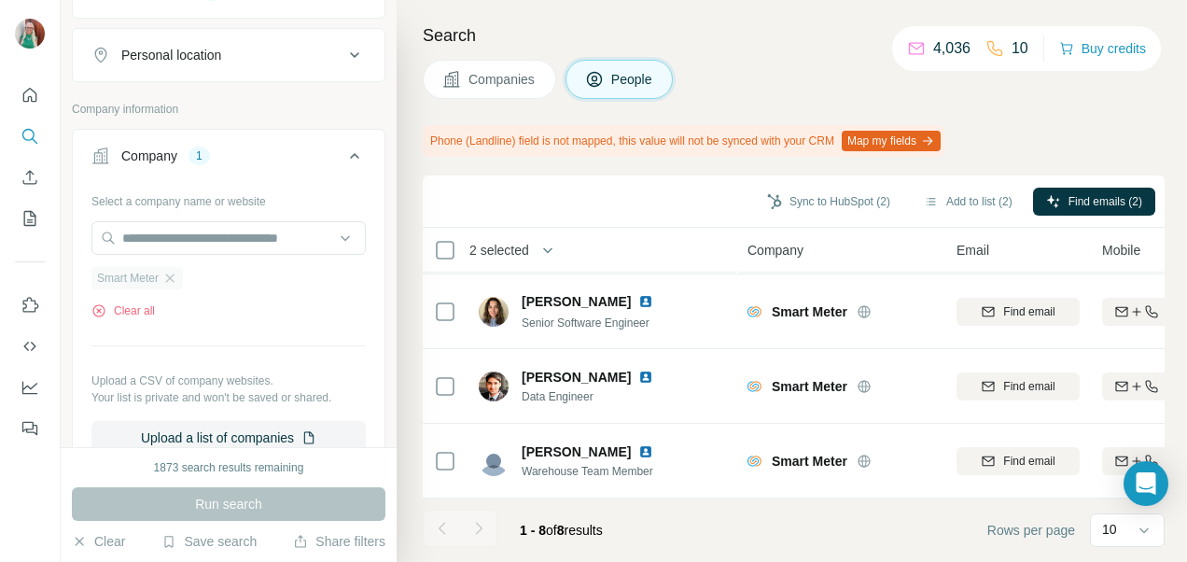
click at [183, 271] on div "Smart Meter" at bounding box center [136, 278] width 91 height 22
click at [168, 272] on icon "button" at bounding box center [169, 278] width 15 height 15
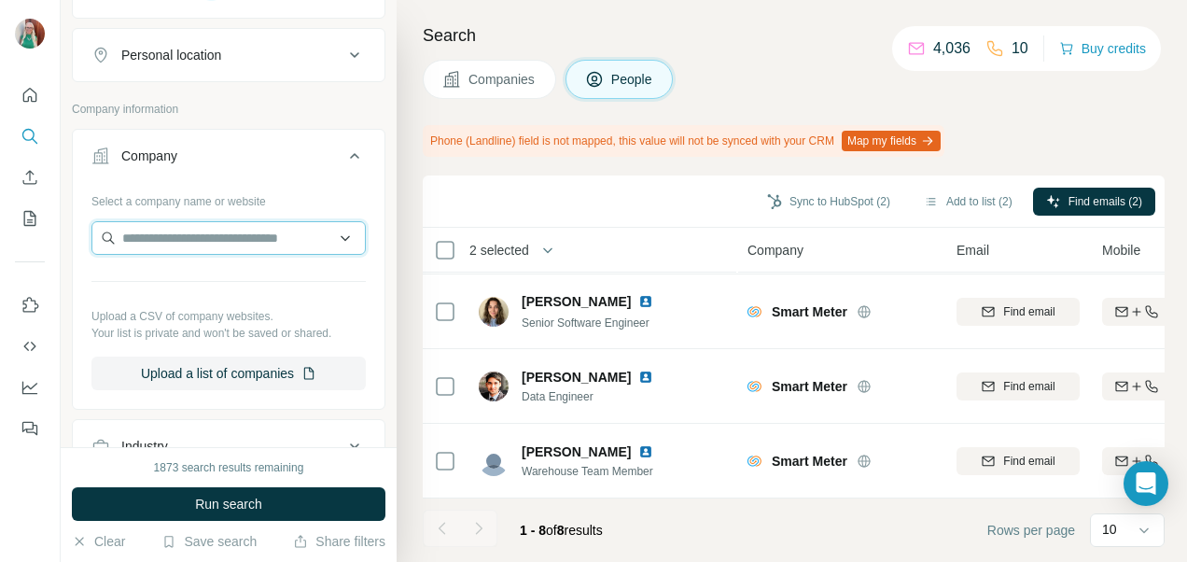
click at [176, 232] on input "text" at bounding box center [228, 238] width 274 height 34
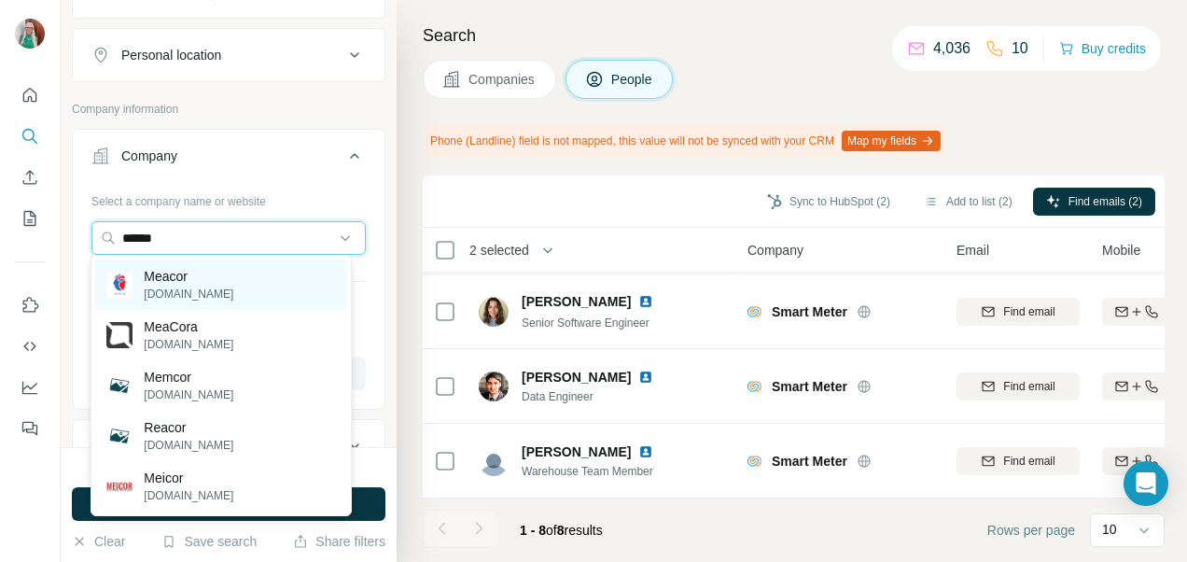
type input "******"
click at [155, 279] on p "Meacor" at bounding box center [189, 276] width 90 height 19
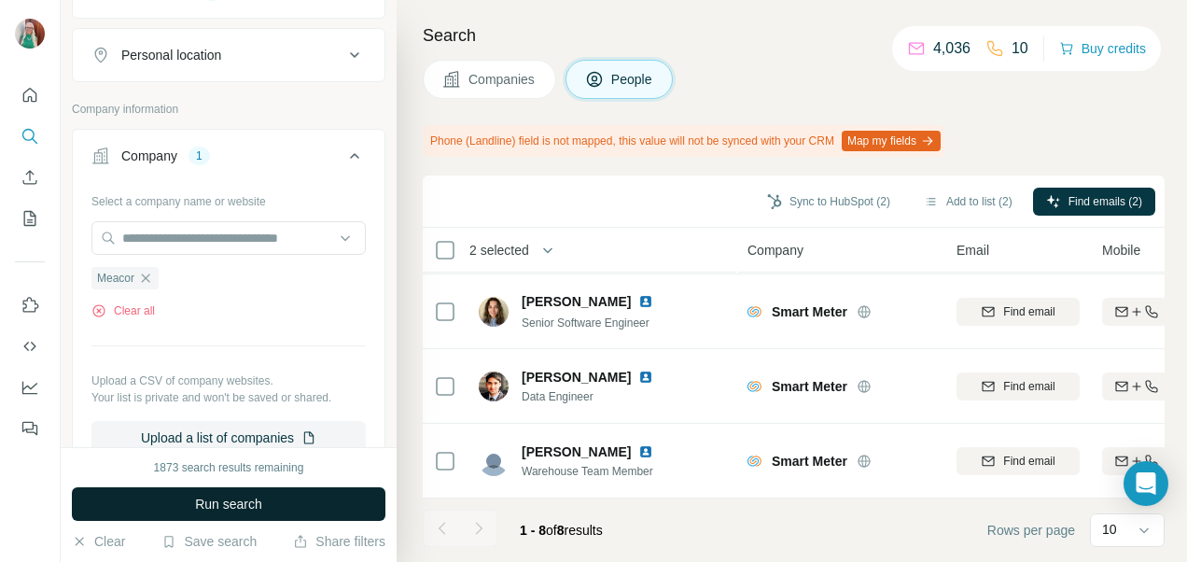
click at [166, 509] on button "Run search" at bounding box center [228, 504] width 313 height 34
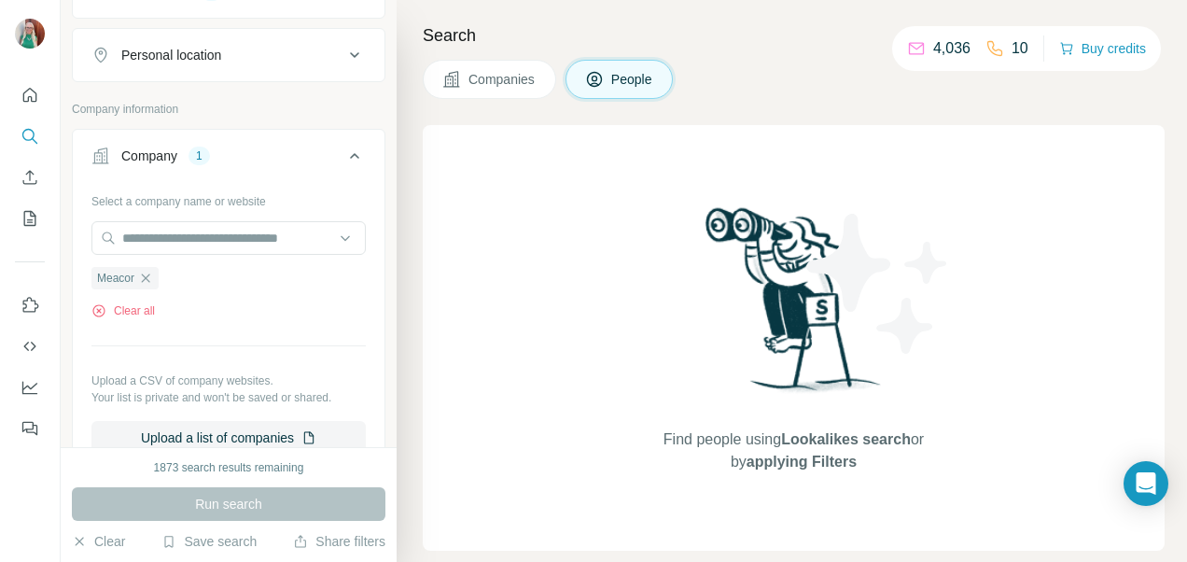
click at [500, 88] on span "Companies" at bounding box center [502, 79] width 68 height 19
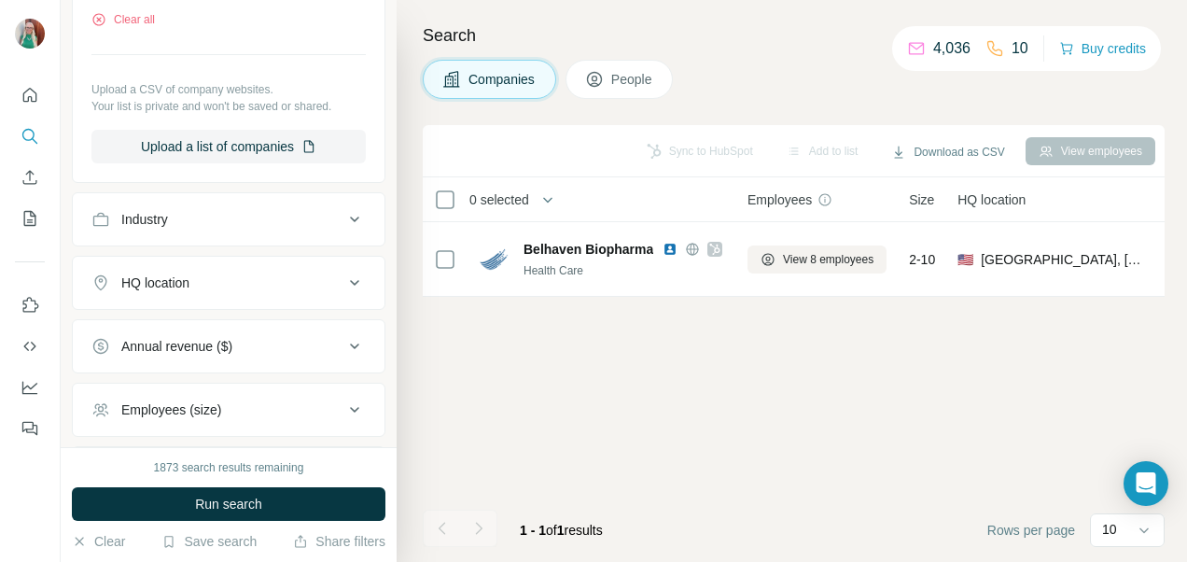
scroll to position [22, 0]
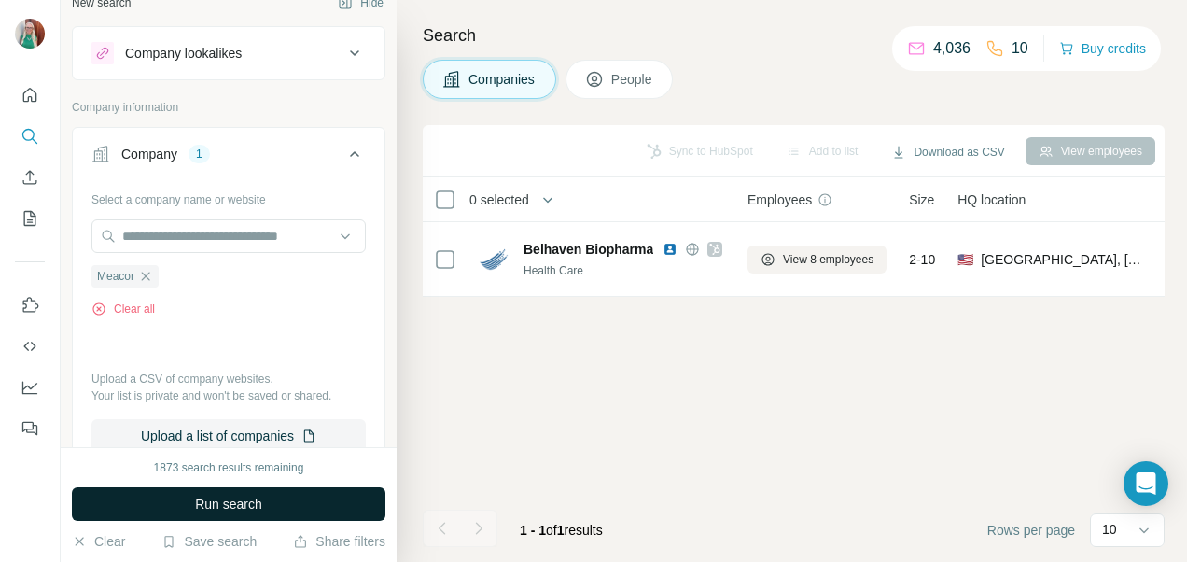
click at [216, 495] on span "Run search" at bounding box center [228, 503] width 67 height 19
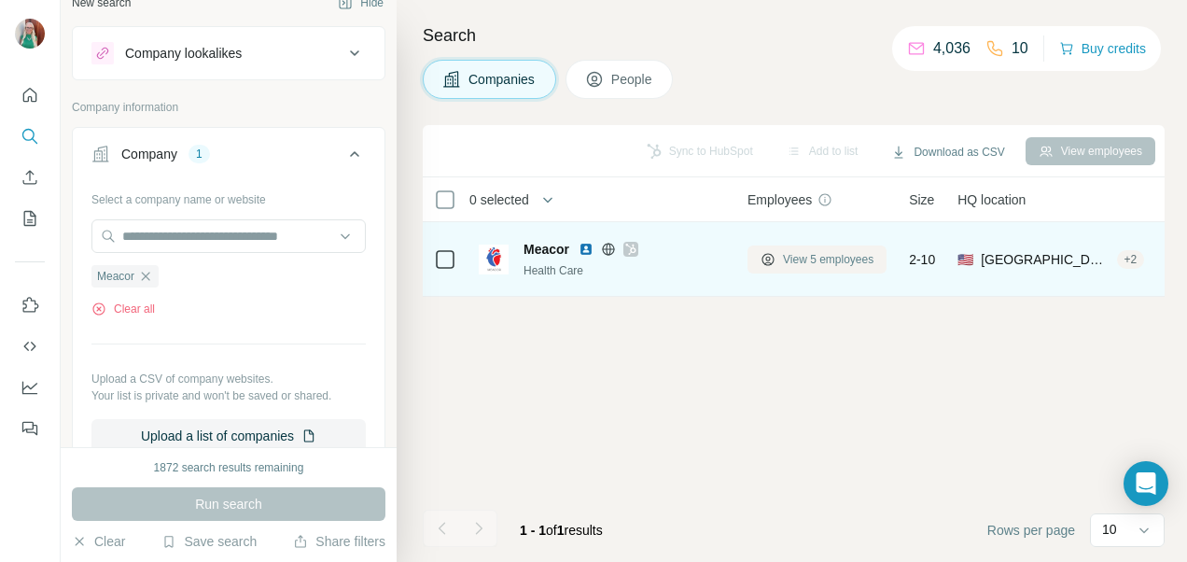
click at [778, 252] on button "View 5 employees" at bounding box center [816, 259] width 139 height 28
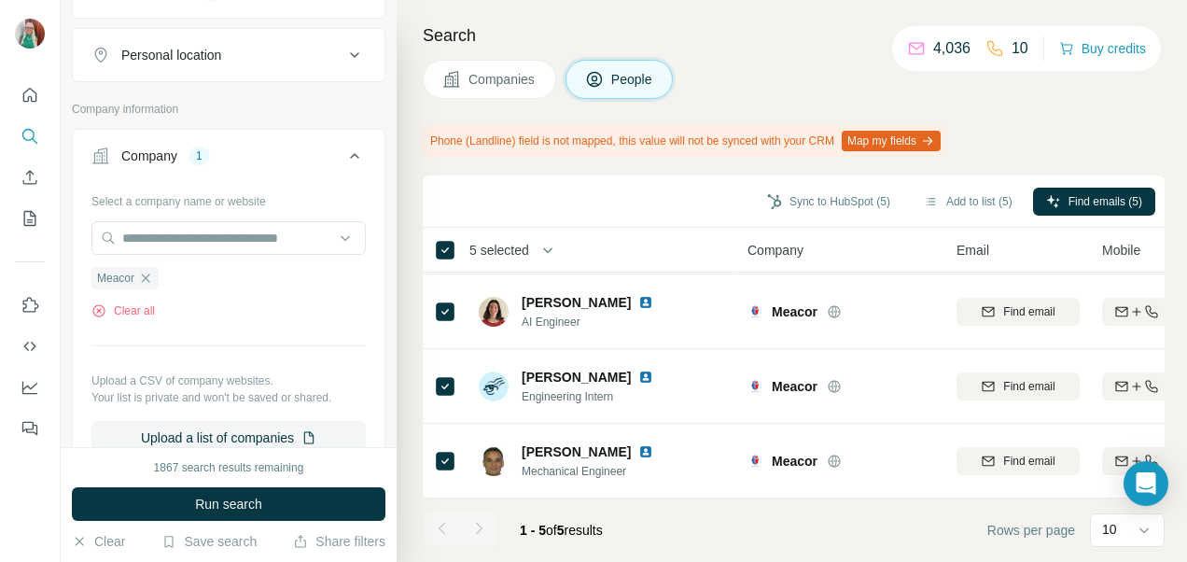
scroll to position [156, 0]
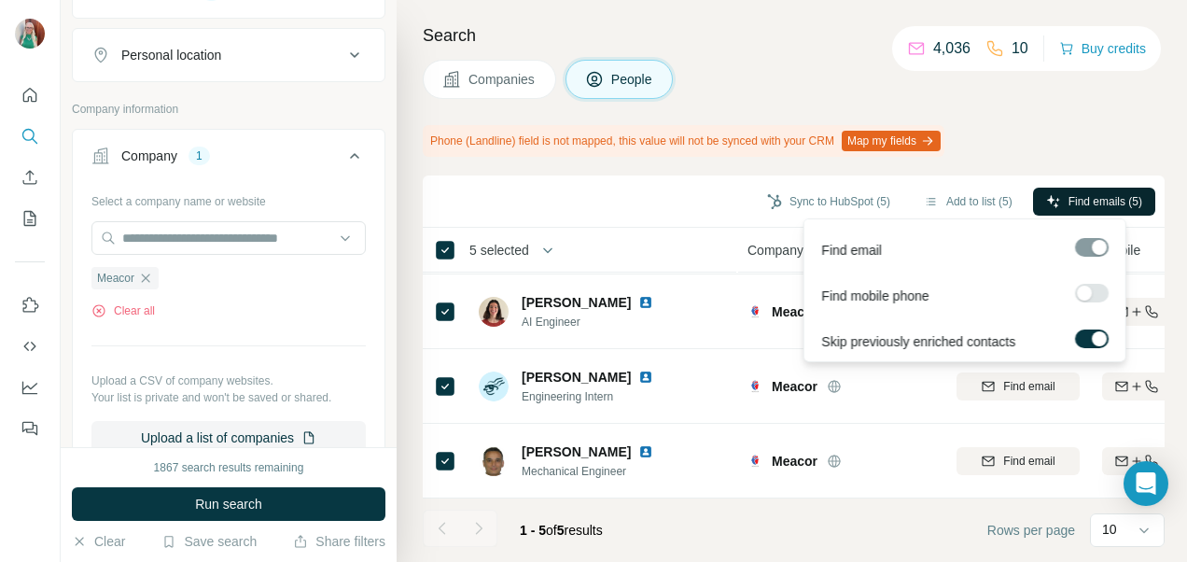
click at [1068, 195] on span "Find emails (5)" at bounding box center [1105, 201] width 74 height 17
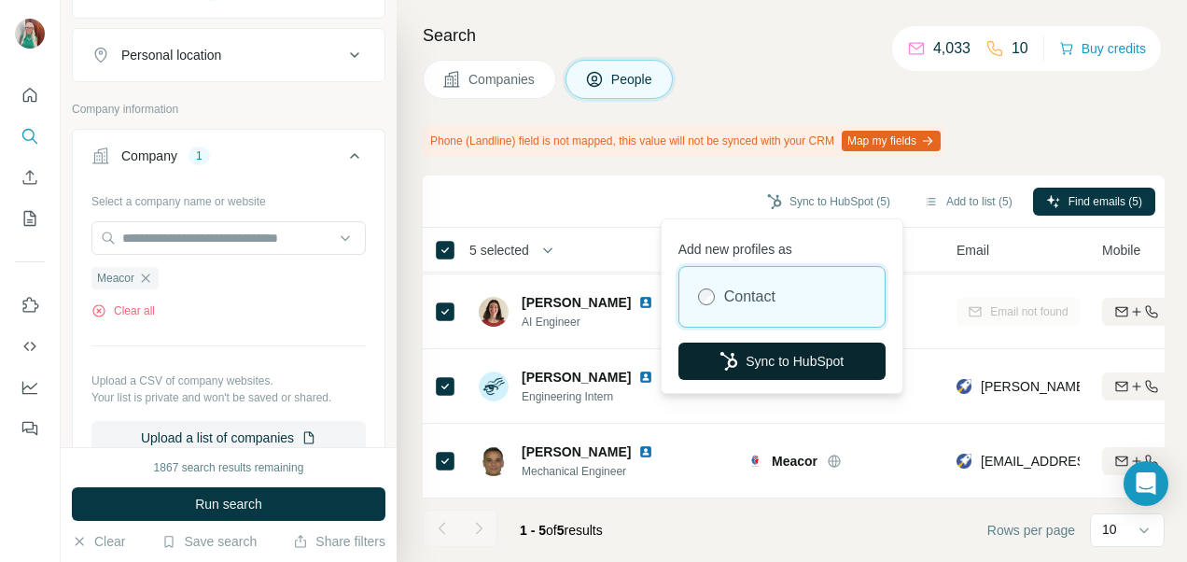
click at [784, 364] on button "Sync to HubSpot" at bounding box center [781, 360] width 207 height 37
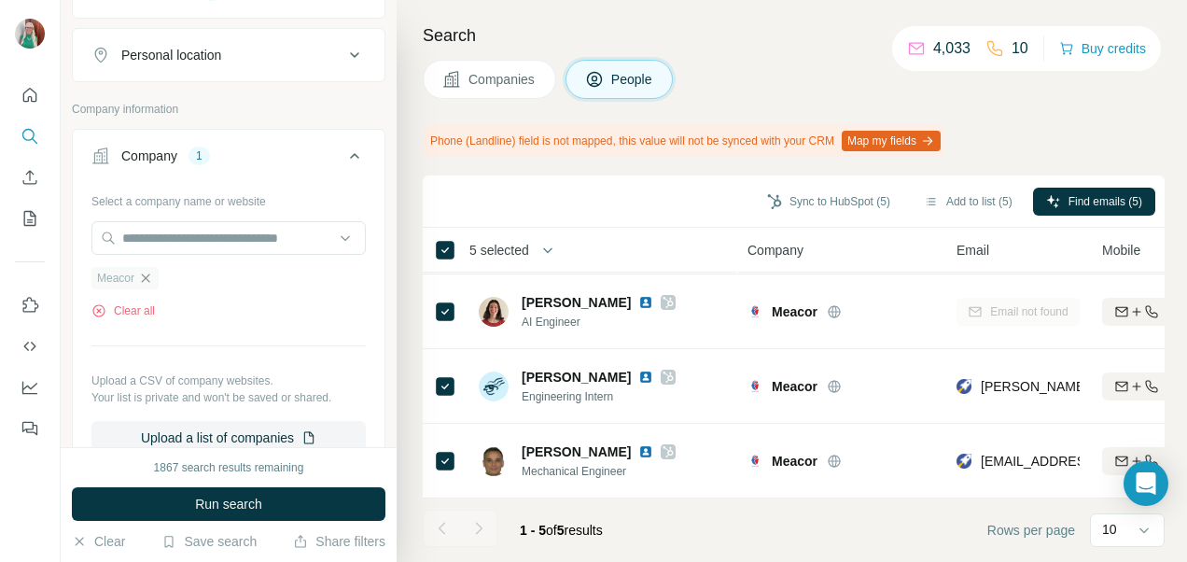
click at [153, 276] on icon "button" at bounding box center [145, 278] width 15 height 15
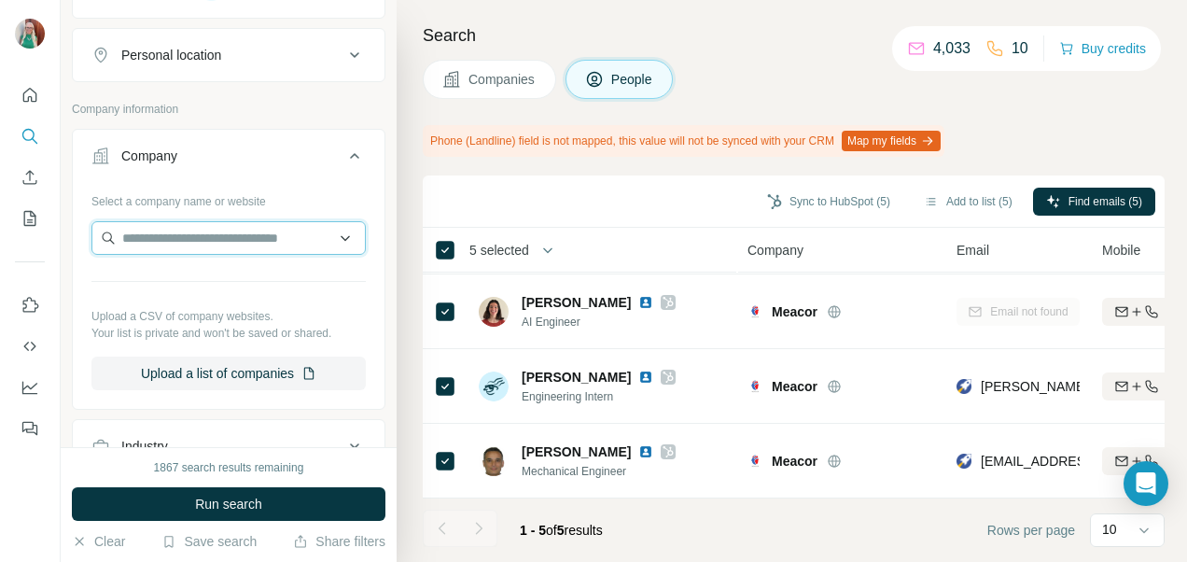
click at [136, 231] on input "text" at bounding box center [228, 238] width 274 height 34
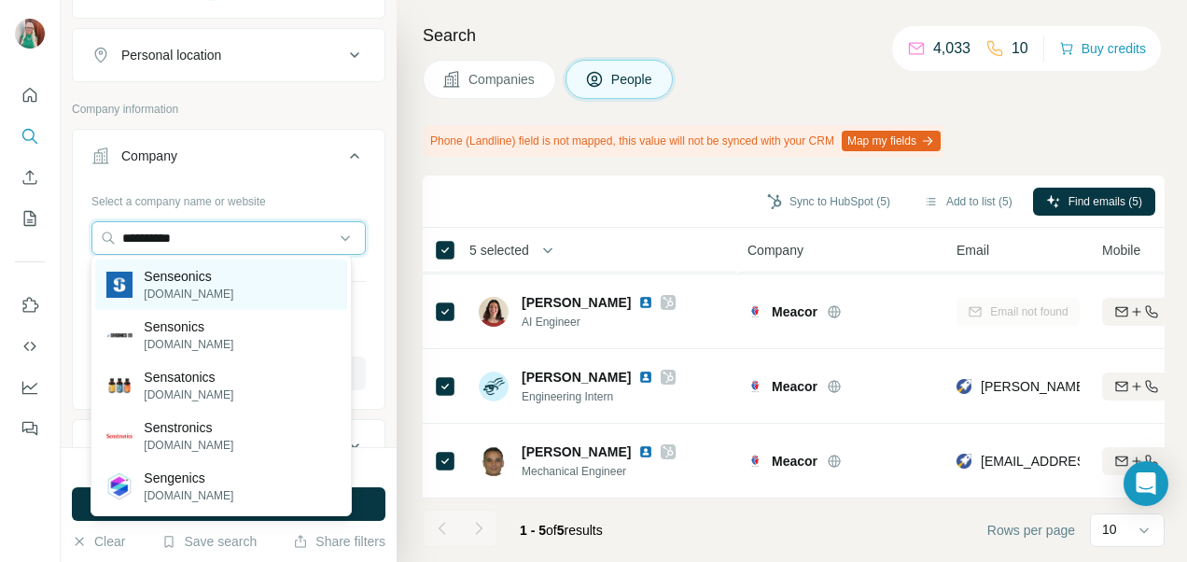
type input "**********"
click at [177, 282] on p "Senseonics" at bounding box center [189, 276] width 90 height 19
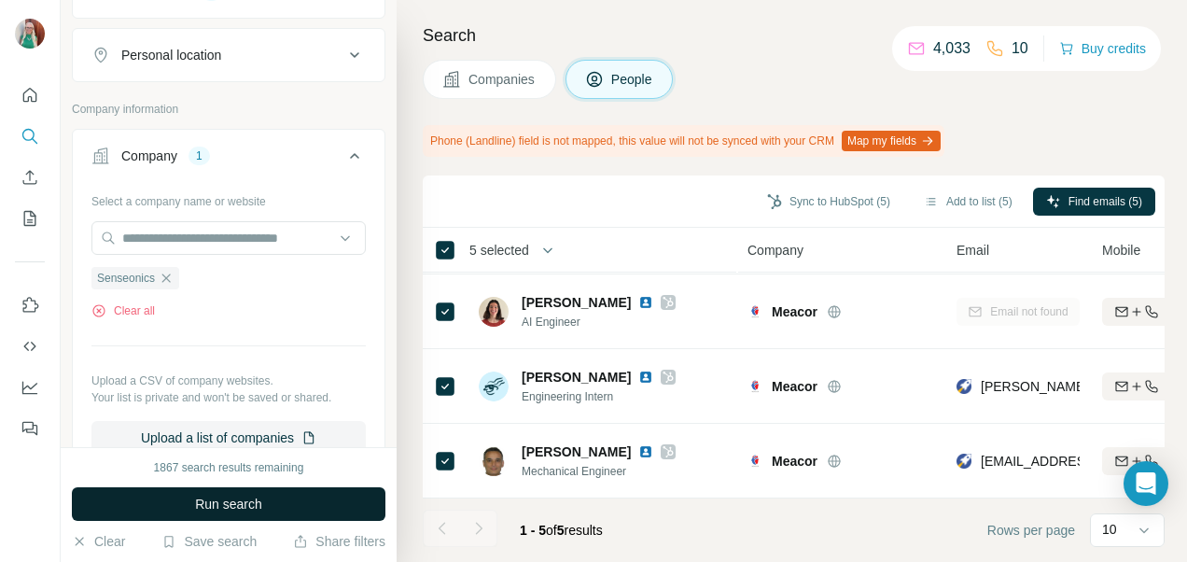
click at [248, 507] on span "Run search" at bounding box center [228, 503] width 67 height 19
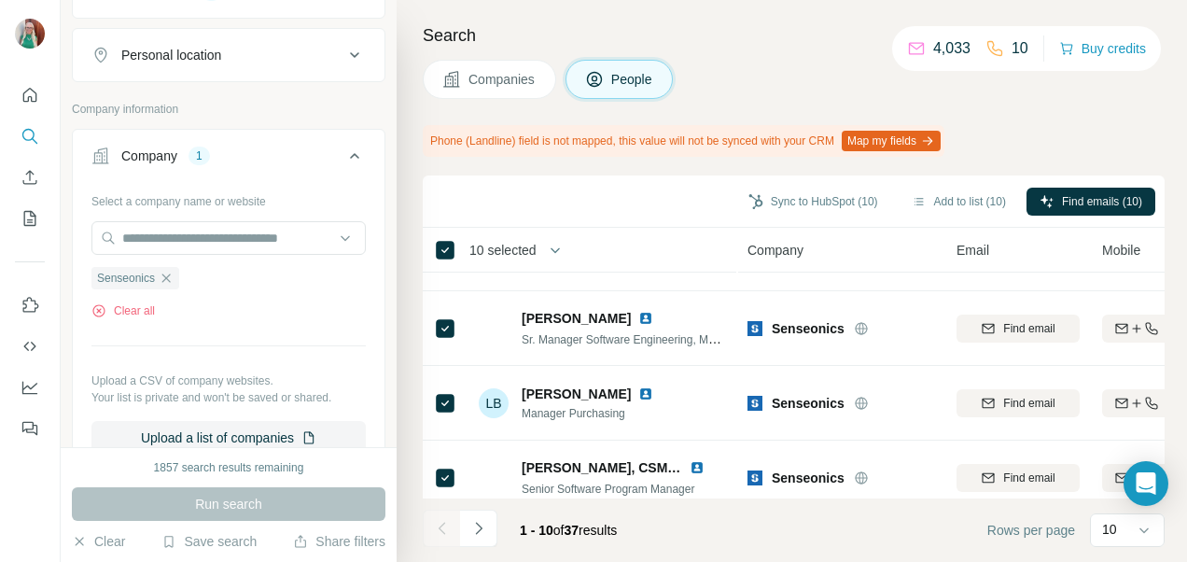
scroll to position [529, 0]
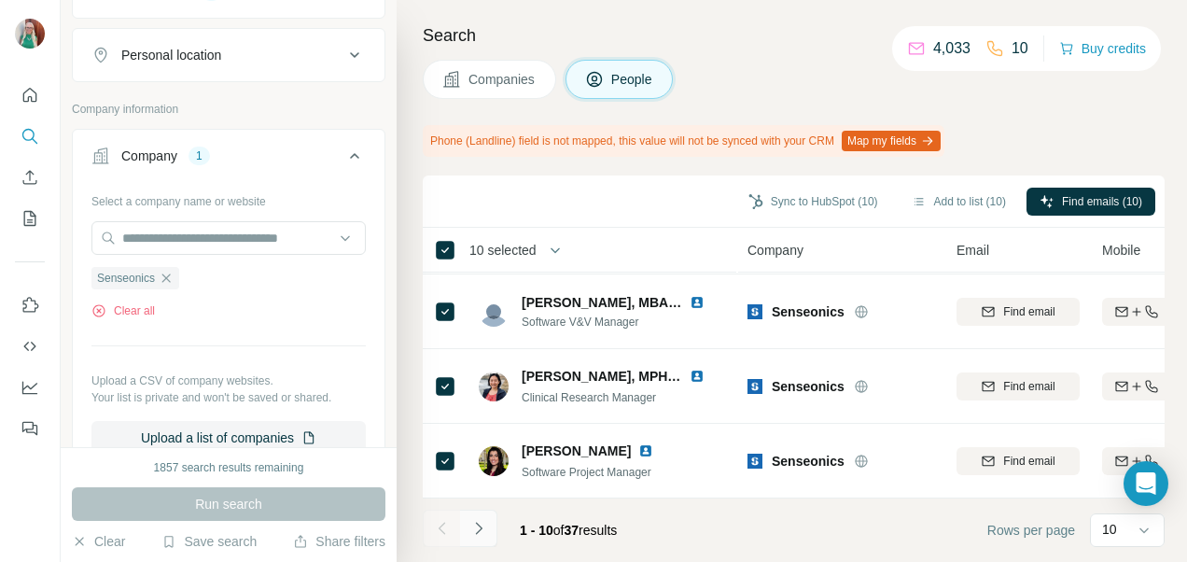
click at [479, 528] on icon "Navigate to next page" at bounding box center [478, 528] width 19 height 19
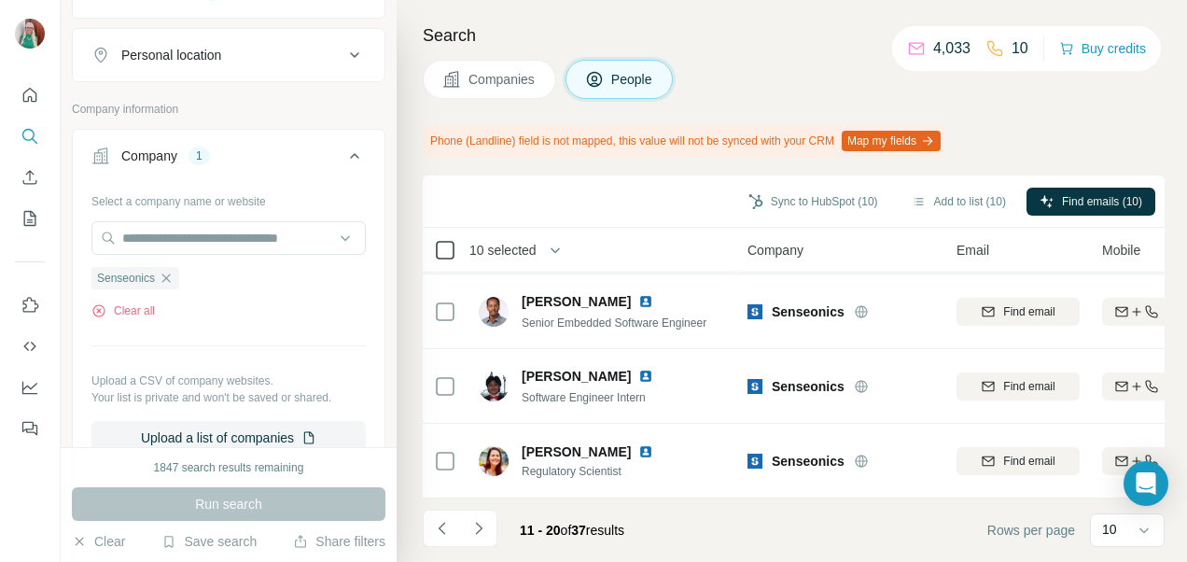
click at [455, 250] on icon at bounding box center [445, 250] width 22 height 22
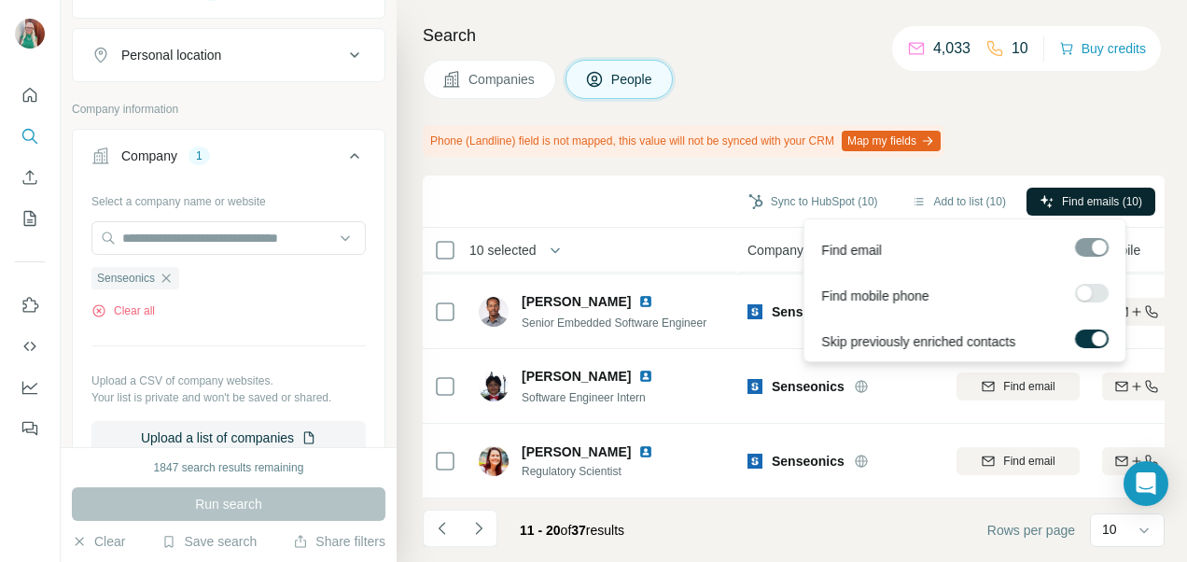
click at [1110, 202] on span "Find emails (10)" at bounding box center [1102, 201] width 80 height 17
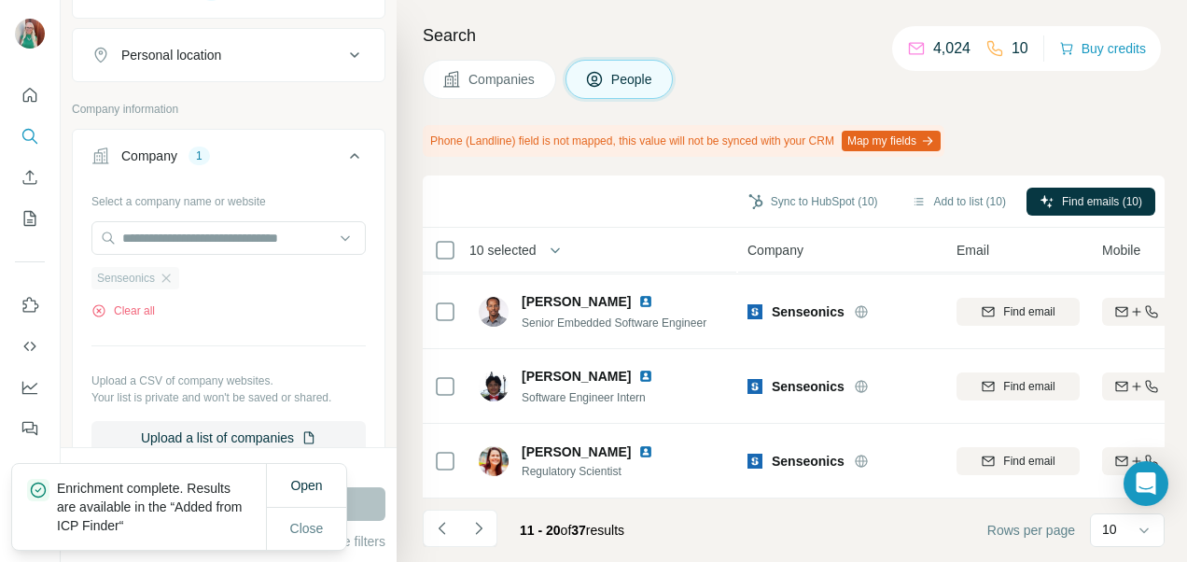
click at [178, 275] on div "Senseonics" at bounding box center [135, 278] width 88 height 22
click at [168, 274] on icon "button" at bounding box center [166, 278] width 15 height 15
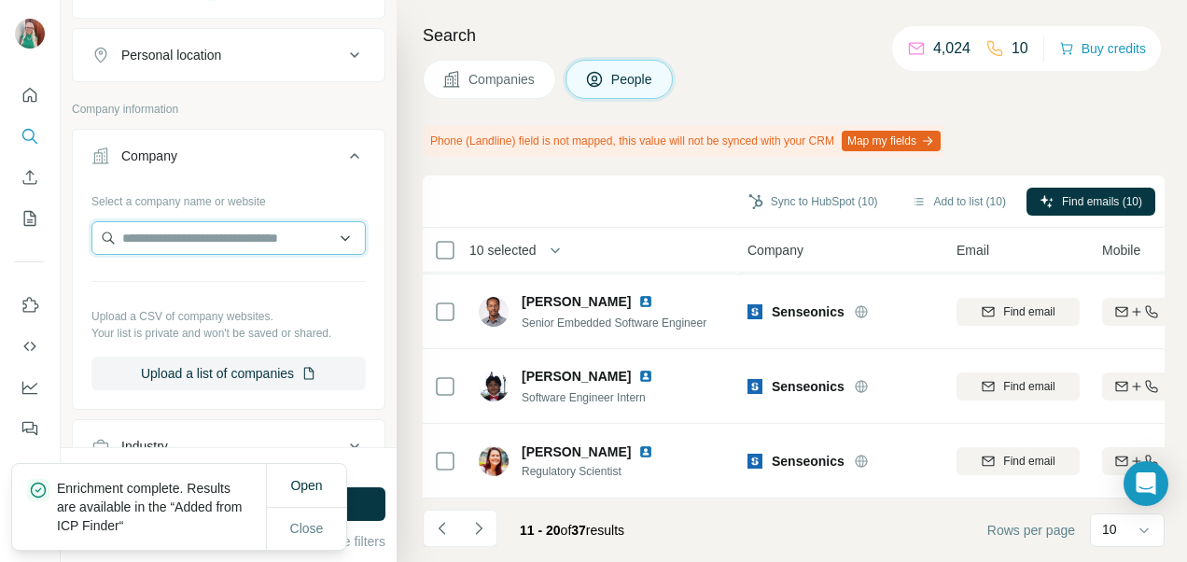
click at [157, 232] on input "text" at bounding box center [228, 238] width 274 height 34
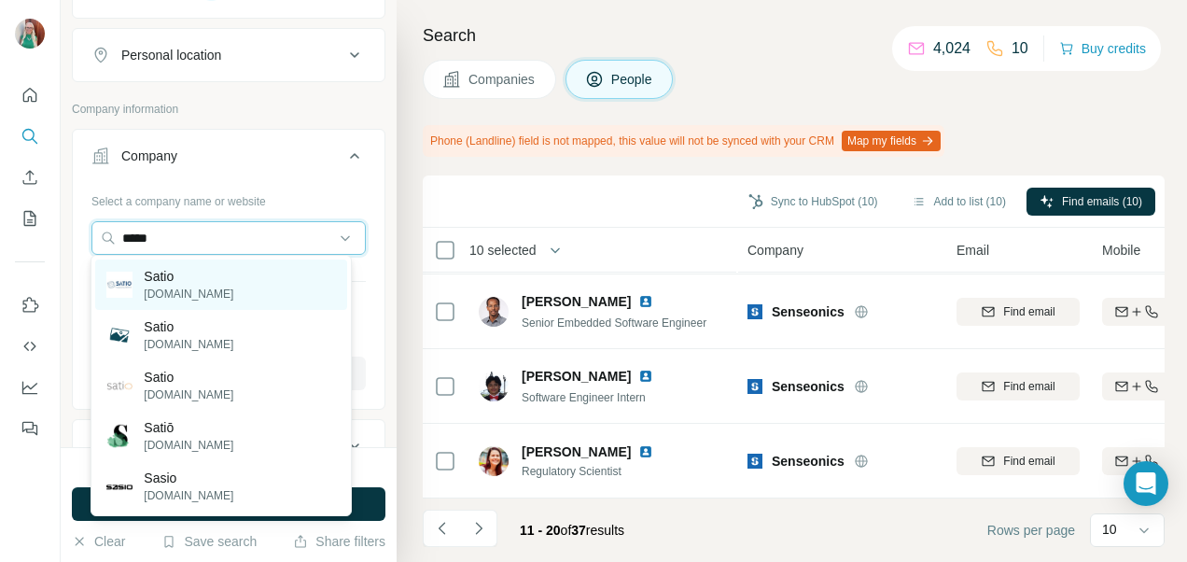
type input "*****"
click at [164, 285] on p "satio.by" at bounding box center [189, 293] width 90 height 17
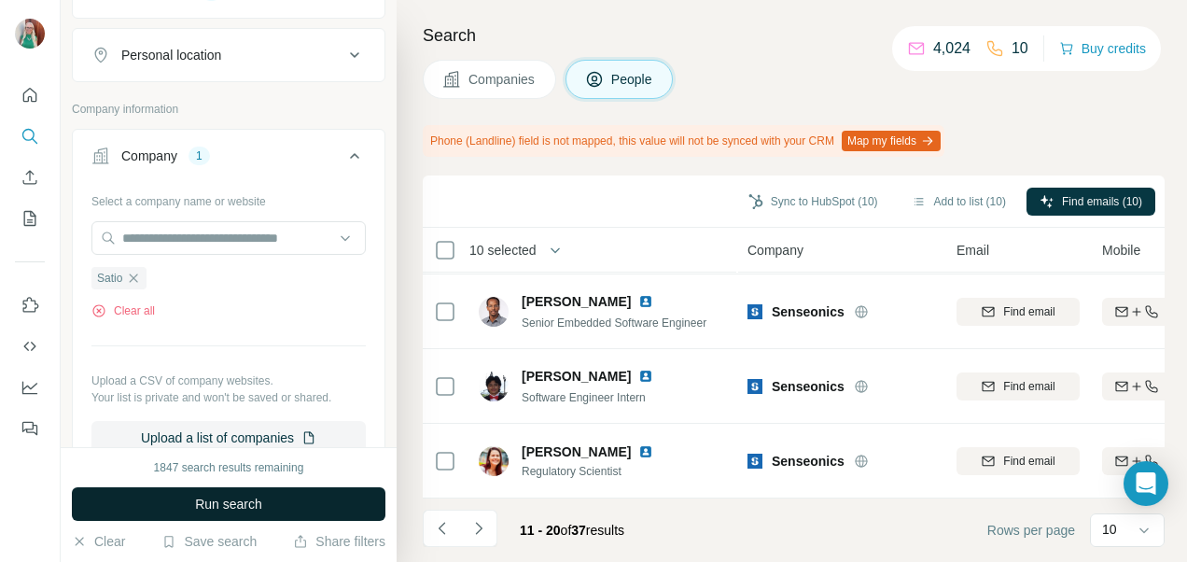
click at [248, 506] on span "Run search" at bounding box center [228, 503] width 67 height 19
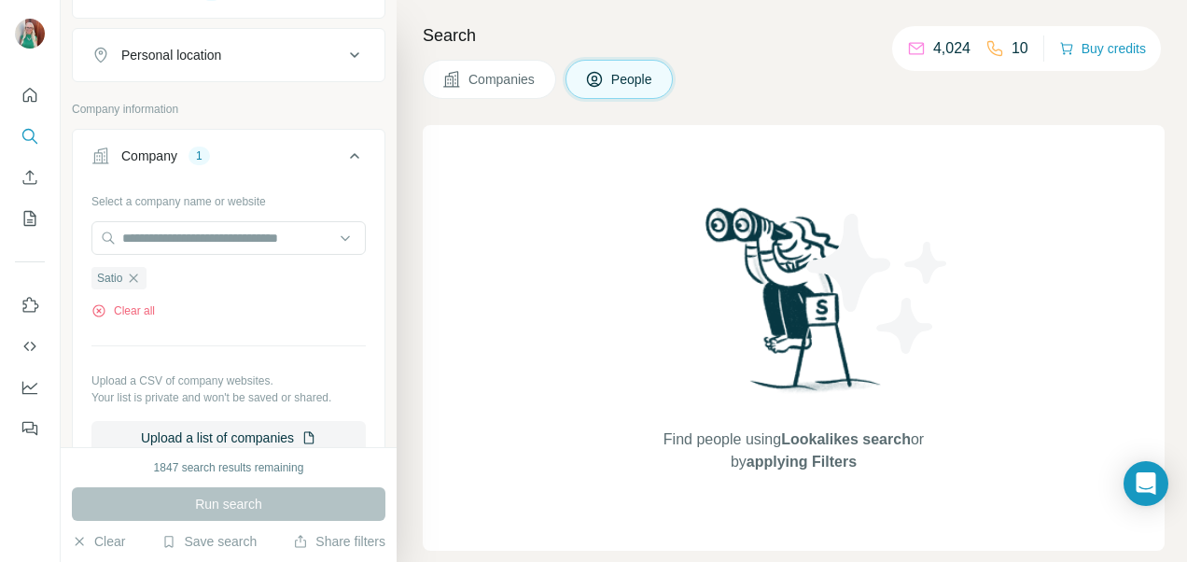
click at [485, 78] on span "Companies" at bounding box center [502, 79] width 68 height 19
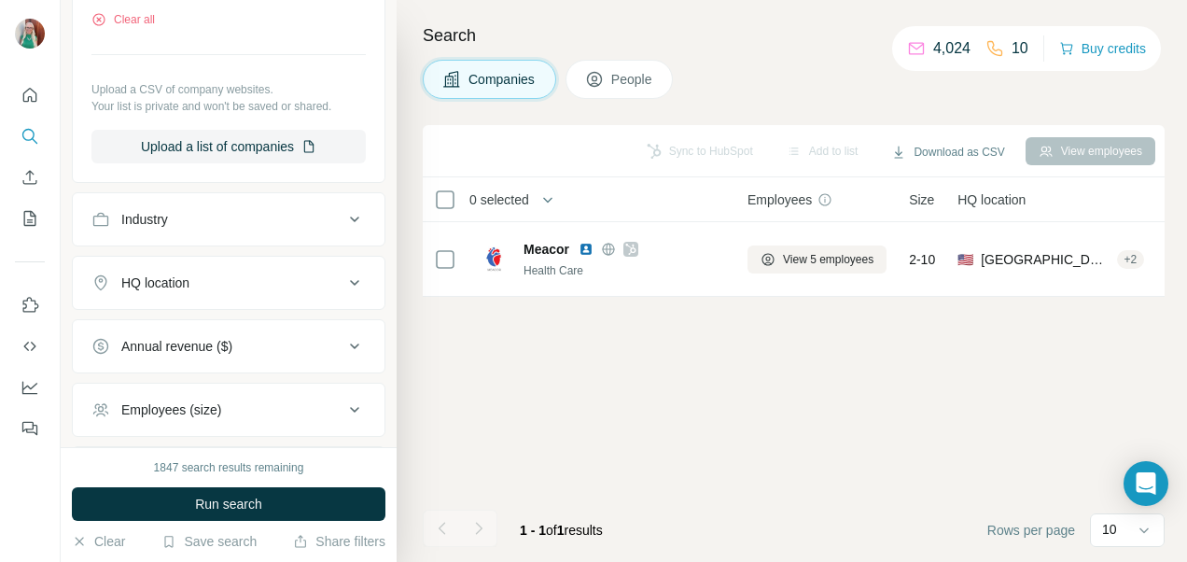
scroll to position [22, 0]
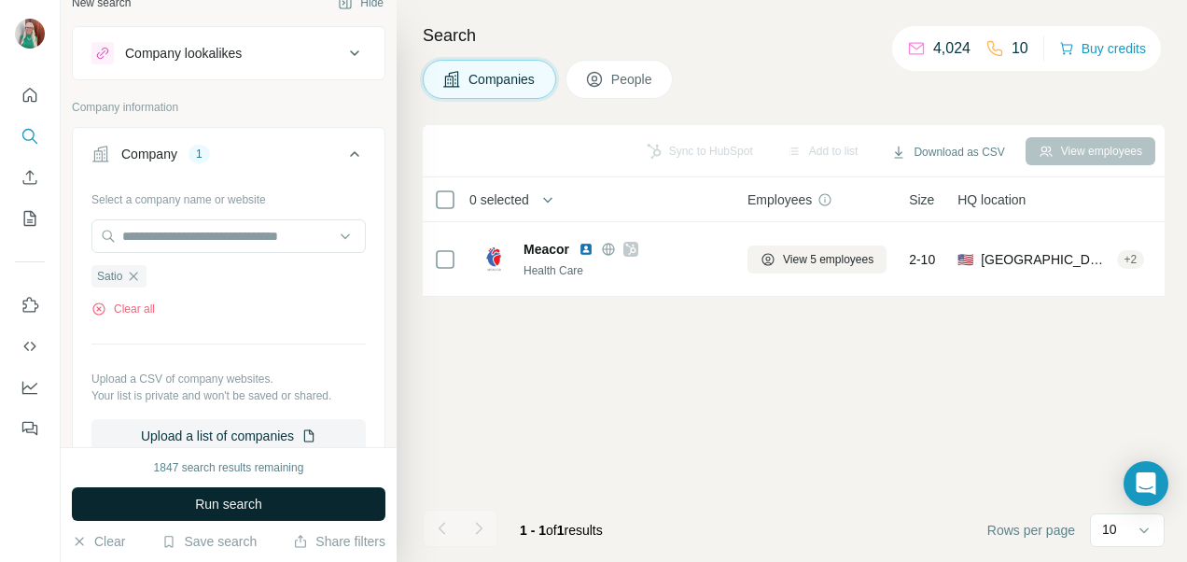
click at [253, 500] on span "Run search" at bounding box center [228, 503] width 67 height 19
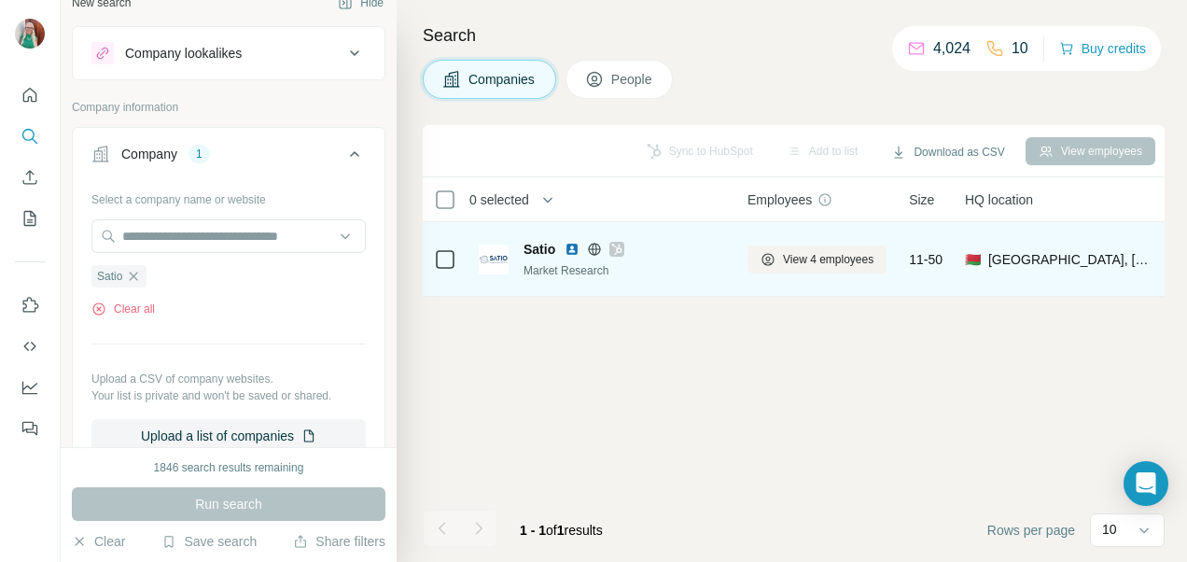
click at [591, 249] on icon at bounding box center [594, 249] width 15 height 15
click at [793, 266] on span "View 4 employees" at bounding box center [828, 259] width 90 height 17
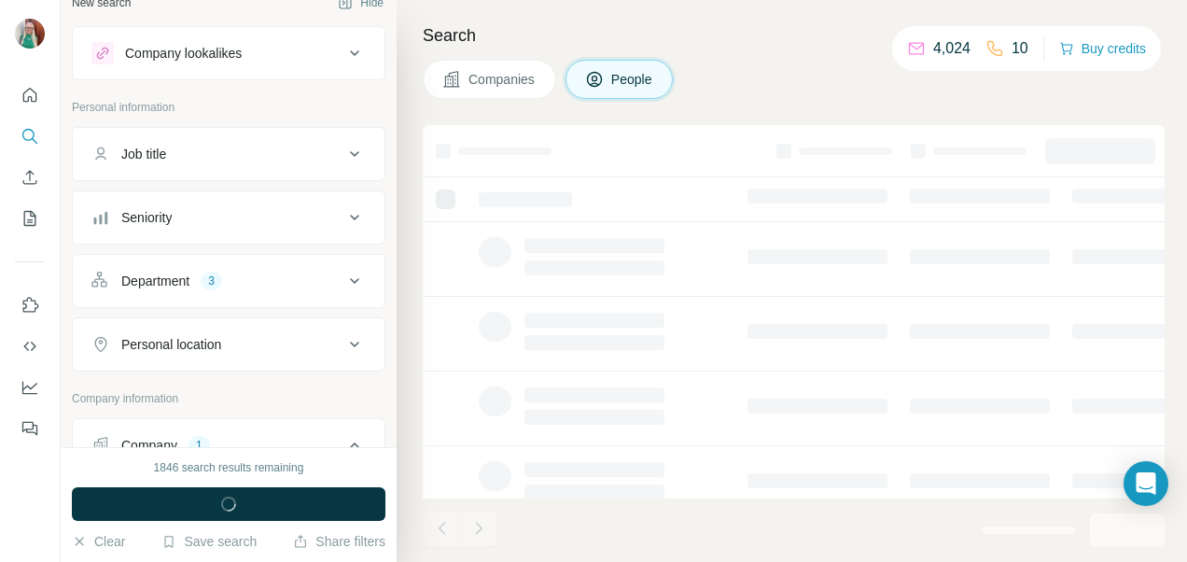
scroll to position [312, 0]
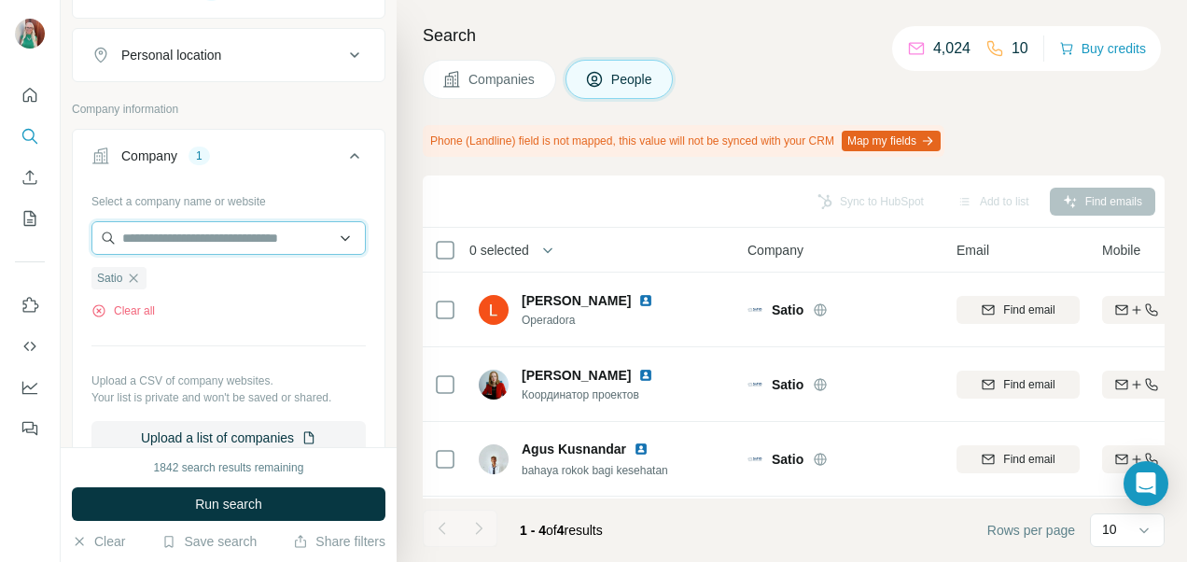
click at [162, 236] on input "text" at bounding box center [228, 238] width 274 height 34
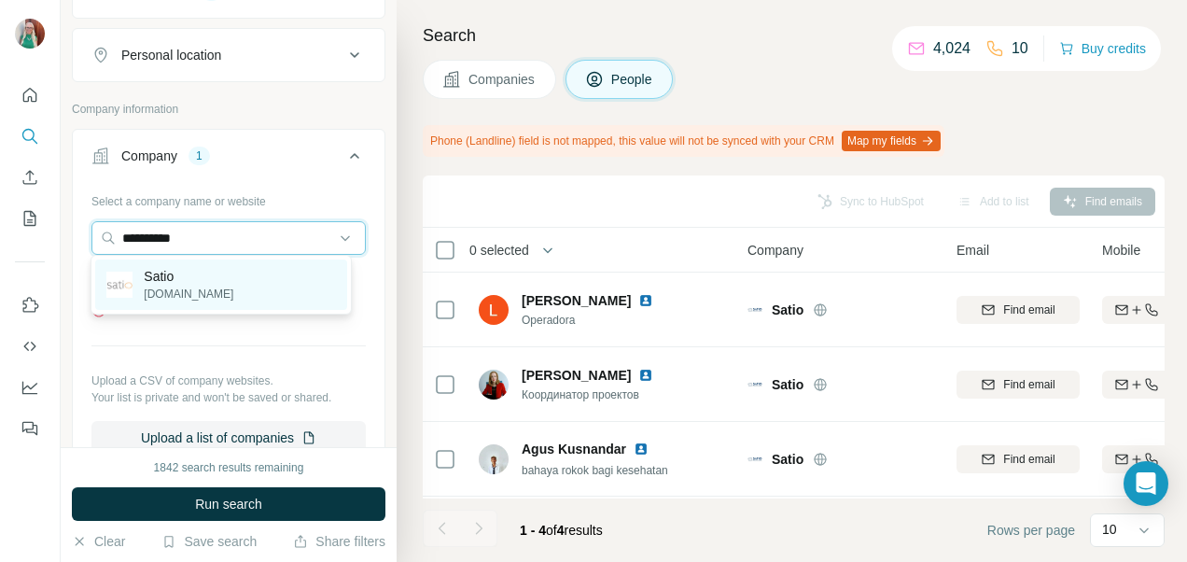
type input "**********"
click at [153, 284] on p "Satio" at bounding box center [189, 276] width 90 height 19
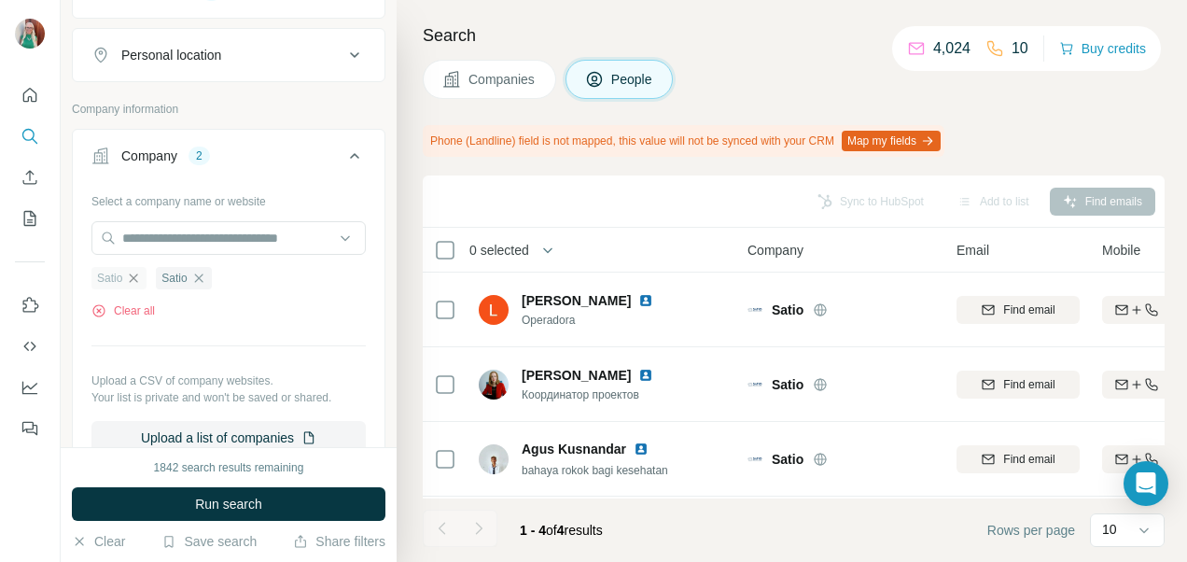
click at [133, 271] on icon "button" at bounding box center [133, 278] width 15 height 15
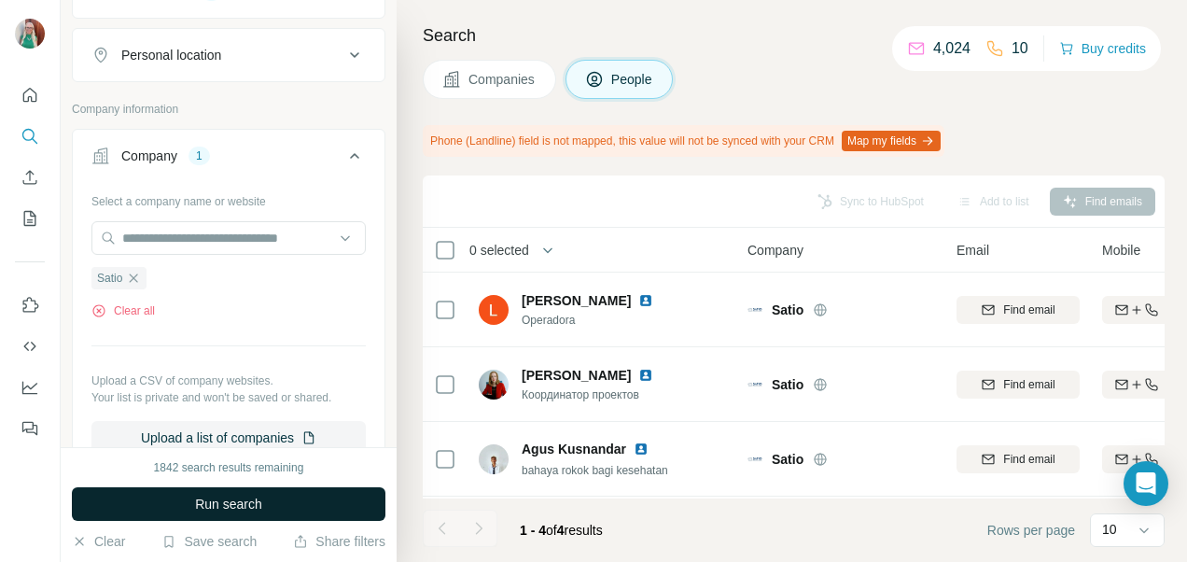
click at [202, 501] on span "Run search" at bounding box center [228, 503] width 67 height 19
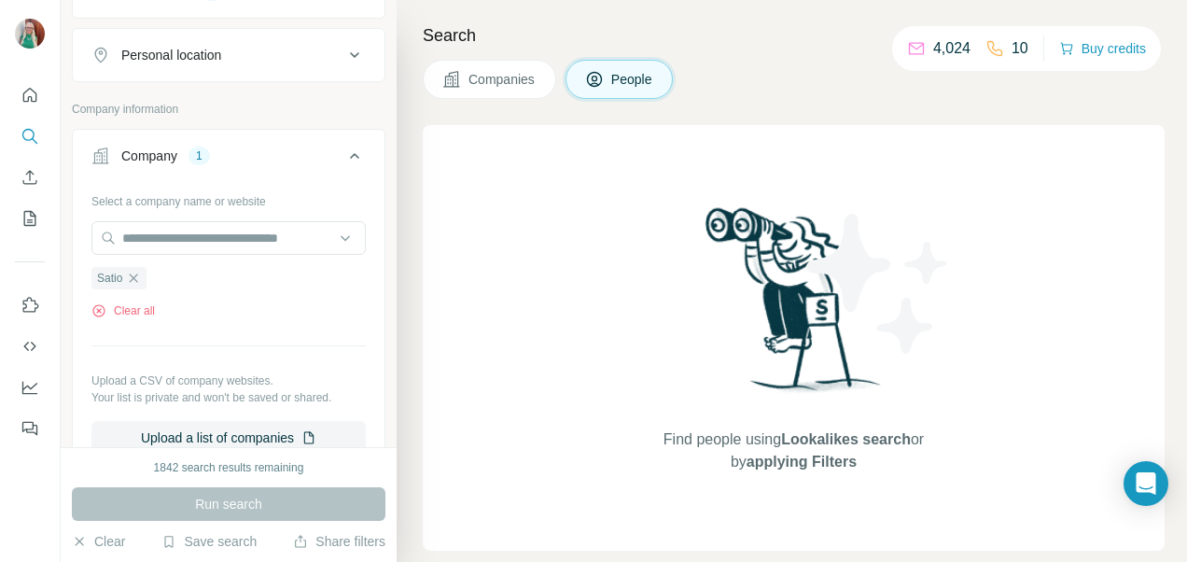
click at [481, 94] on button "Companies" at bounding box center [489, 79] width 133 height 39
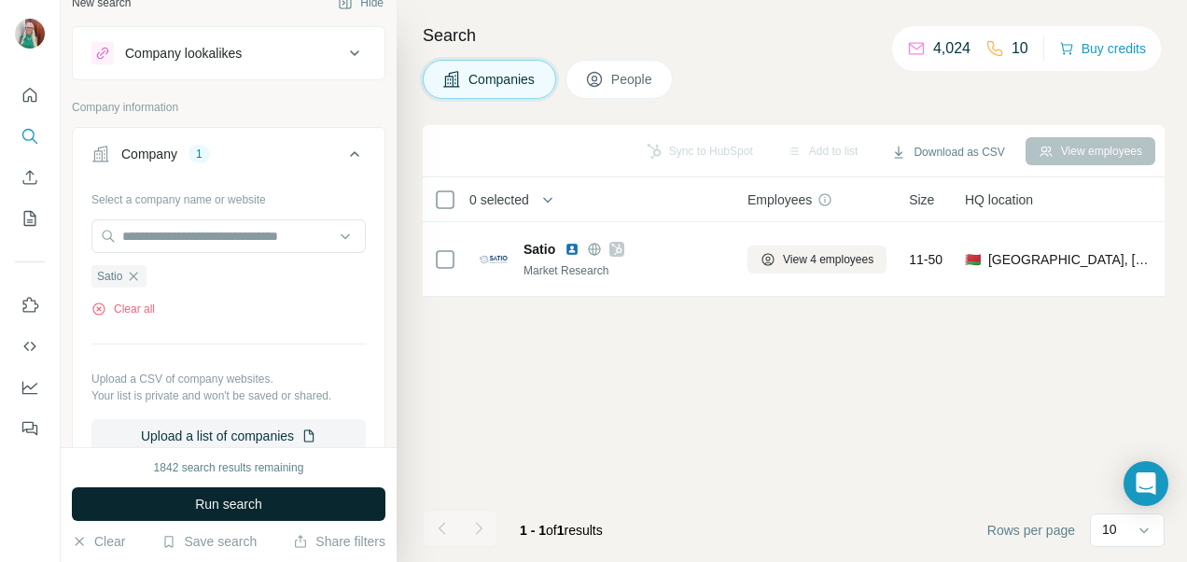
click at [257, 507] on span "Run search" at bounding box center [228, 503] width 67 height 19
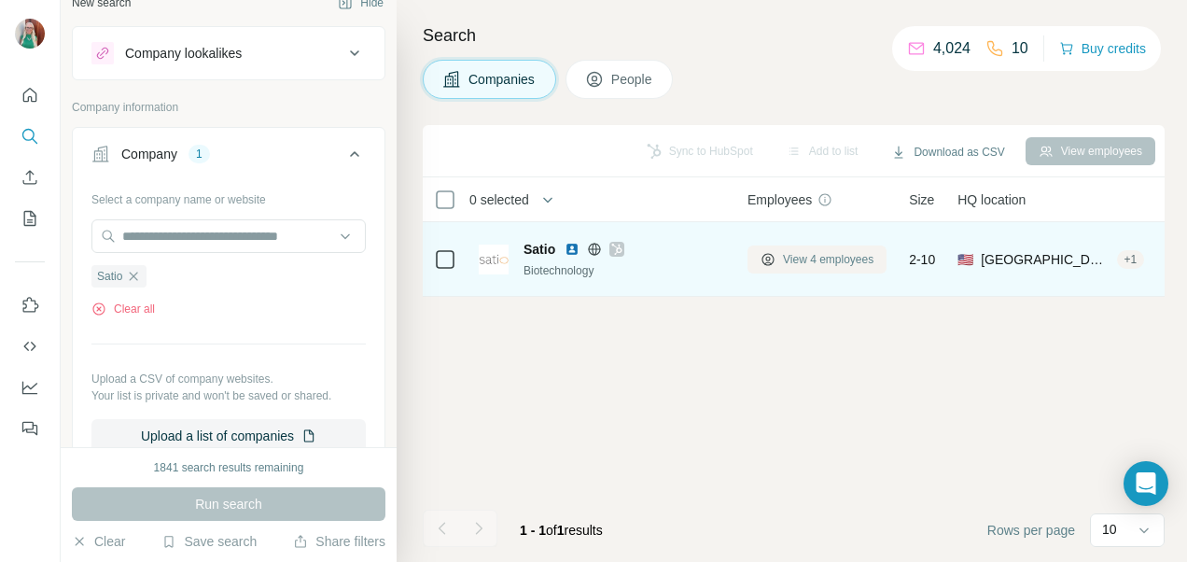
click at [784, 260] on span "View 4 employees" at bounding box center [828, 259] width 90 height 17
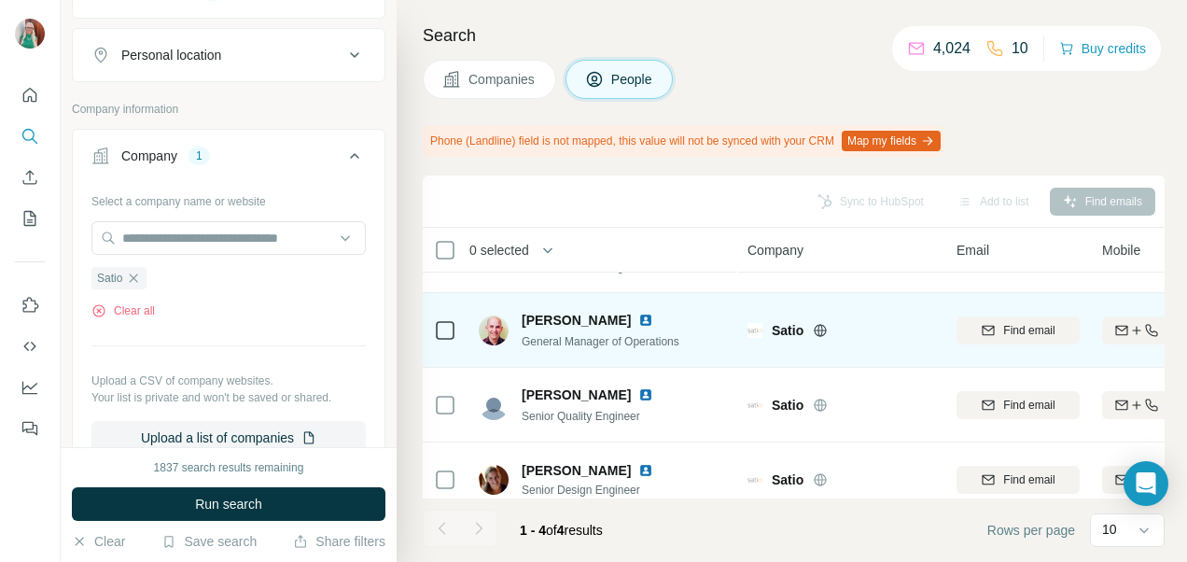
scroll to position [81, 0]
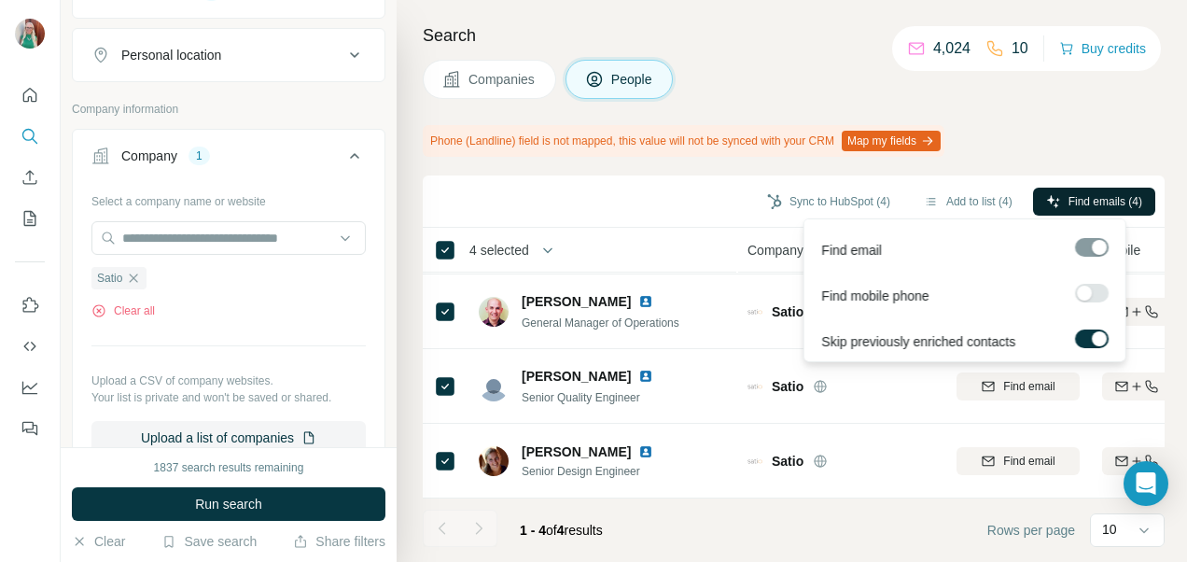
click at [1092, 194] on span "Find emails (4)" at bounding box center [1105, 201] width 74 height 17
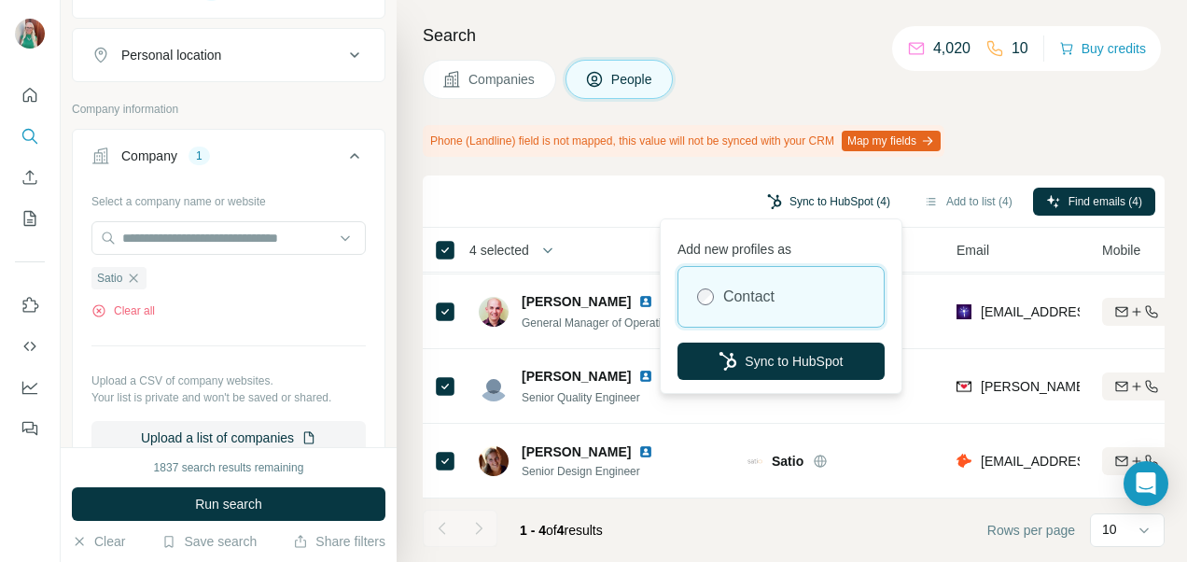
click at [799, 190] on button "Sync to HubSpot (4)" at bounding box center [828, 202] width 149 height 28
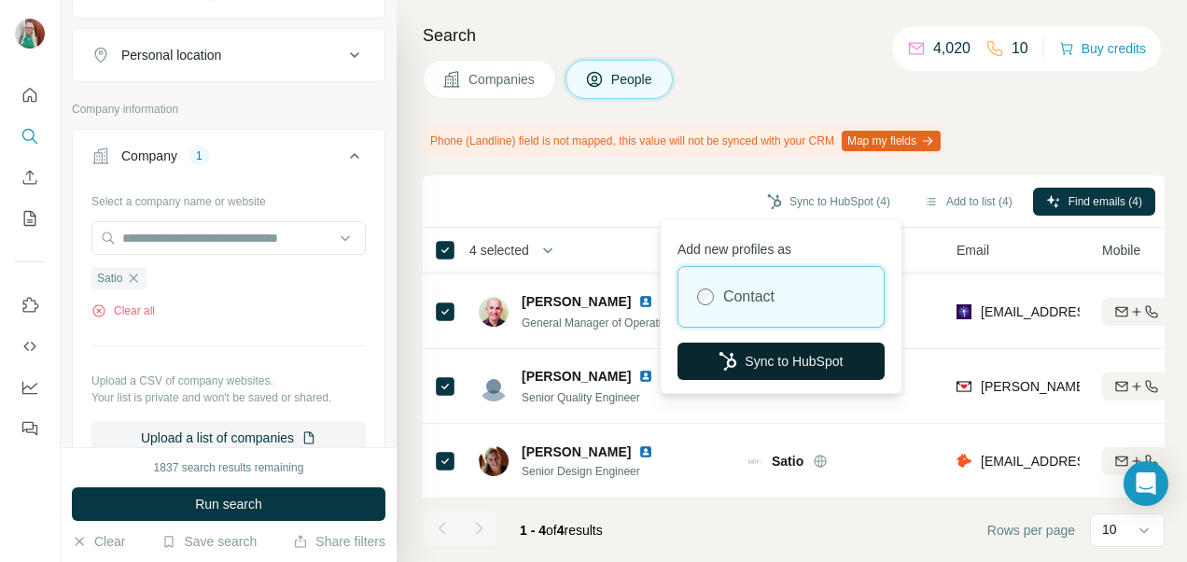
click at [760, 372] on button "Sync to HubSpot" at bounding box center [780, 360] width 207 height 37
